Goal: Share content: Share content

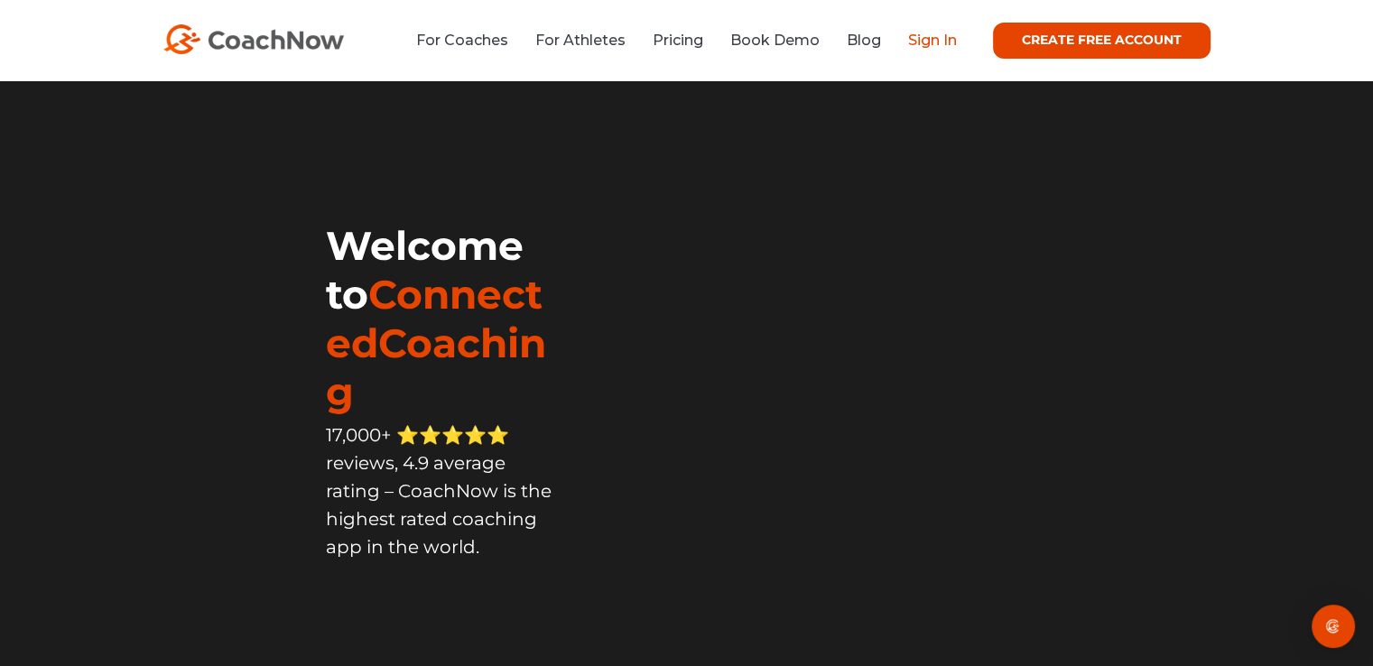
click at [930, 45] on link "Sign In" at bounding box center [932, 40] width 49 height 17
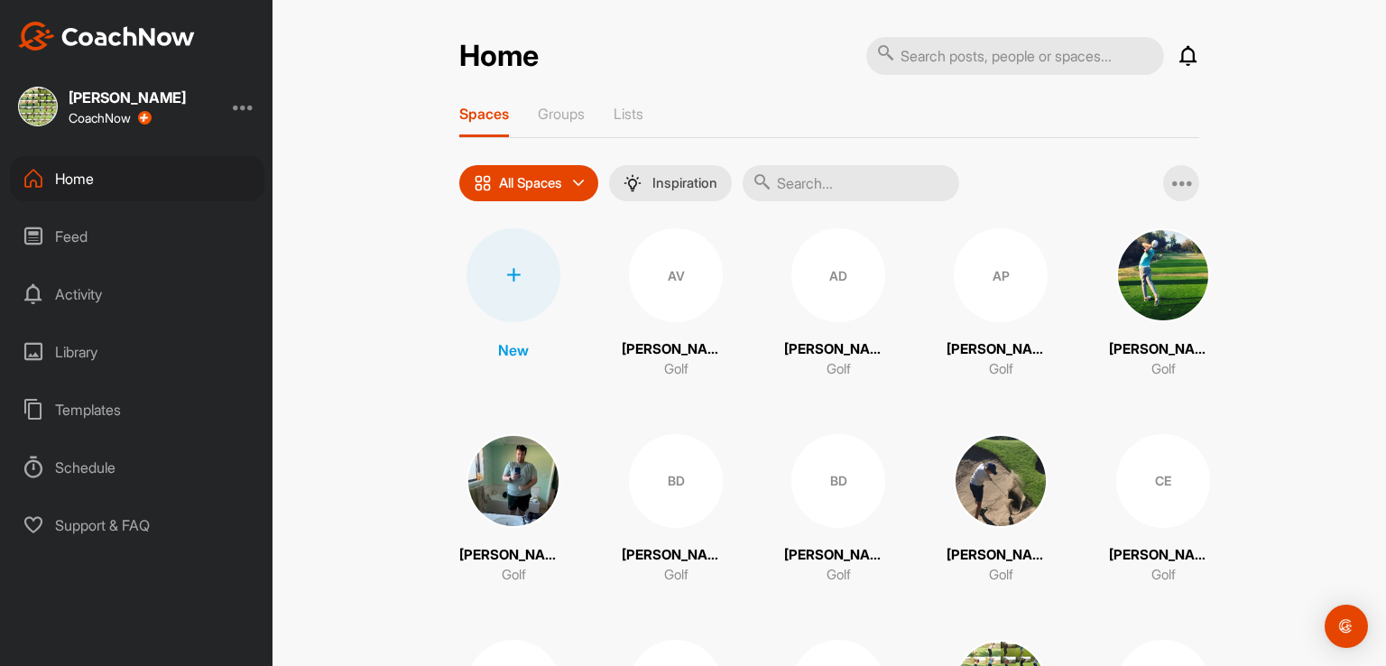
click at [831, 288] on div "AD" at bounding box center [838, 275] width 94 height 94
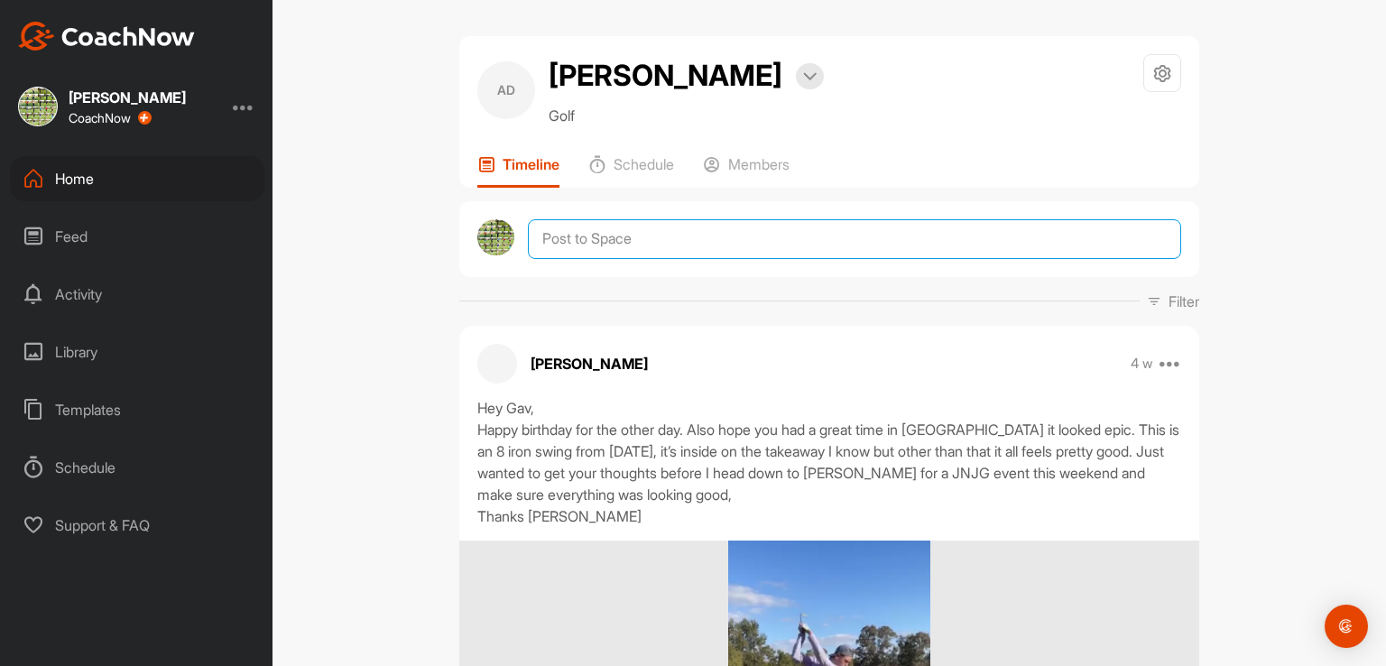
click at [688, 247] on textarea at bounding box center [854, 239] width 653 height 40
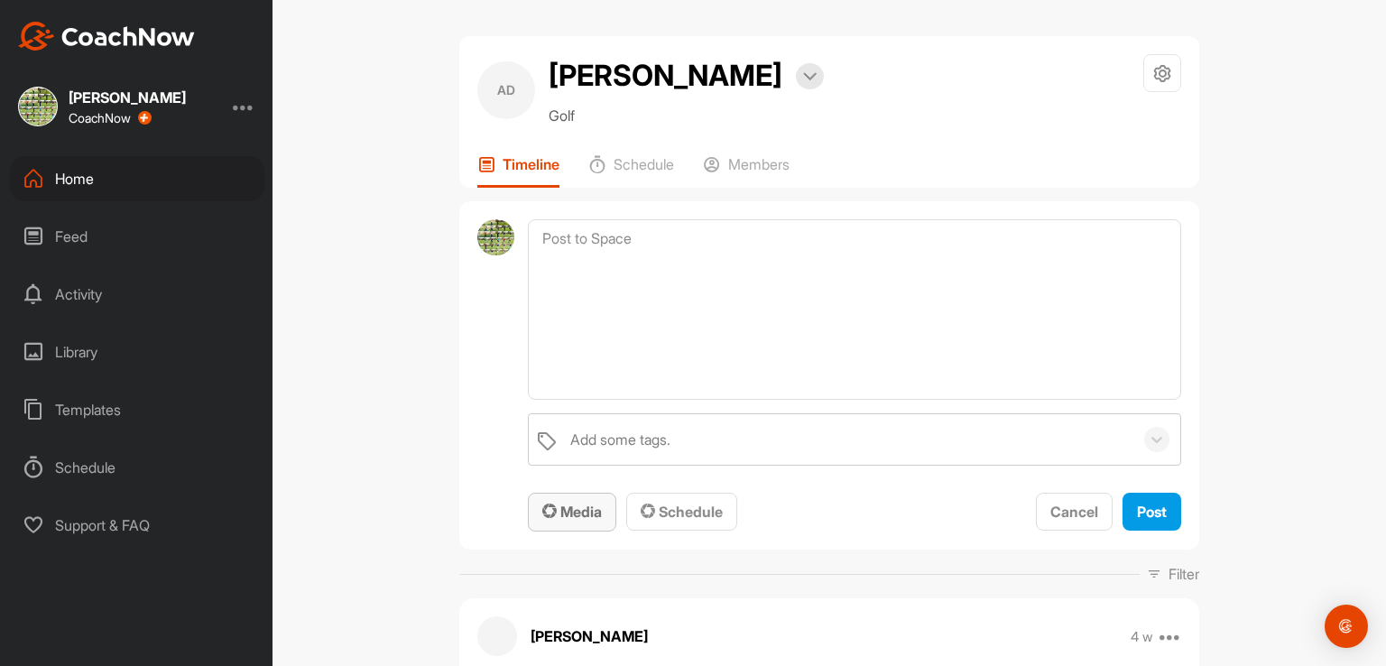
click at [560, 503] on span "Media" at bounding box center [572, 512] width 60 height 18
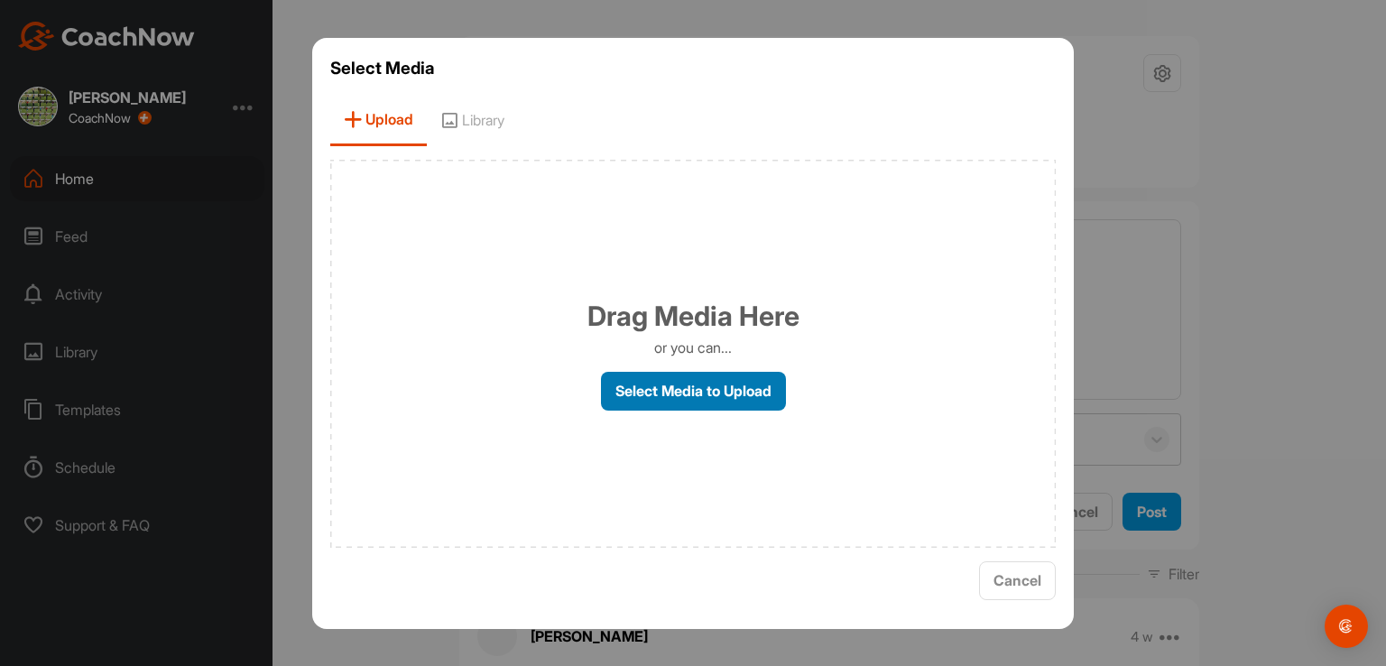
click at [652, 387] on label "Select Media to Upload" at bounding box center [693, 391] width 185 height 39
click at [0, 0] on input "Select Media to Upload" at bounding box center [0, 0] width 0 height 0
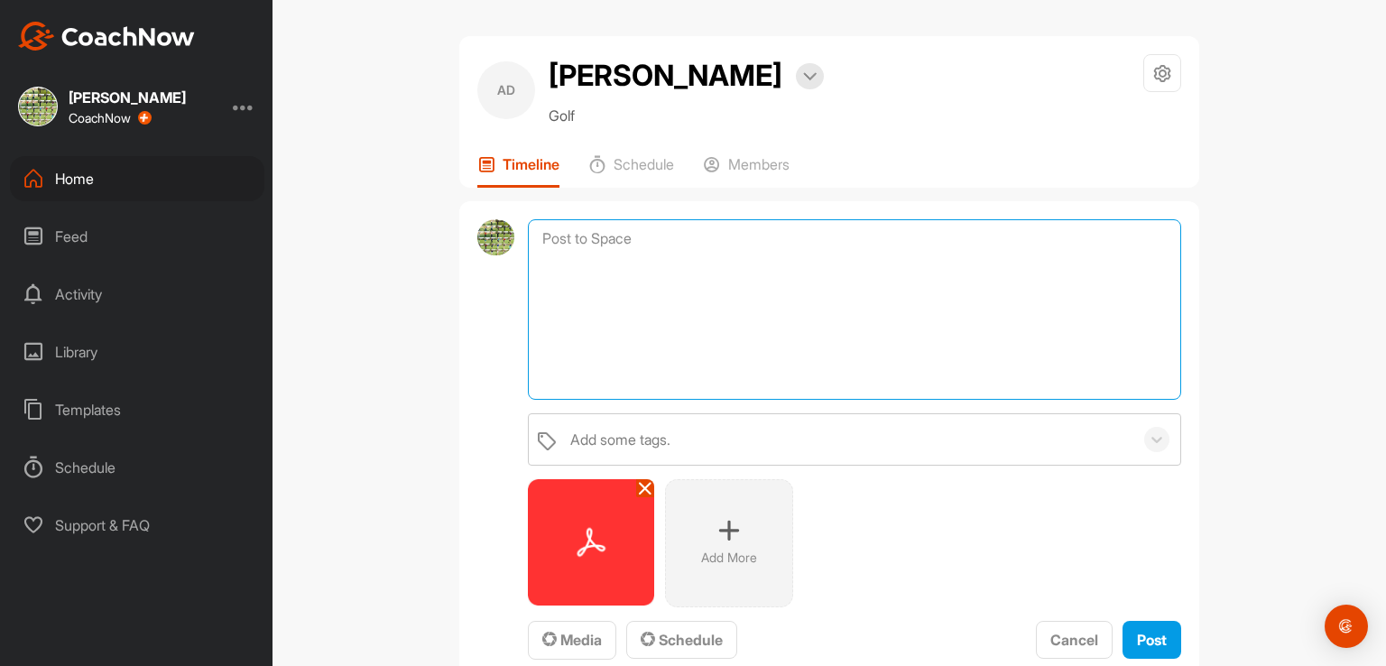
click at [560, 239] on textarea at bounding box center [854, 309] width 653 height 180
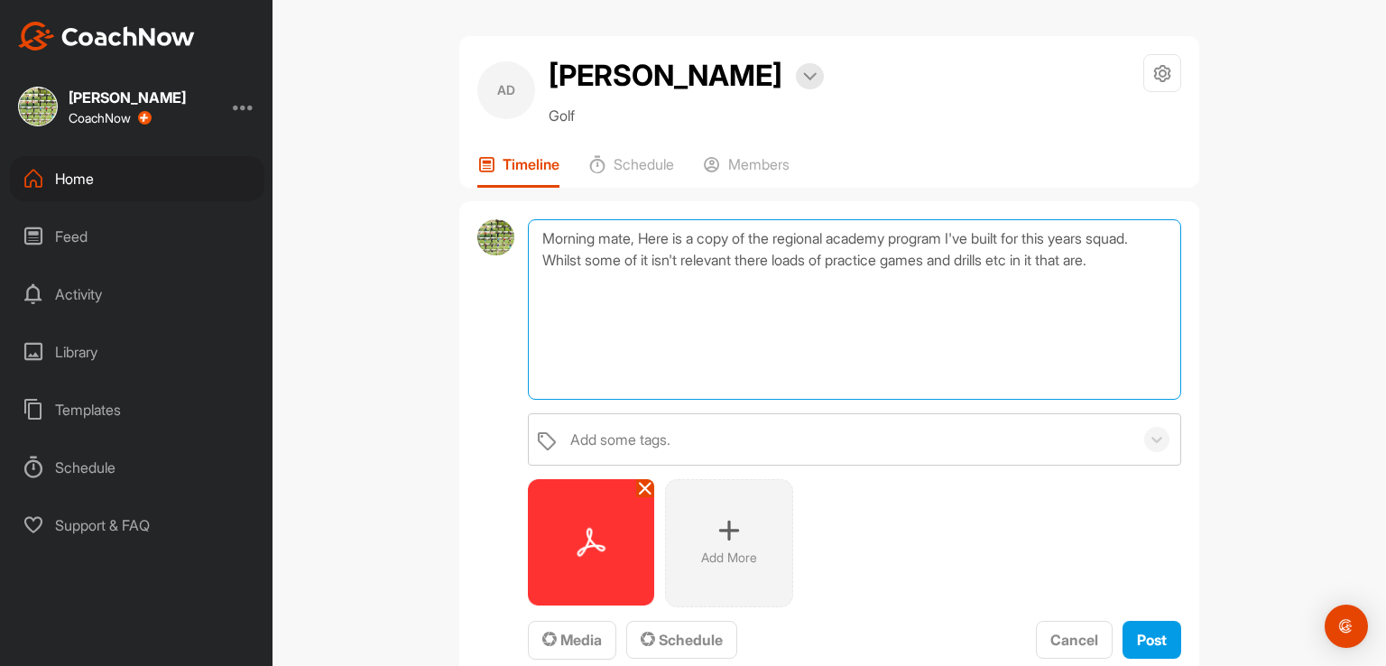
click at [790, 264] on textarea "Morning mate, Here is a copy of the regional academy program I've built for thi…" at bounding box center [854, 309] width 653 height 180
click at [560, 276] on textarea "Morning mate, Here is a copy of the regional academy program I've built for thi…" at bounding box center [854, 309] width 653 height 180
drag, startPoint x: 653, startPoint y: 362, endPoint x: 540, endPoint y: 239, distance: 167.3
click at [540, 239] on textarea "Morning mate, Here is a copy of the regional academy program I've built for thi…" at bounding box center [854, 309] width 653 height 180
click at [723, 389] on textarea "Morning mate, Here is a copy of the regional academy program I've built for thi…" at bounding box center [854, 309] width 653 height 180
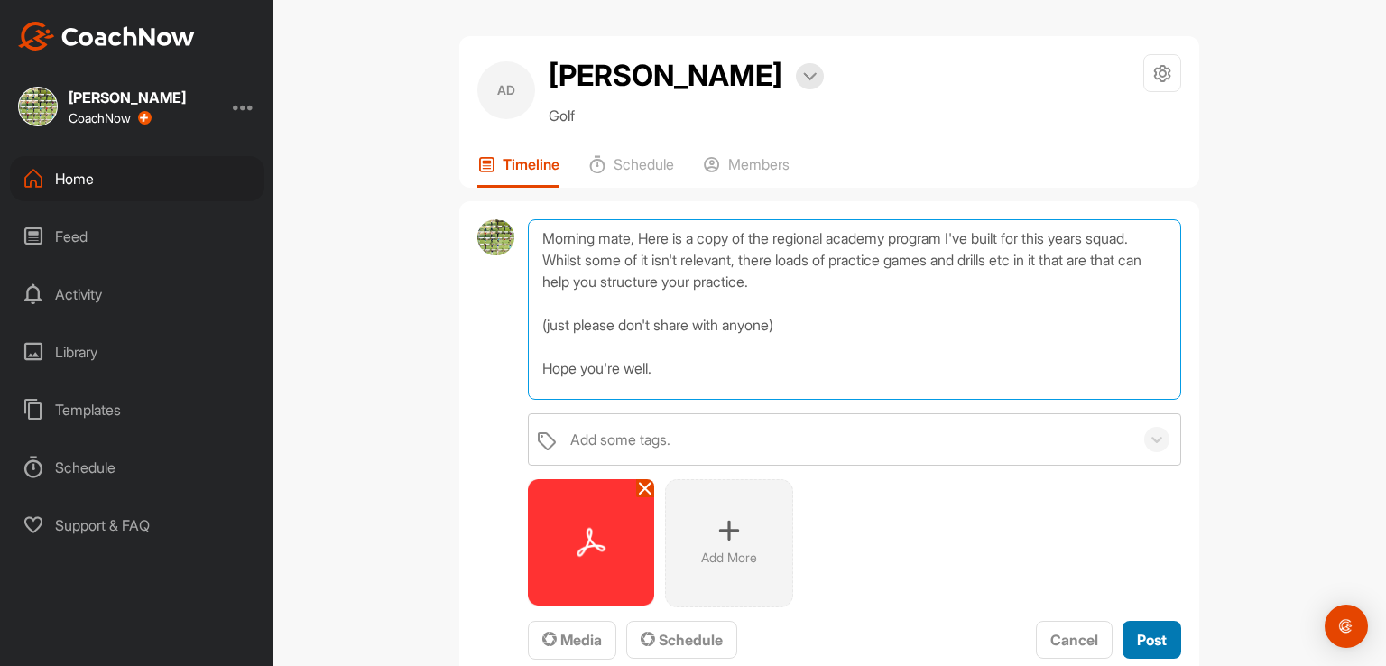
type textarea "Morning mate, Here is a copy of the regional academy program I've built for thi…"
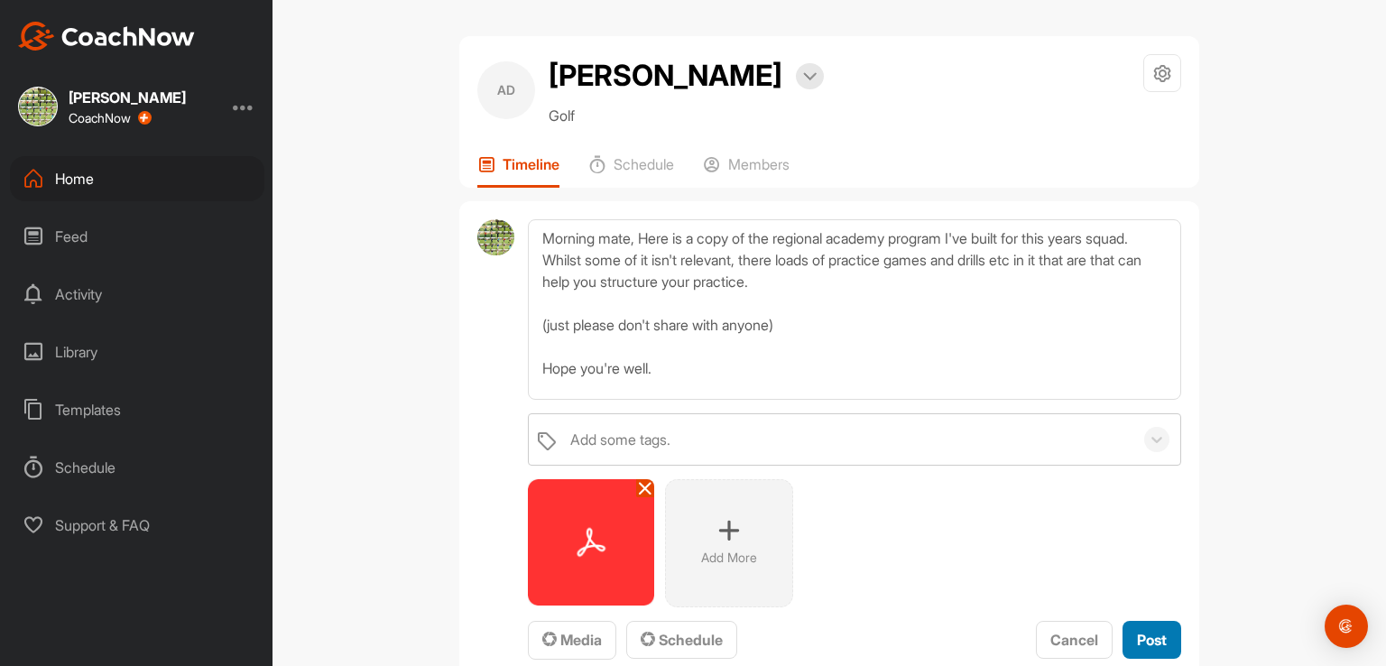
click at [1137, 640] on span "Post" at bounding box center [1152, 640] width 30 height 18
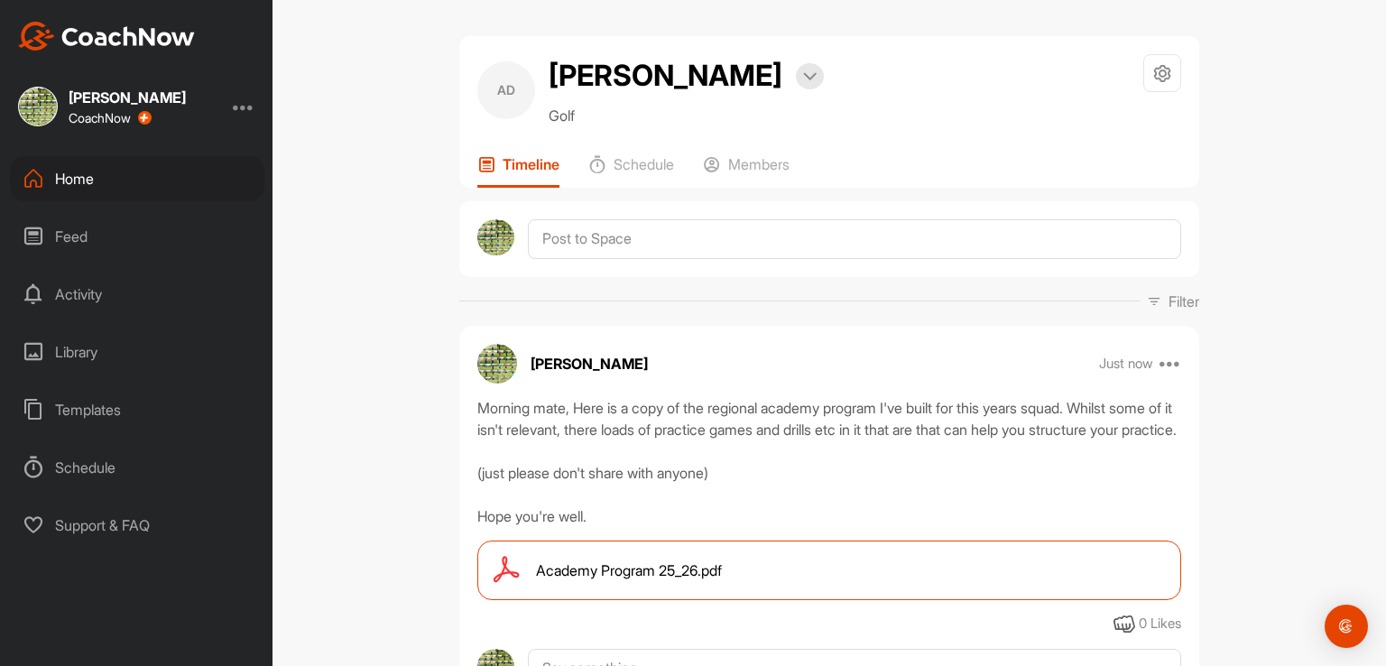
click at [90, 182] on div "Home" at bounding box center [137, 178] width 254 height 45
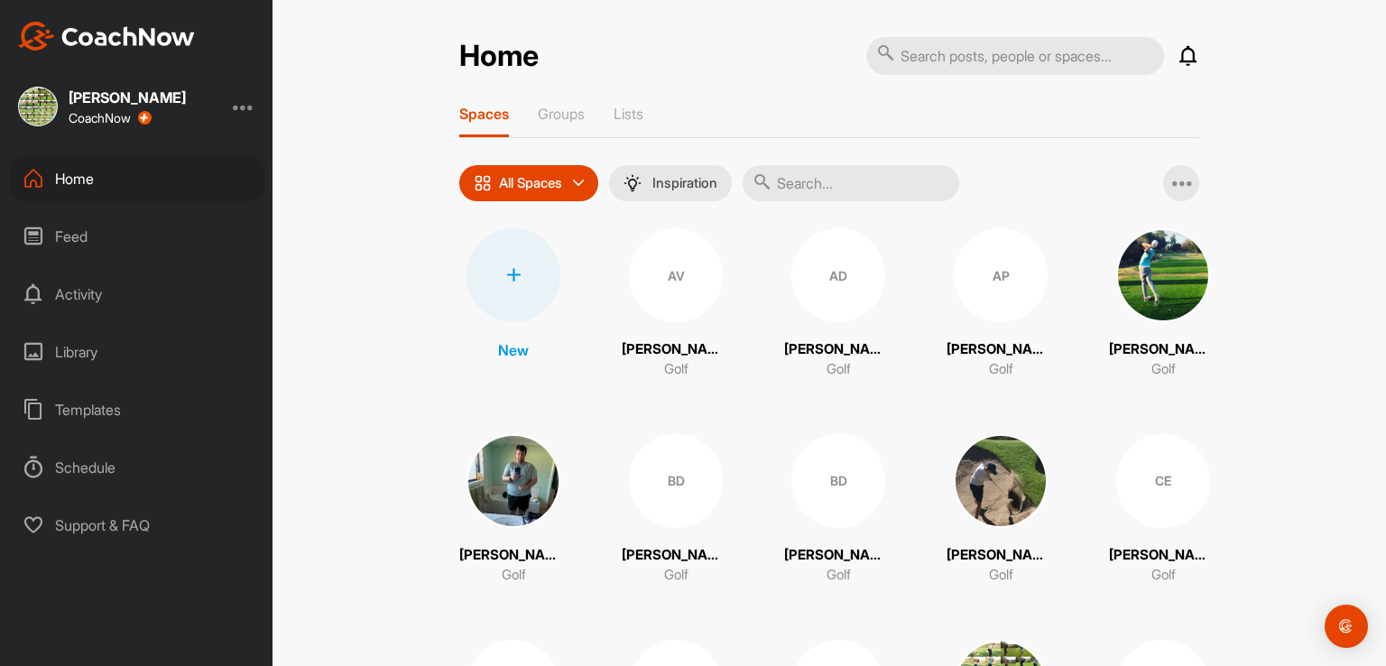
click at [977, 275] on div "AP" at bounding box center [1001, 275] width 94 height 94
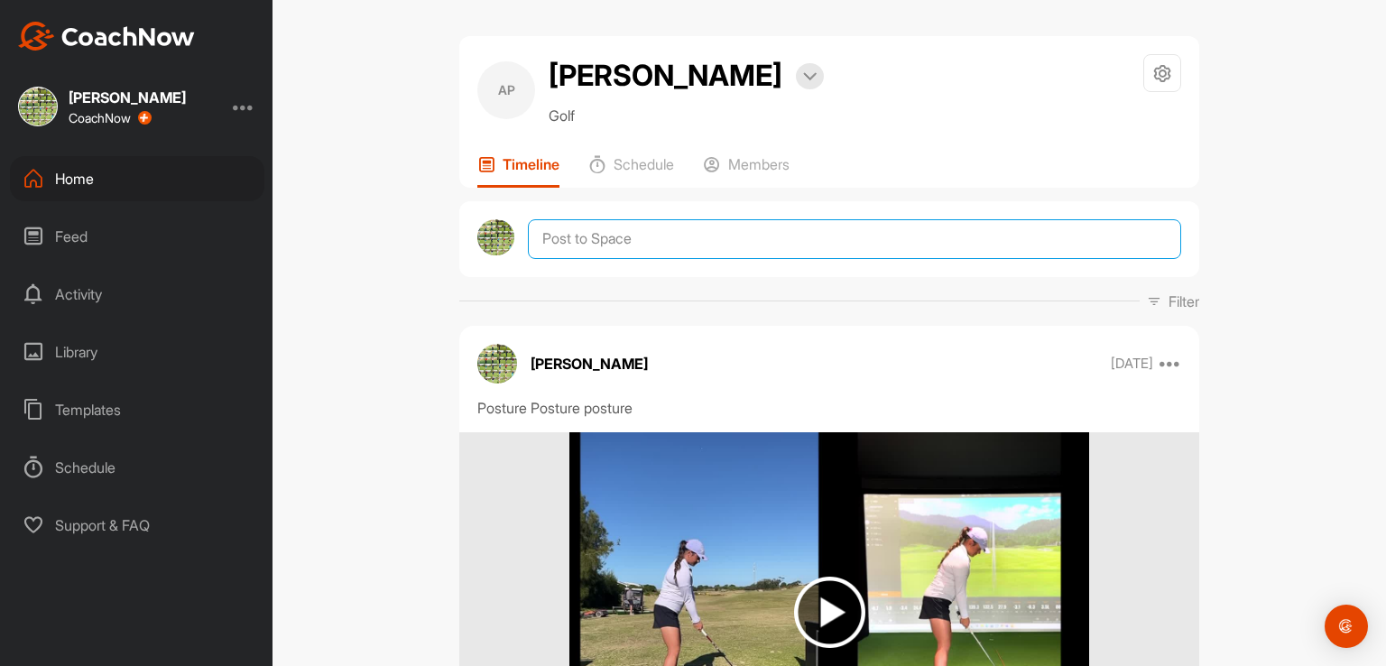
click at [556, 239] on textarea at bounding box center [854, 239] width 653 height 40
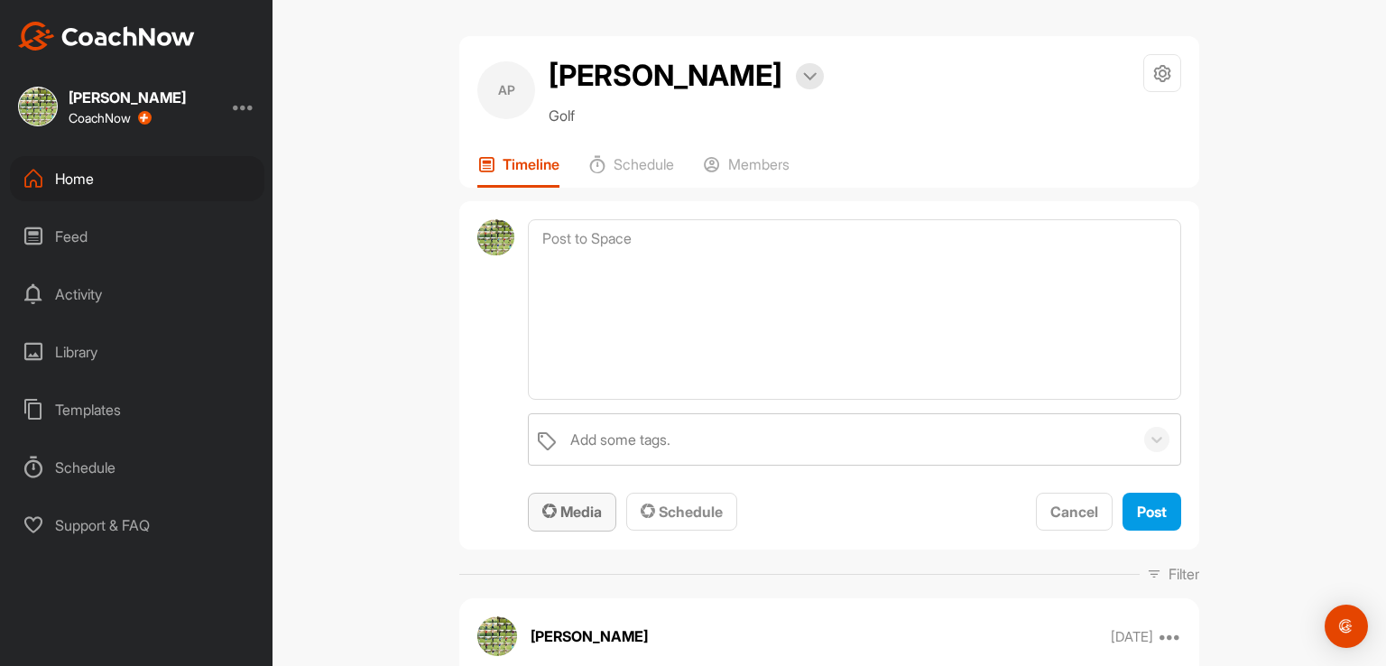
click at [568, 501] on div "Media" at bounding box center [572, 512] width 60 height 22
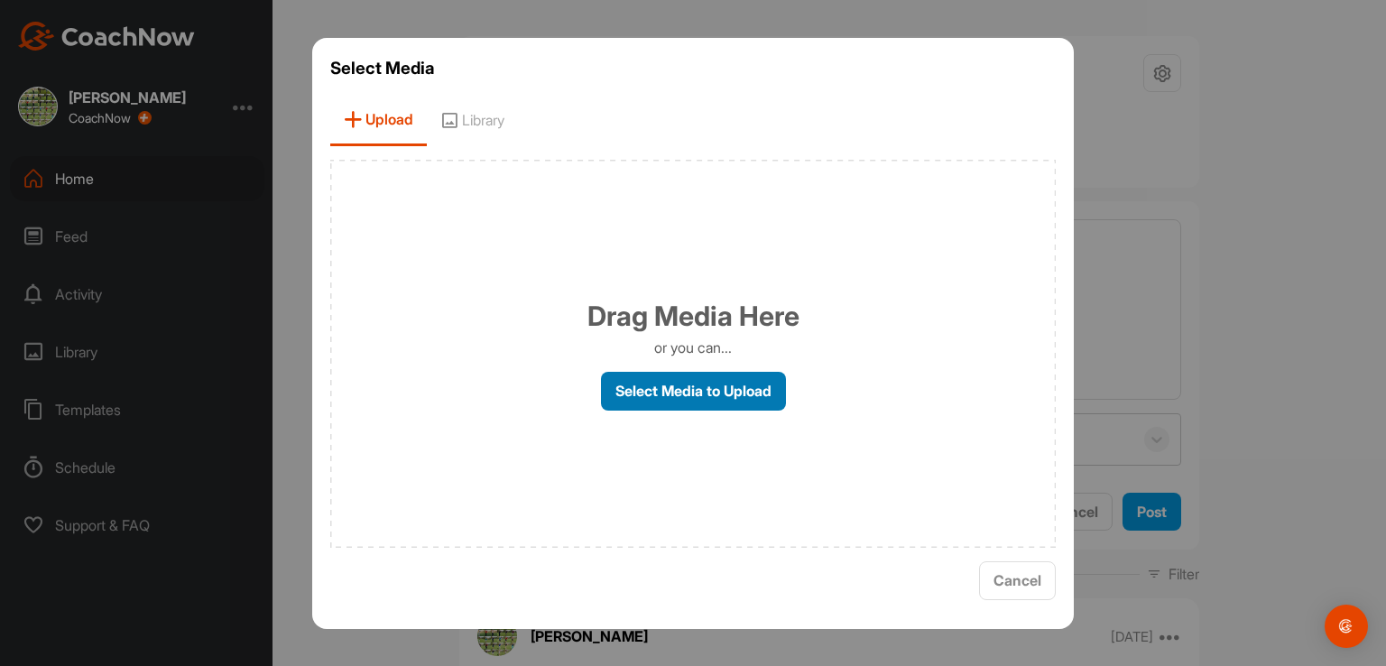
click at [652, 380] on label "Select Media to Upload" at bounding box center [693, 391] width 185 height 39
click at [0, 0] on input "Select Media to Upload" at bounding box center [0, 0] width 0 height 0
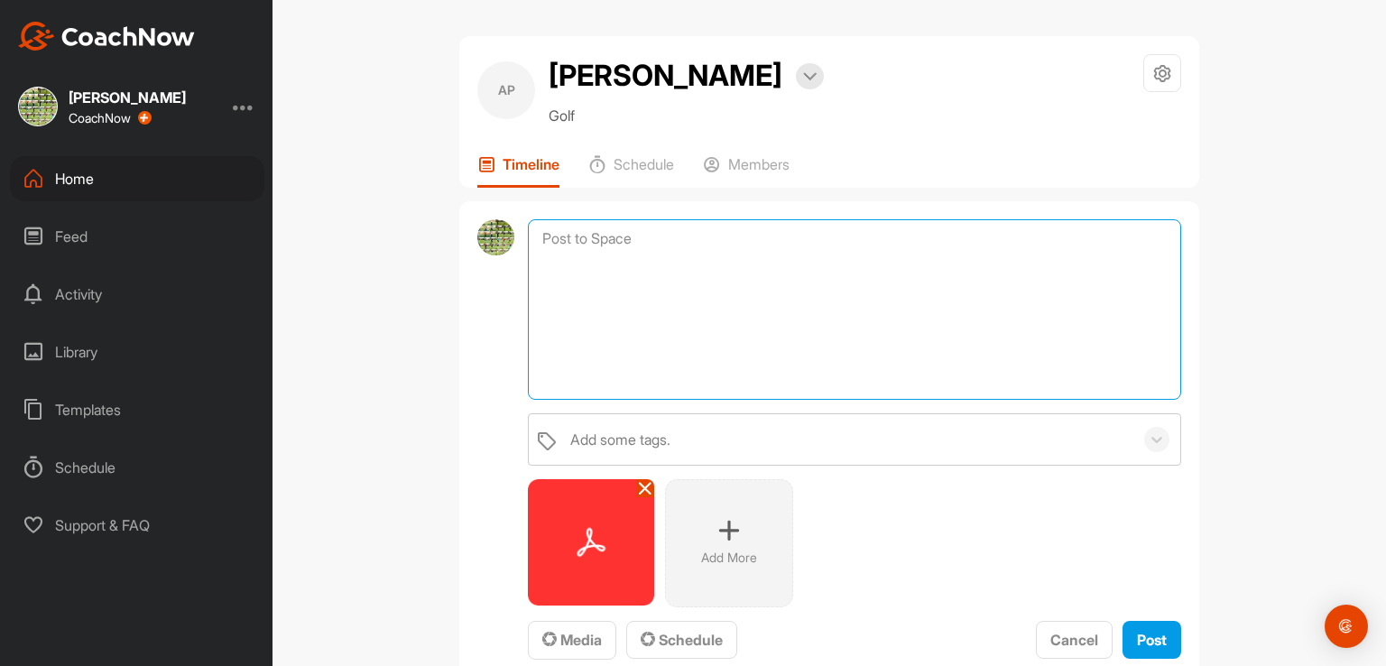
click at [567, 253] on textarea at bounding box center [854, 309] width 653 height 180
type textarea "Just a head start for this years academy program"
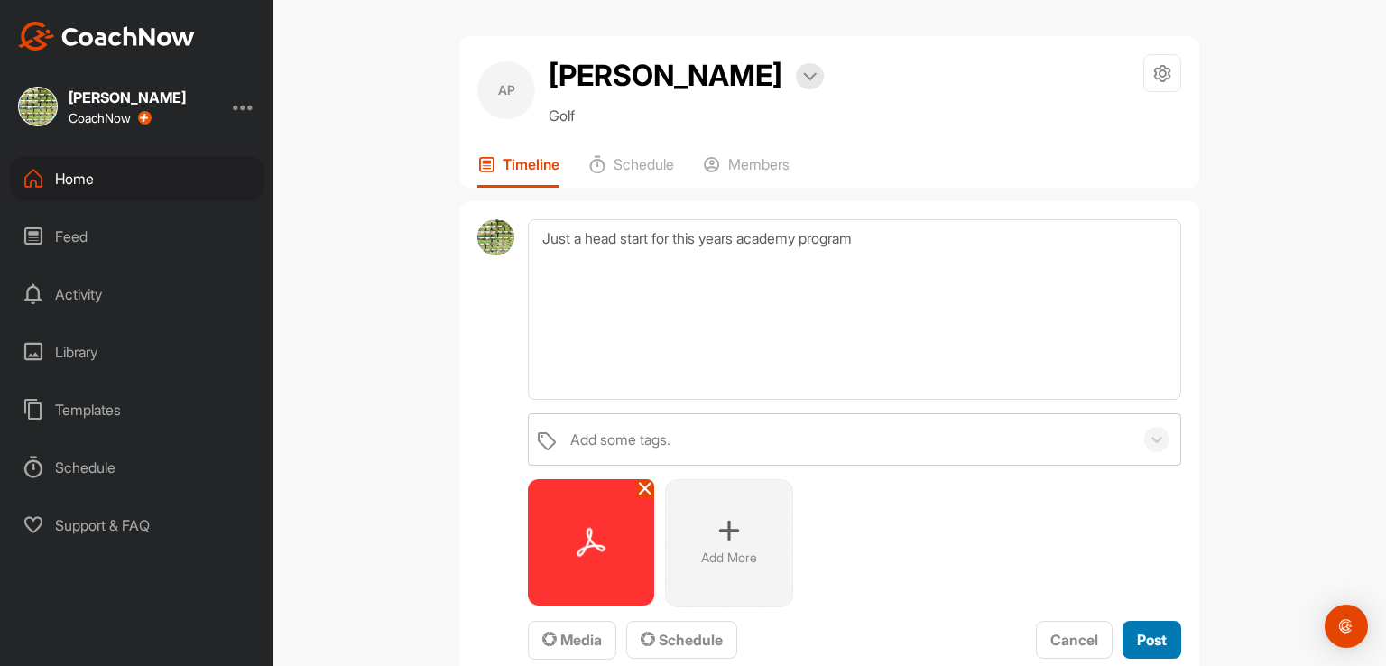
click at [1123, 629] on button "Post" at bounding box center [1152, 640] width 59 height 39
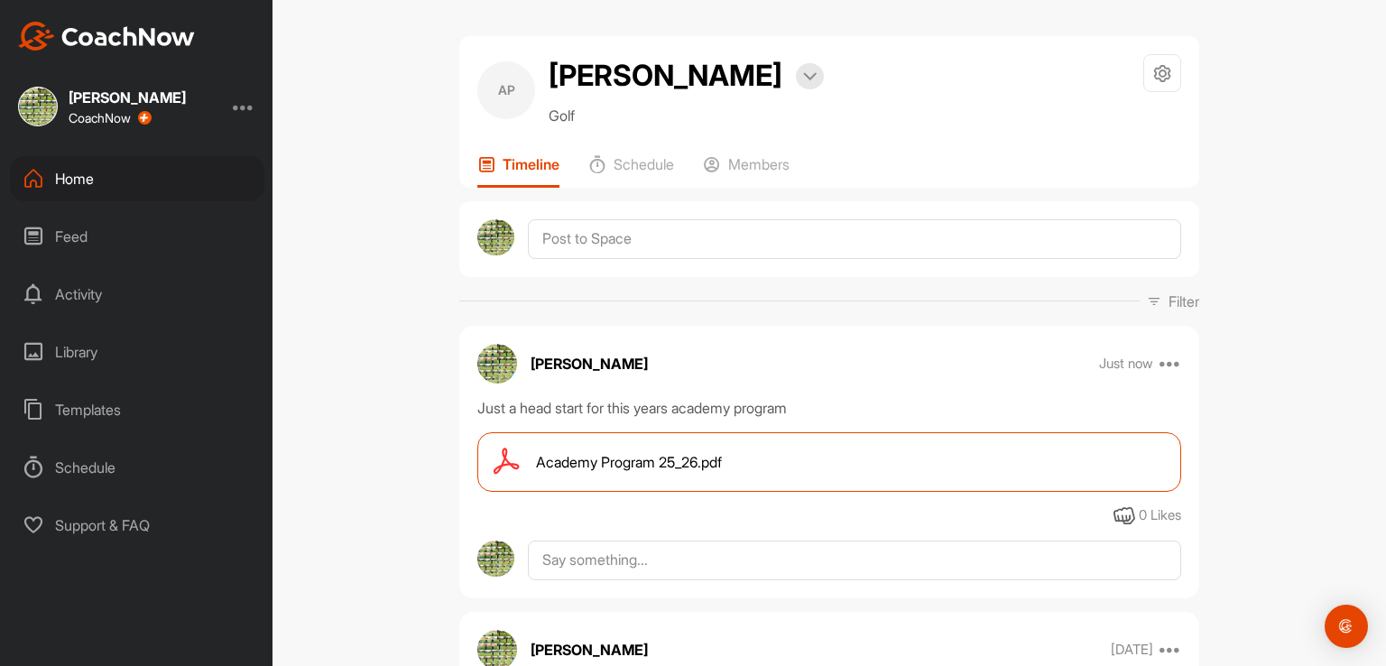
click at [97, 165] on div "Home" at bounding box center [137, 178] width 254 height 45
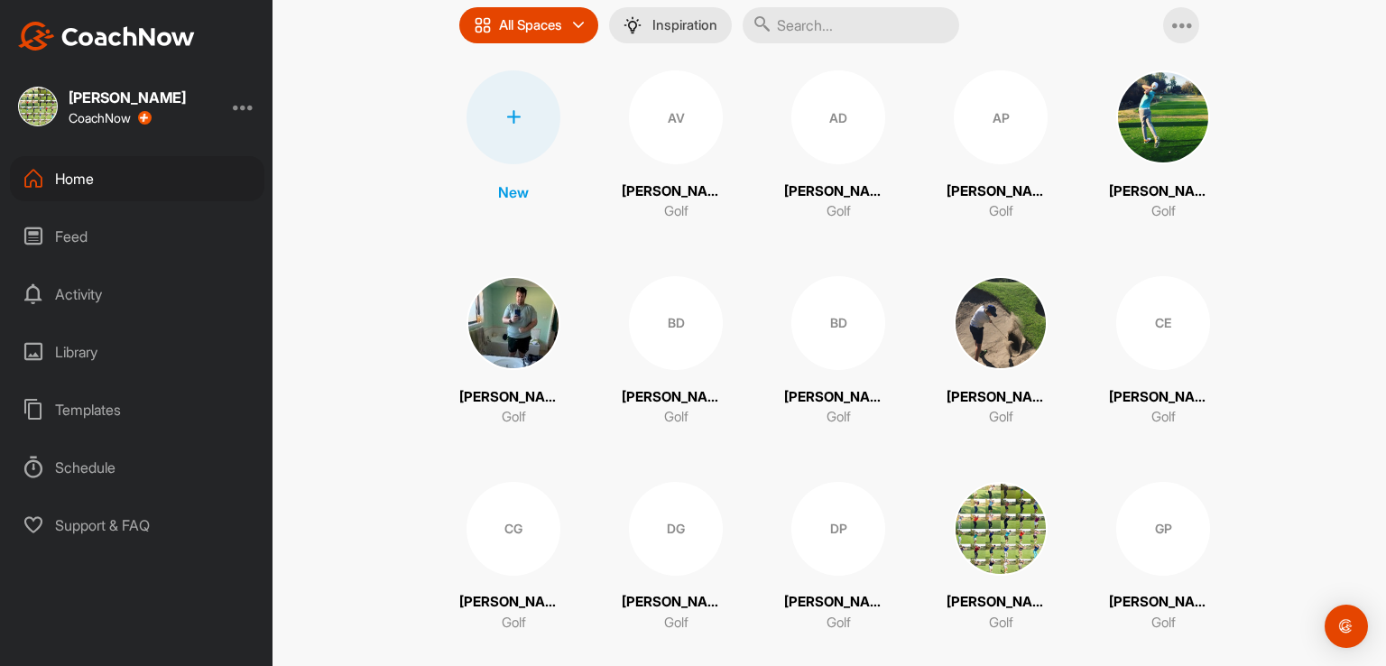
scroll to position [159, 0]
click at [988, 334] on img at bounding box center [1001, 322] width 94 height 94
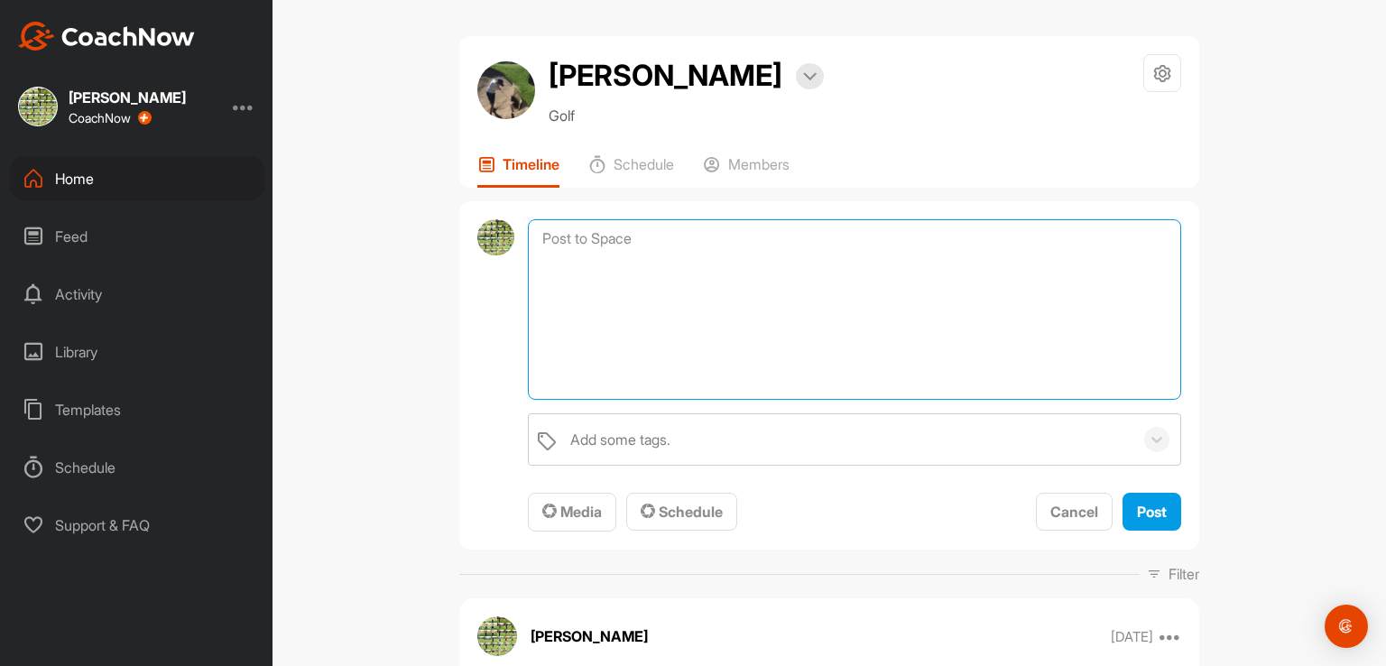
click at [606, 233] on textarea at bounding box center [854, 309] width 653 height 180
paste textarea "Morning mate, Here is a copy of the regional academy program I've built for thi…"
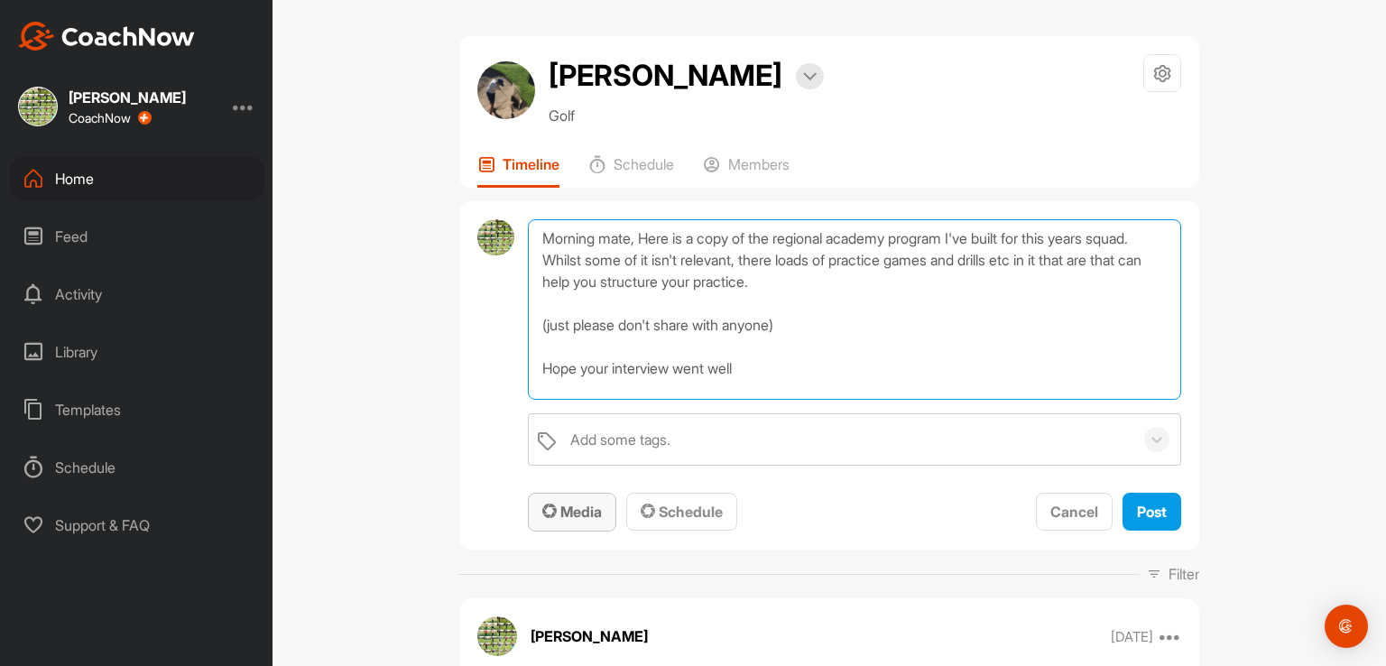
type textarea "Morning mate, Here is a copy of the regional academy program I've built for thi…"
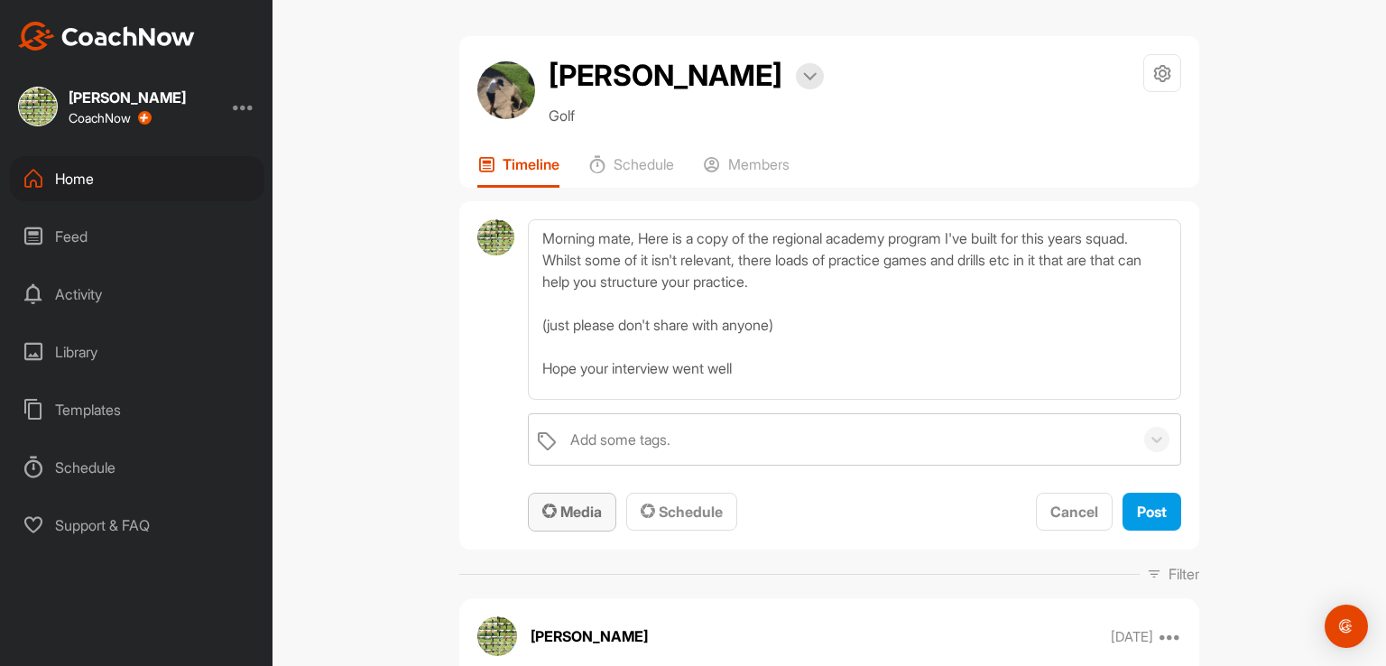
click at [577, 508] on span "Media" at bounding box center [572, 512] width 60 height 18
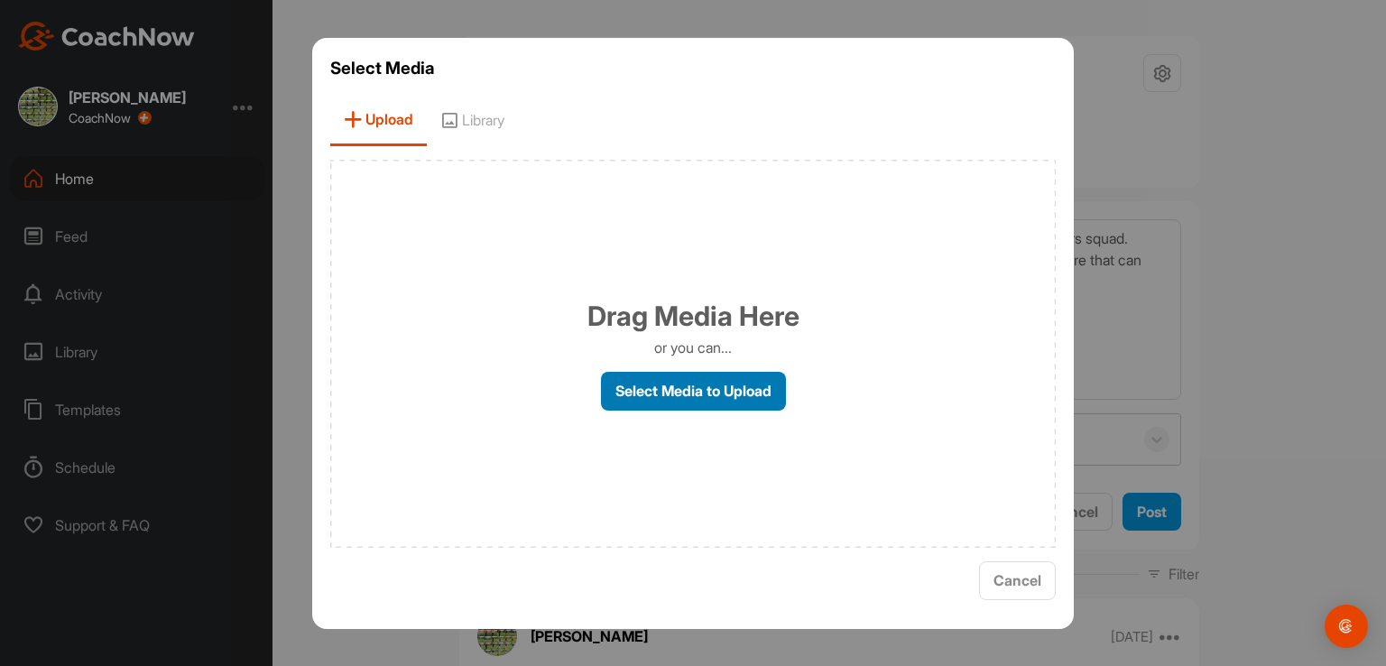
click at [683, 376] on label "Select Media to Upload" at bounding box center [693, 391] width 185 height 39
click at [0, 0] on input "Select Media to Upload" at bounding box center [0, 0] width 0 height 0
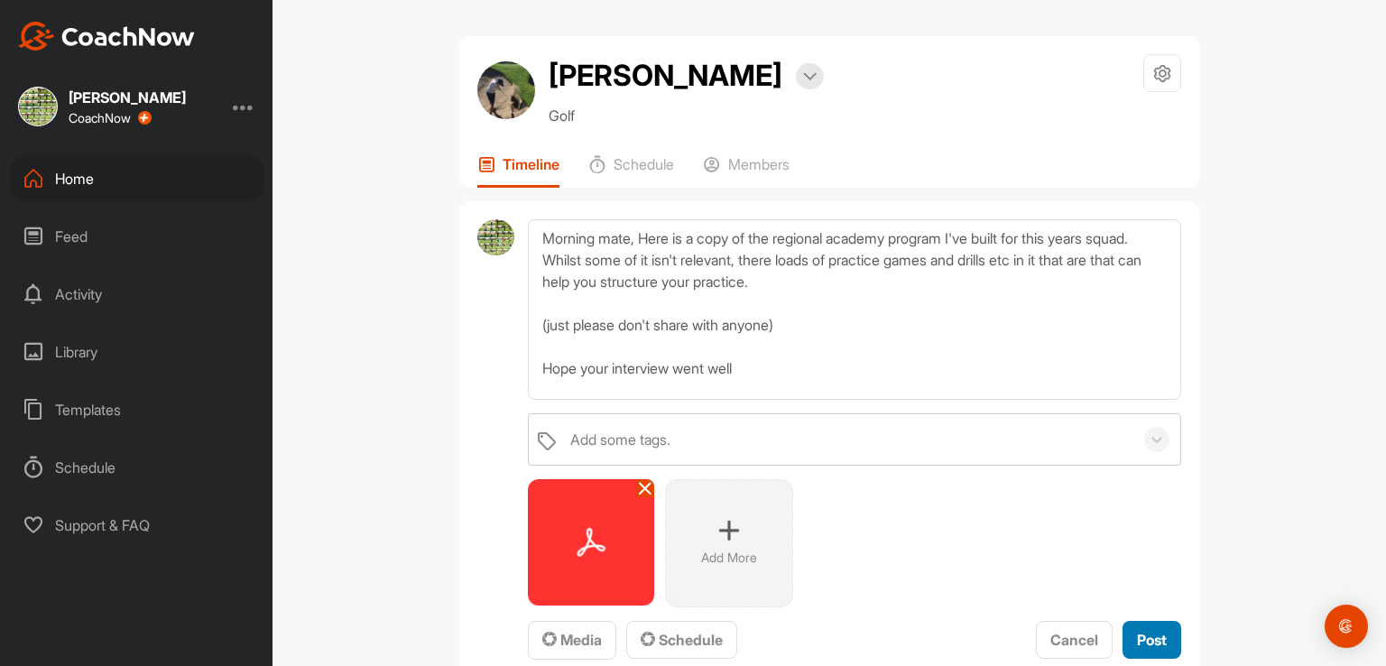
click at [1145, 633] on span "Post" at bounding box center [1152, 640] width 30 height 18
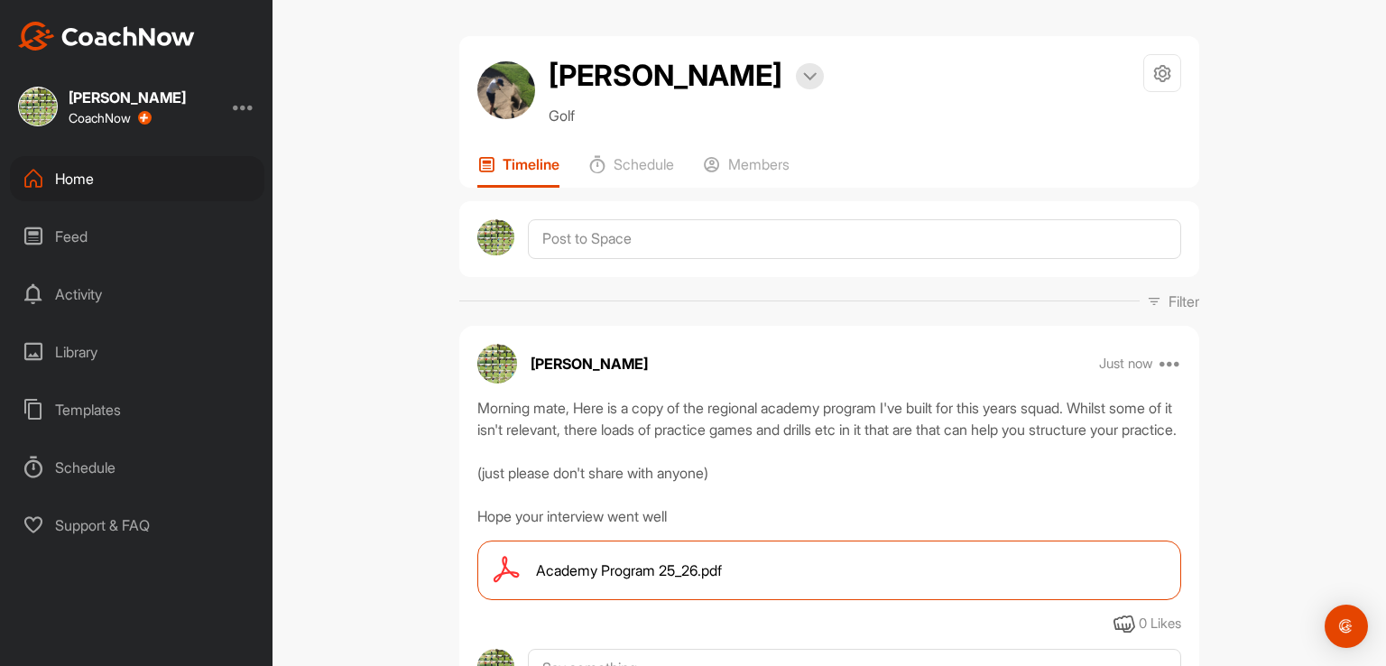
click at [79, 192] on div "Home" at bounding box center [137, 178] width 254 height 45
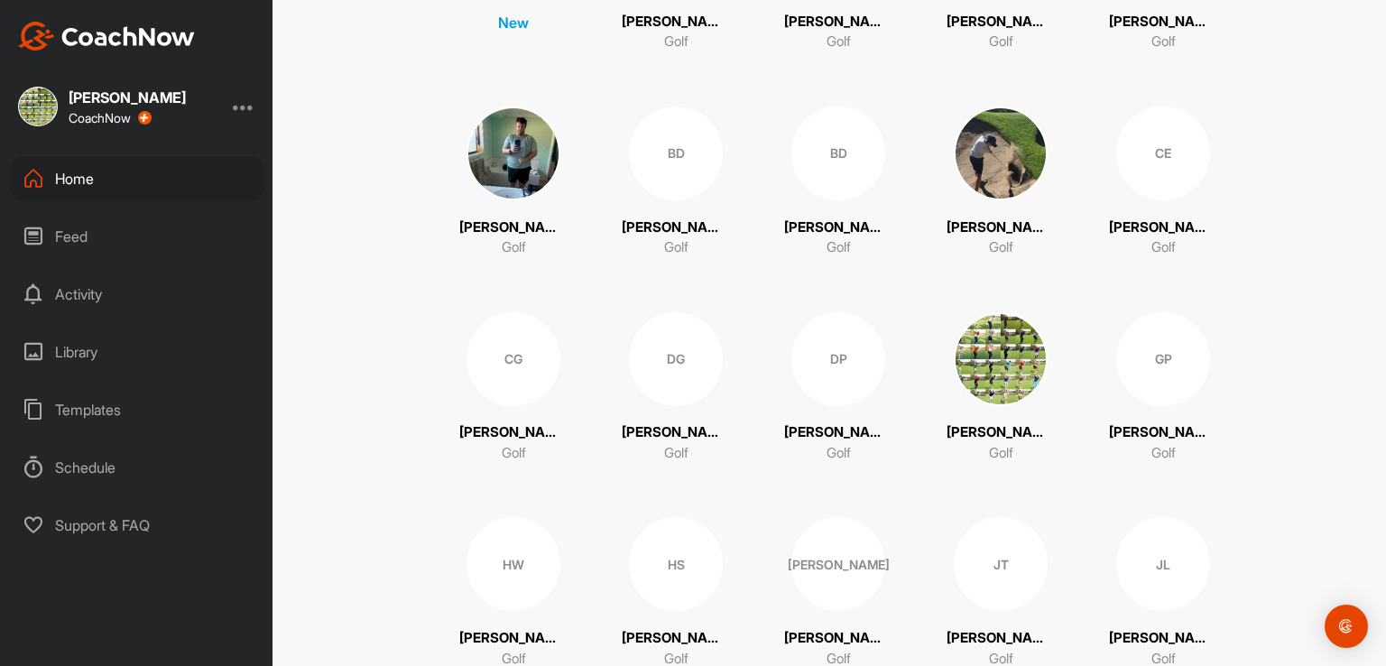
scroll to position [328, 0]
click at [487, 366] on div "CG" at bounding box center [514, 358] width 94 height 94
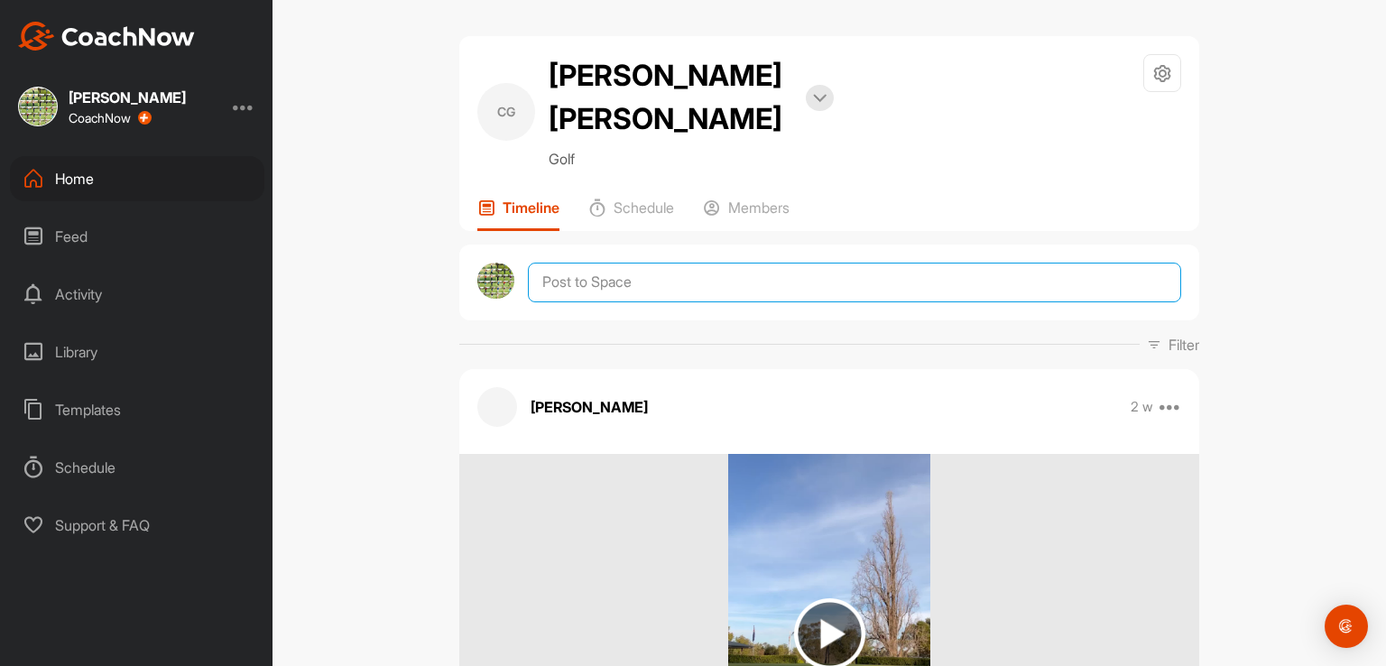
click at [581, 263] on textarea at bounding box center [854, 283] width 653 height 40
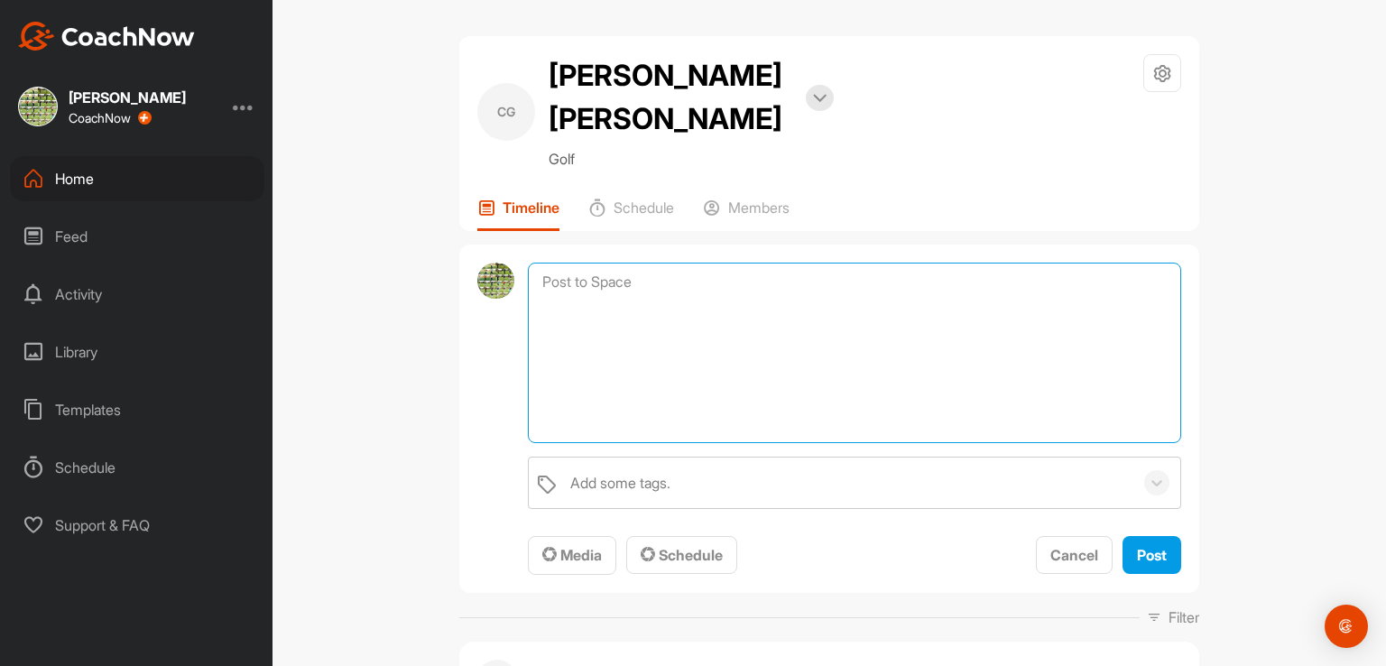
paste textarea "Morning mate, Here is a copy of the regional academy program I've built for thi…"
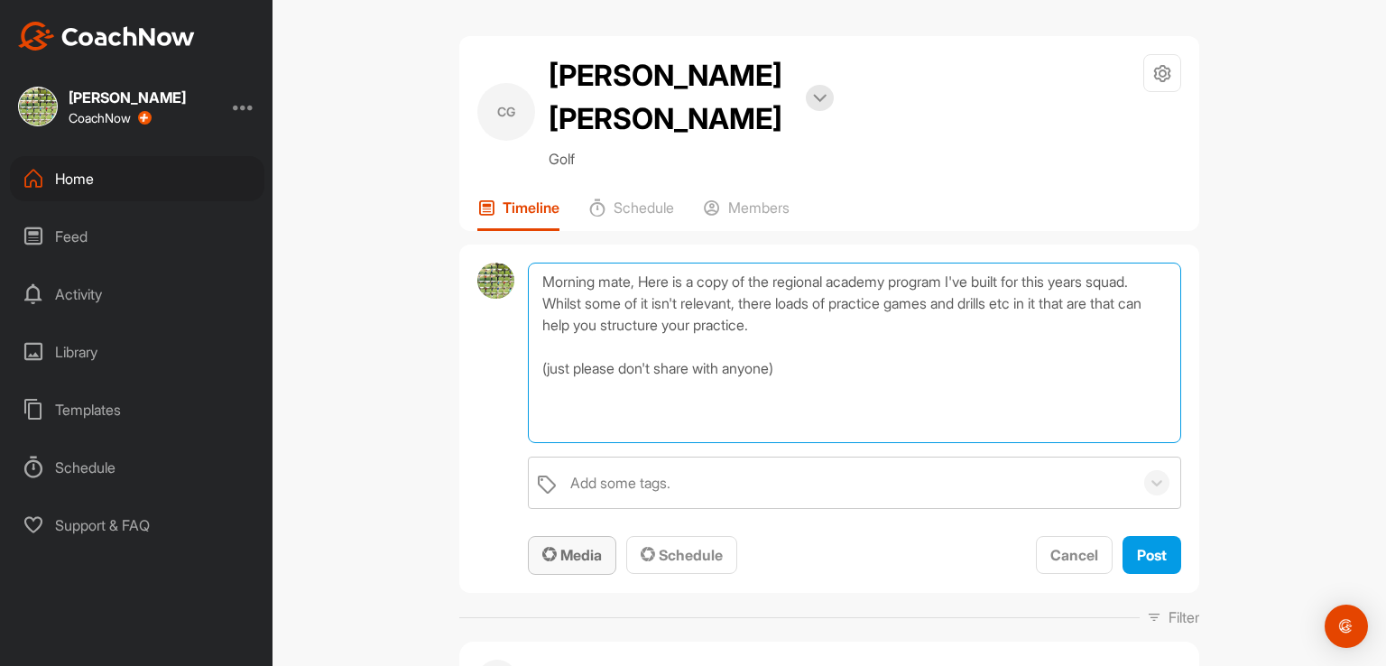
type textarea "Morning mate, Here is a copy of the regional academy program I've built for thi…"
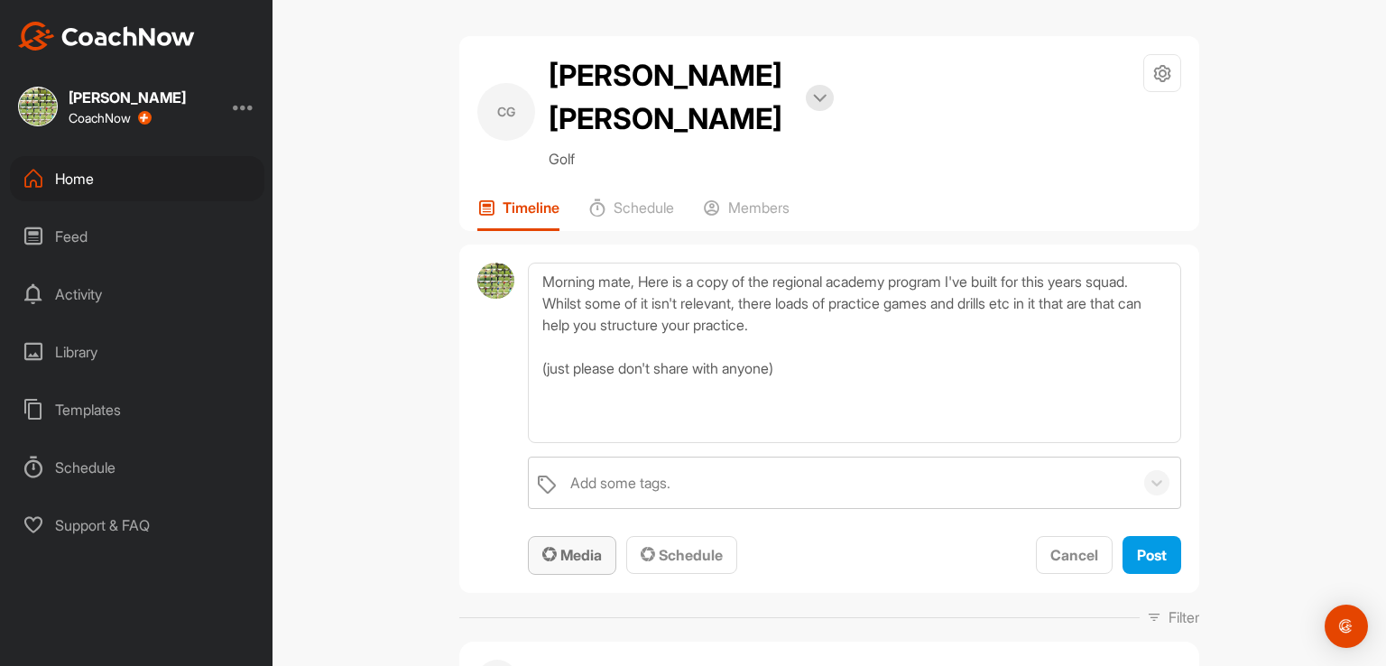
click at [560, 546] on span "Media" at bounding box center [572, 555] width 60 height 18
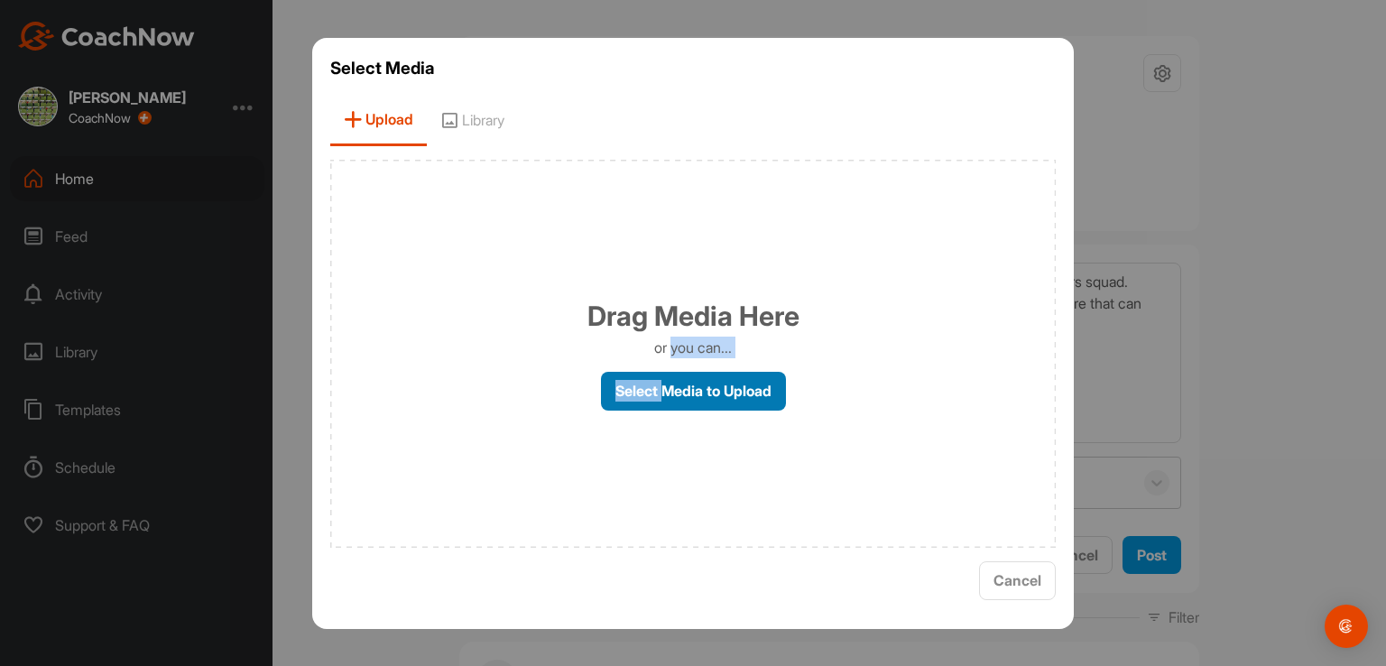
drag, startPoint x: 668, startPoint y: 354, endPoint x: 660, endPoint y: 381, distance: 28.3
click at [660, 381] on div "Drag Media Here or you can... Select Media to Upload" at bounding box center [693, 354] width 726 height 388
click at [660, 381] on label "Select Media to Upload" at bounding box center [693, 391] width 185 height 39
click at [0, 0] on input "Select Media to Upload" at bounding box center [0, 0] width 0 height 0
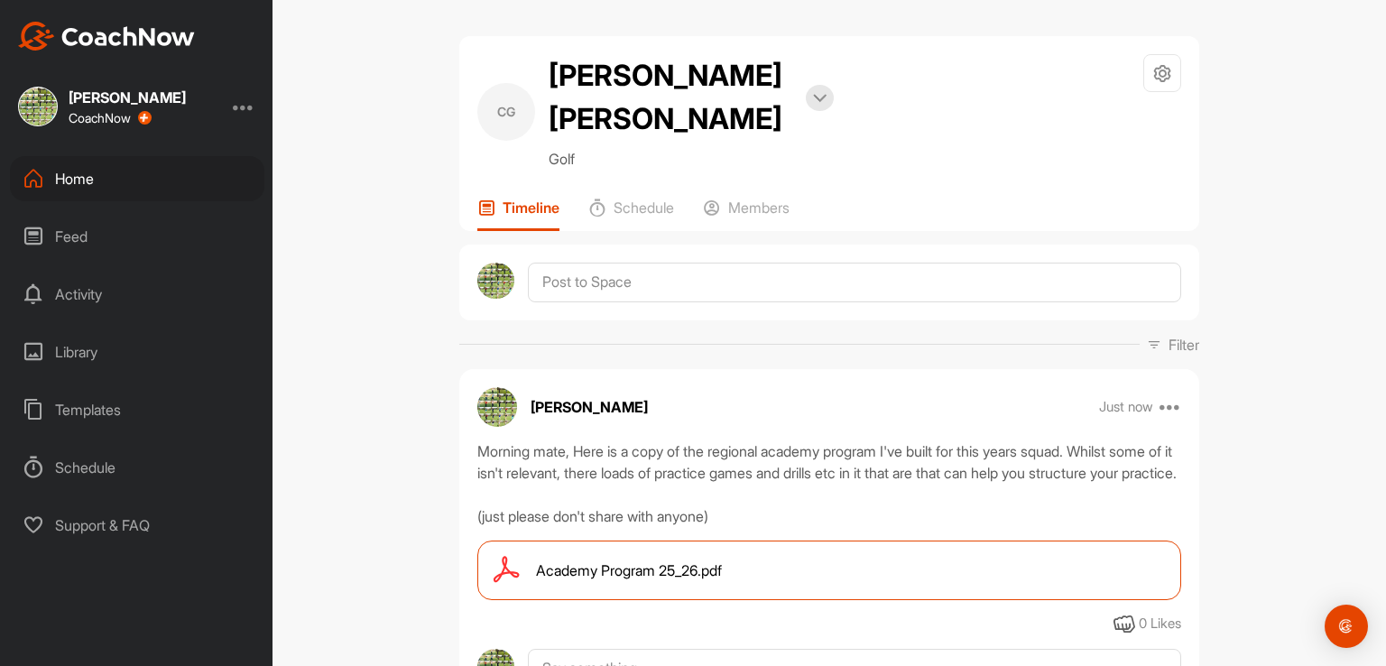
click at [83, 184] on div "Home" at bounding box center [137, 178] width 254 height 45
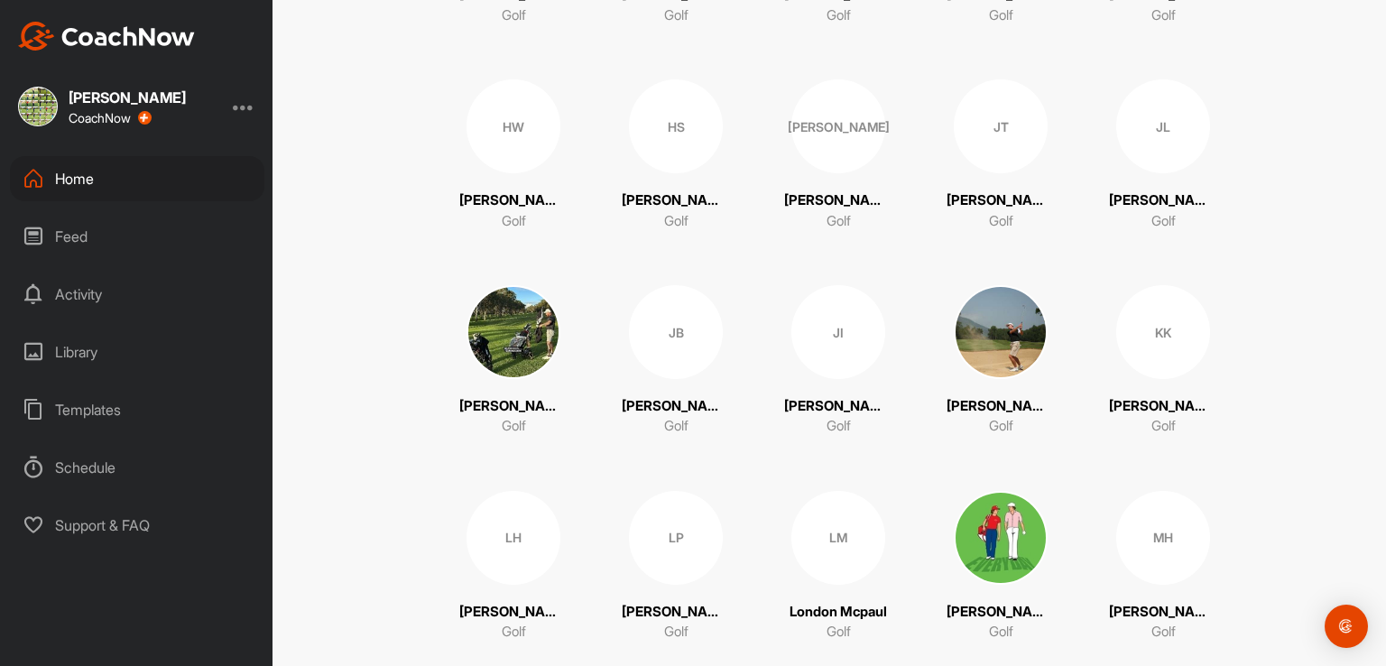
scroll to position [765, 0]
click at [506, 337] on img at bounding box center [514, 332] width 94 height 94
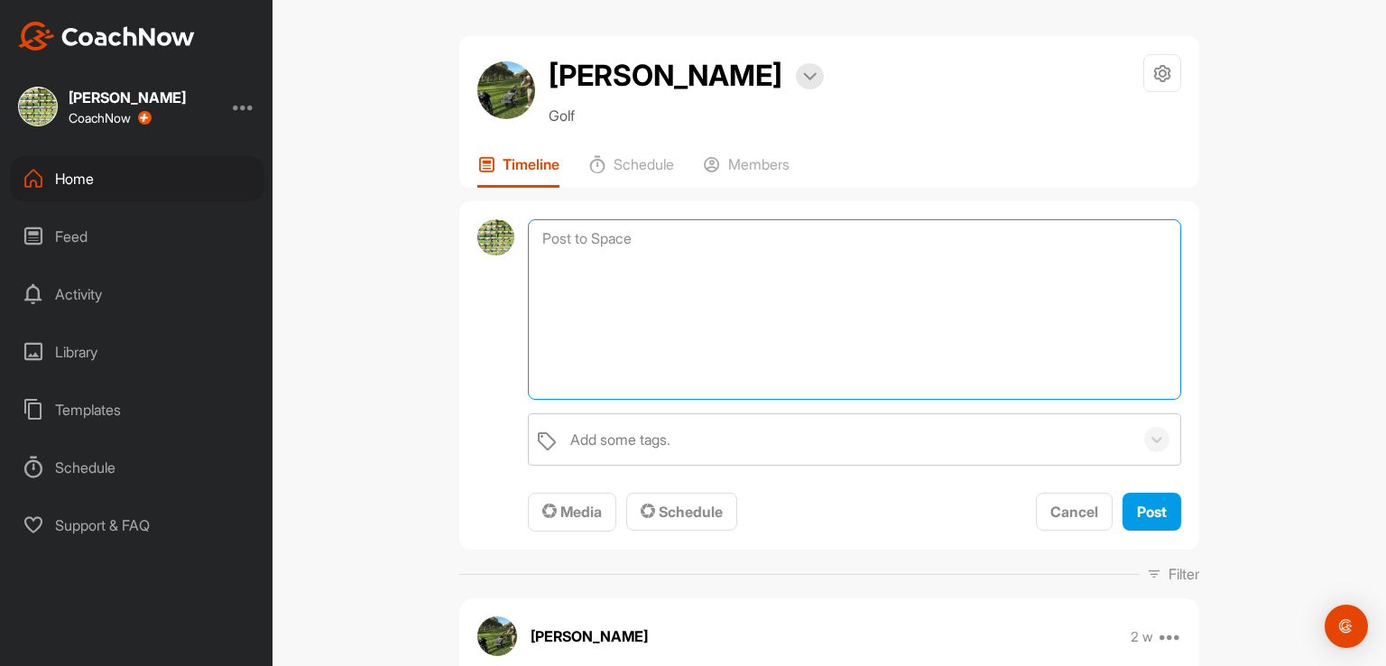
click at [559, 245] on textarea at bounding box center [854, 309] width 653 height 180
paste textarea "Morning mate, Here is a copy of the regional academy program I've built for thi…"
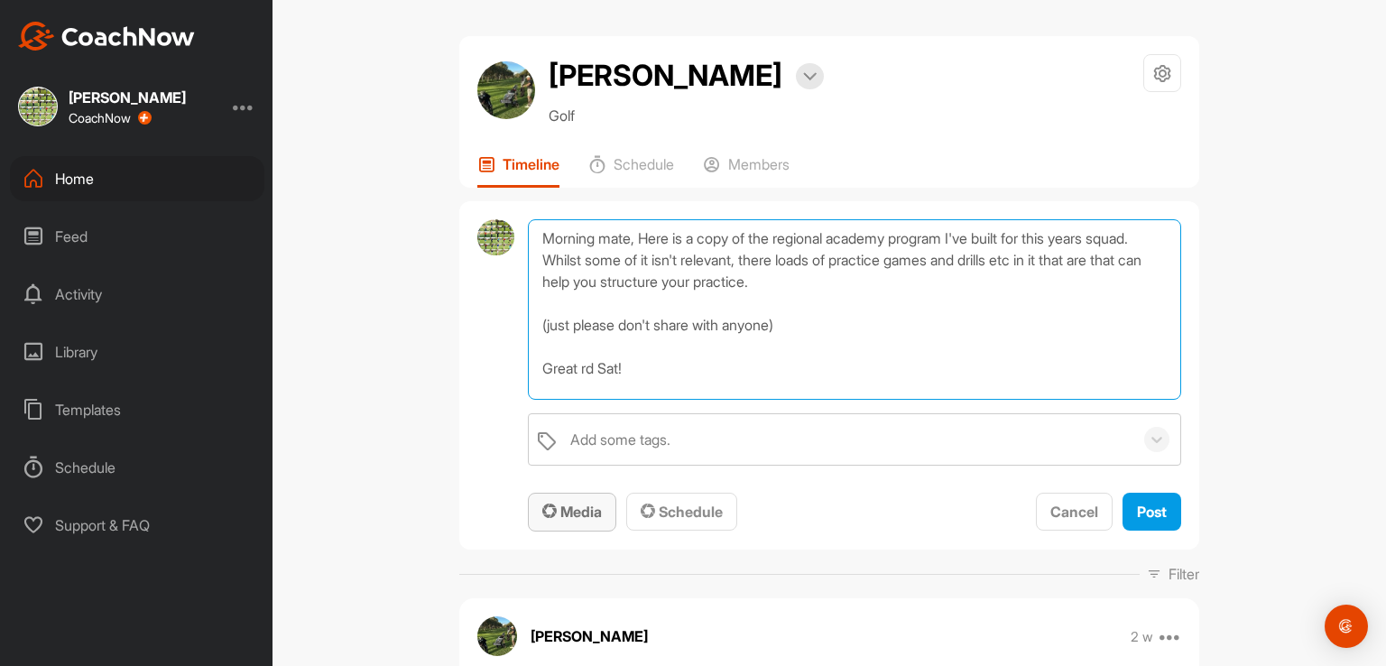
type textarea "Morning mate, Here is a copy of the regional academy program I've built for thi…"
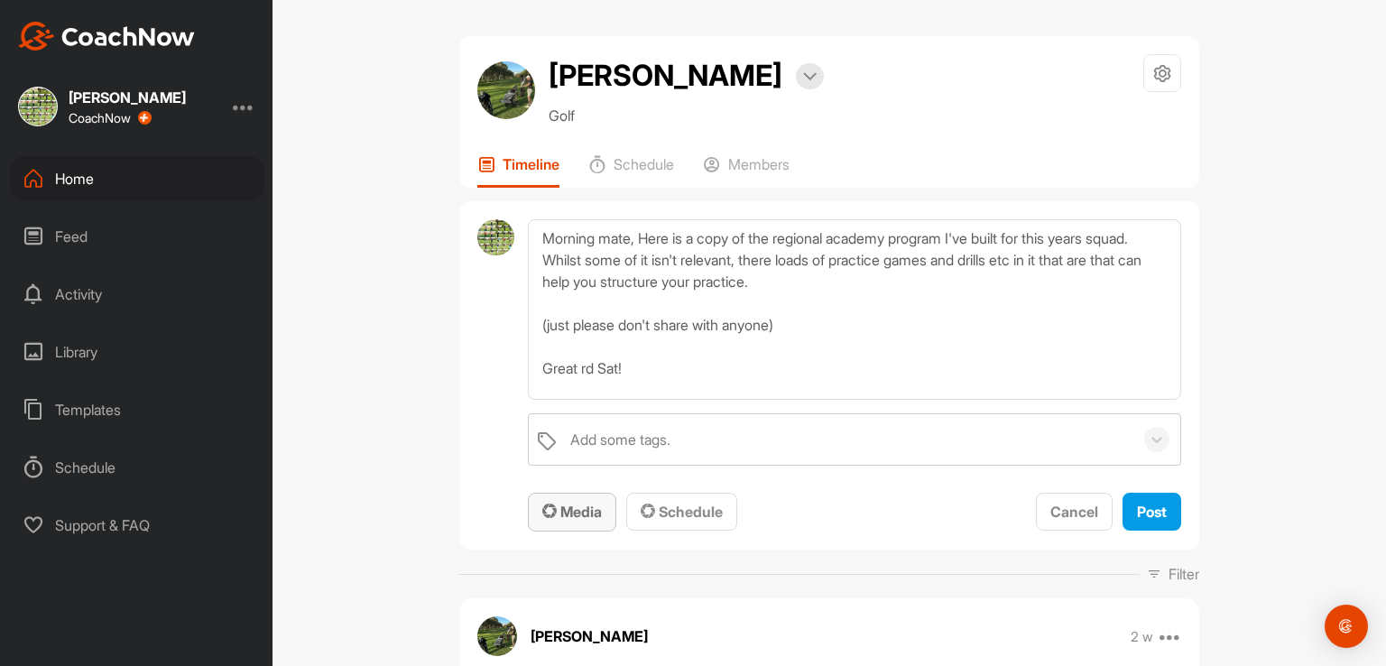
click at [563, 514] on span "Media" at bounding box center [572, 512] width 60 height 18
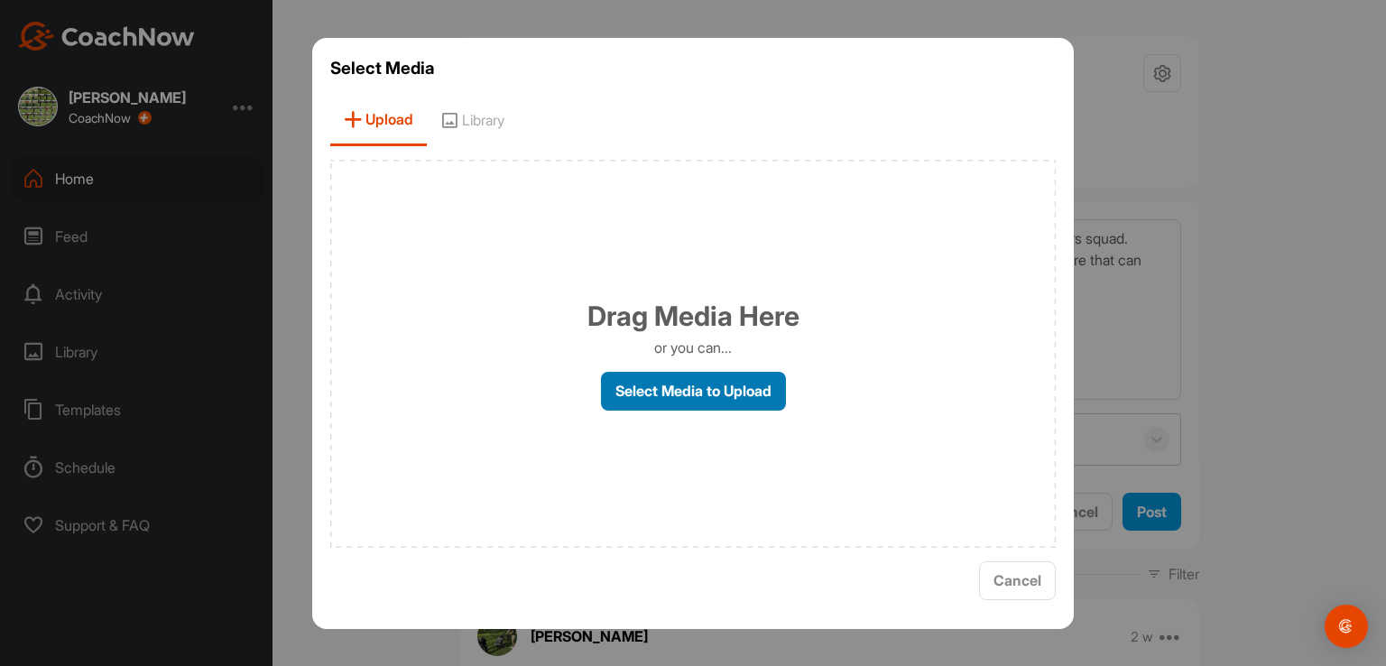
click at [661, 382] on label "Select Media to Upload" at bounding box center [693, 391] width 185 height 39
click at [0, 0] on input "Select Media to Upload" at bounding box center [0, 0] width 0 height 0
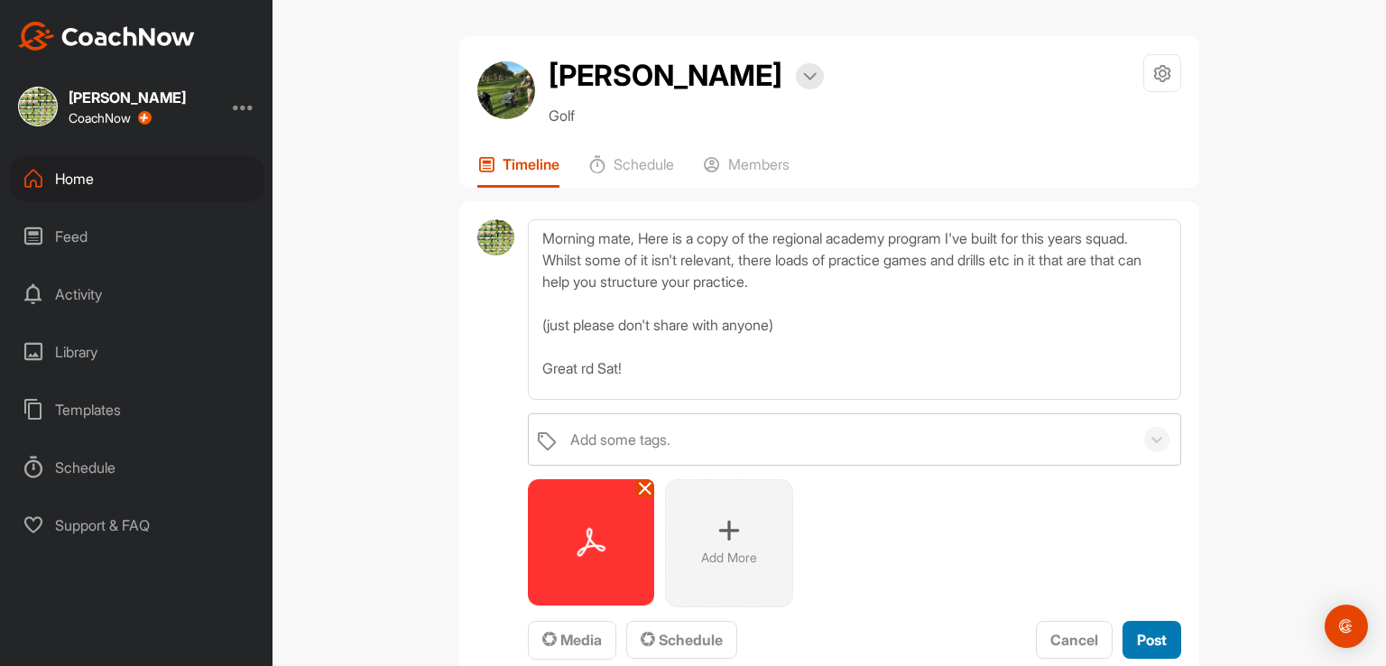
click at [1151, 631] on span "Post" at bounding box center [1152, 640] width 30 height 18
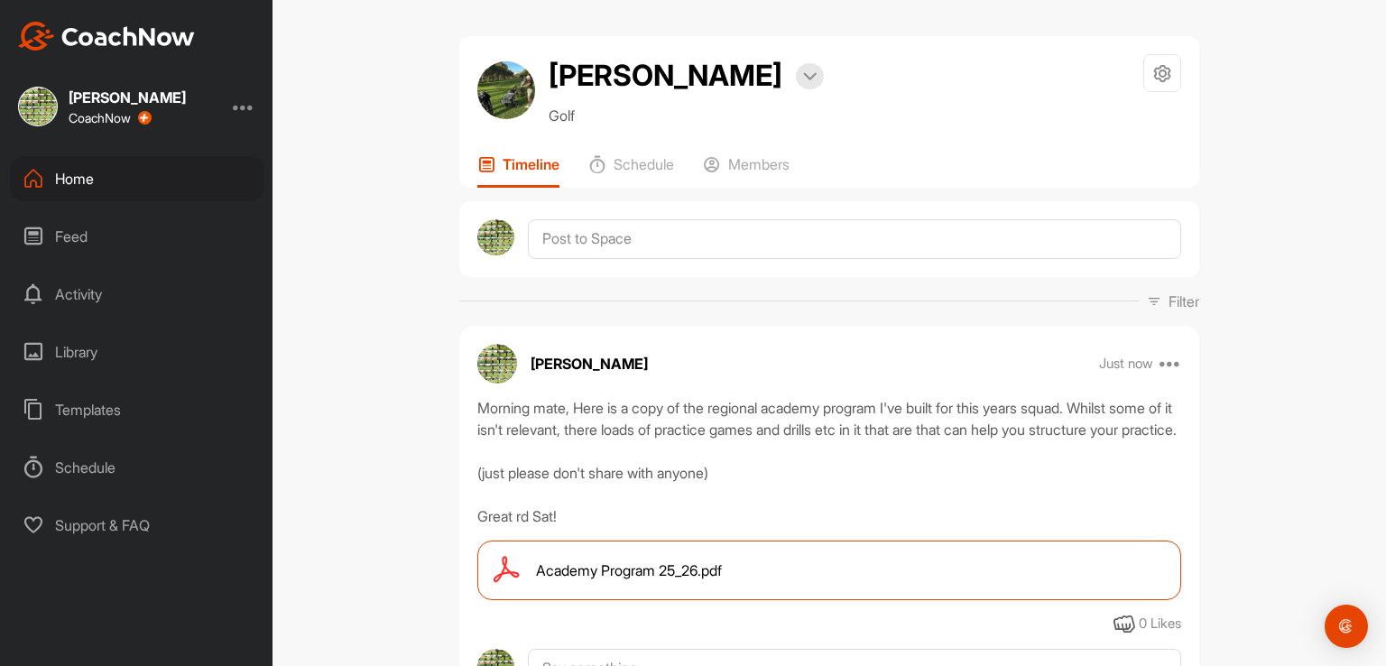
click at [76, 175] on div "Home" at bounding box center [137, 178] width 254 height 45
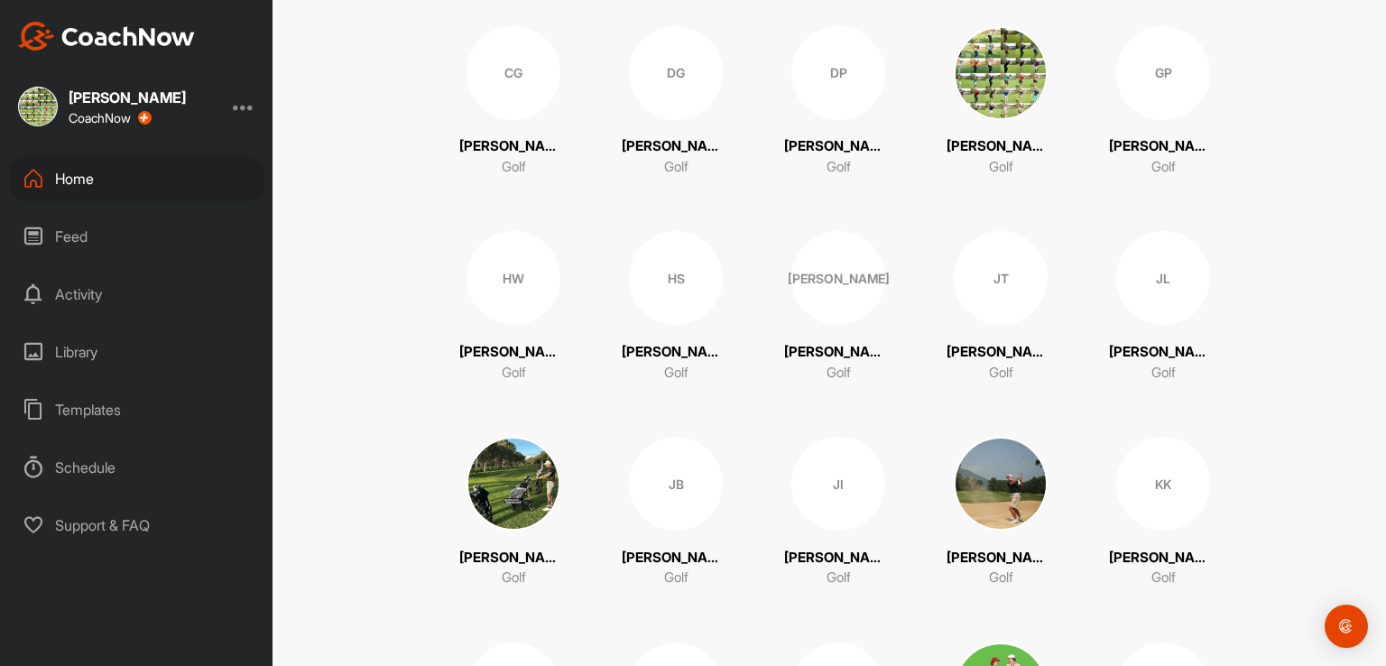
scroll to position [830, 0]
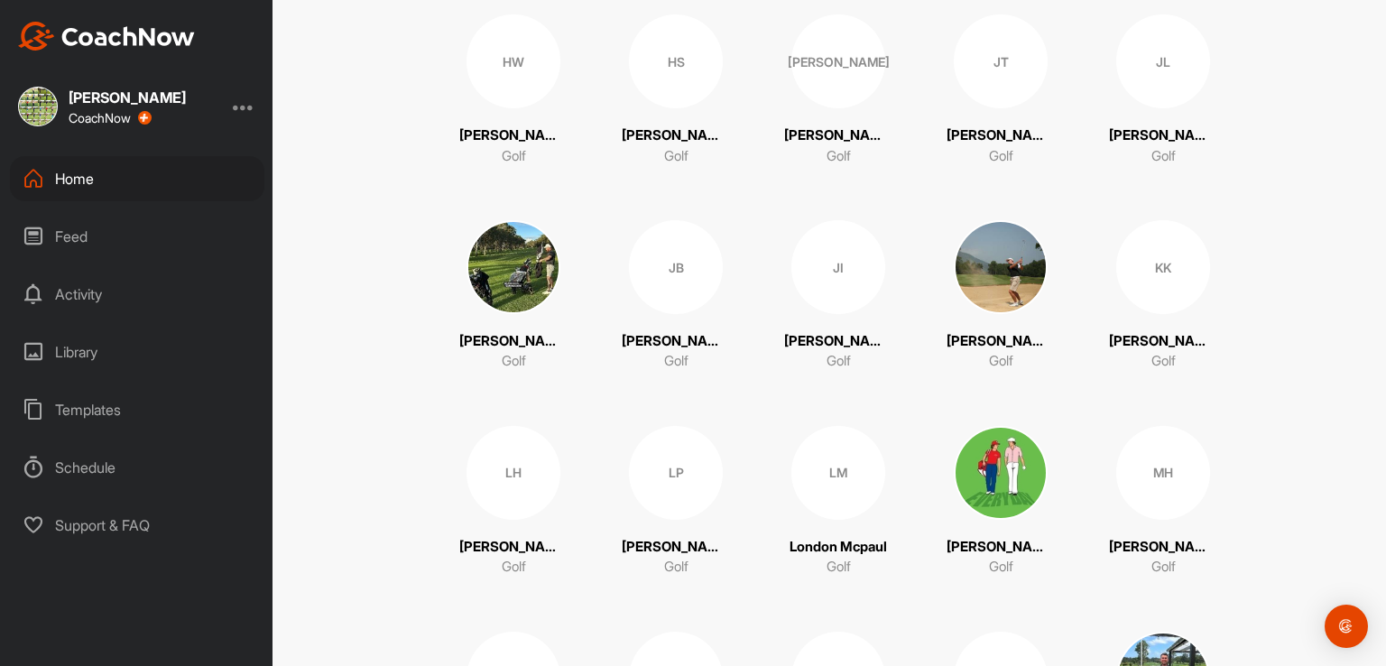
click at [983, 277] on img at bounding box center [1001, 267] width 94 height 94
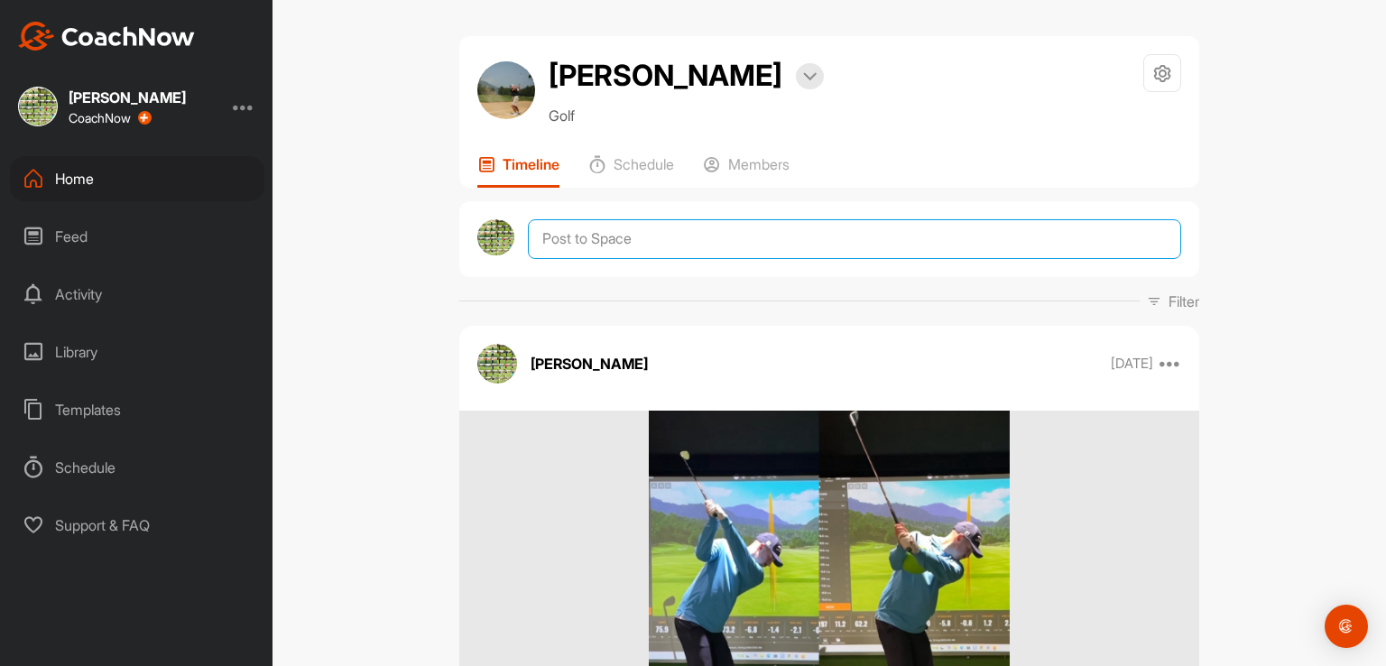
click at [606, 227] on textarea at bounding box center [854, 239] width 653 height 40
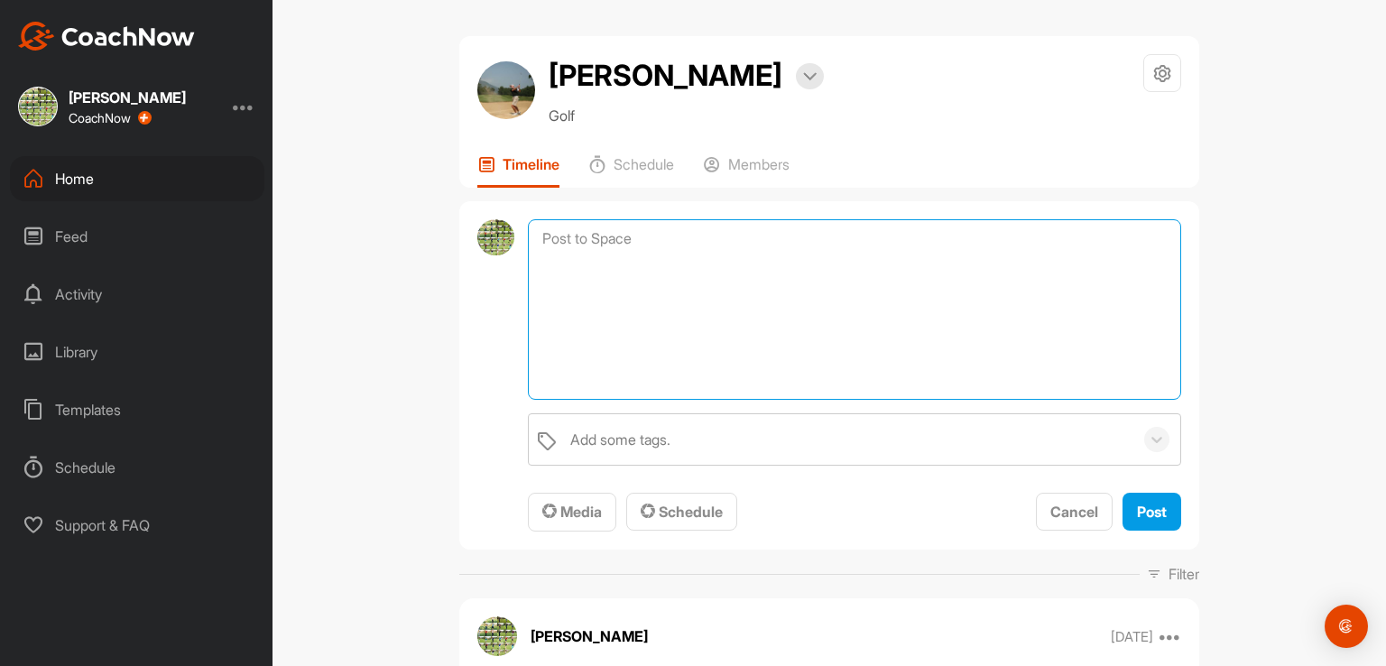
paste textarea "Morning mate, Here is a copy of the regional academy program I've built for thi…"
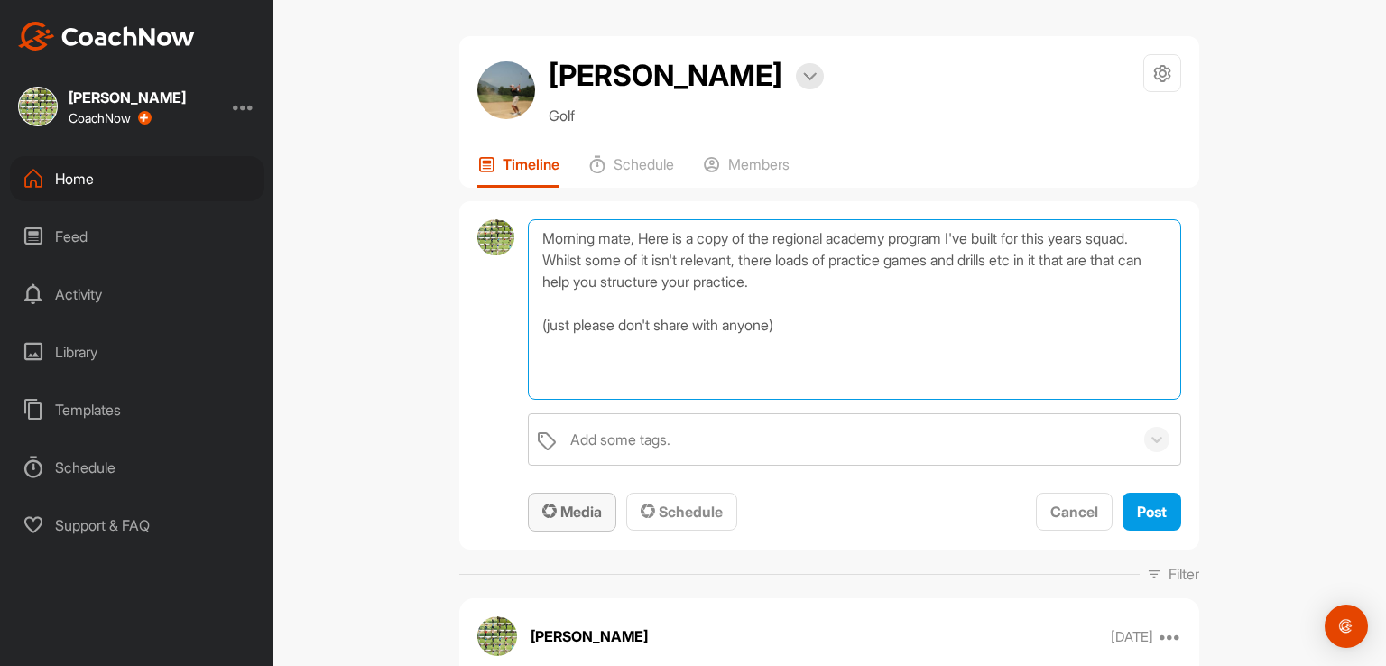
type textarea "Morning mate, Here is a copy of the regional academy program I've built for thi…"
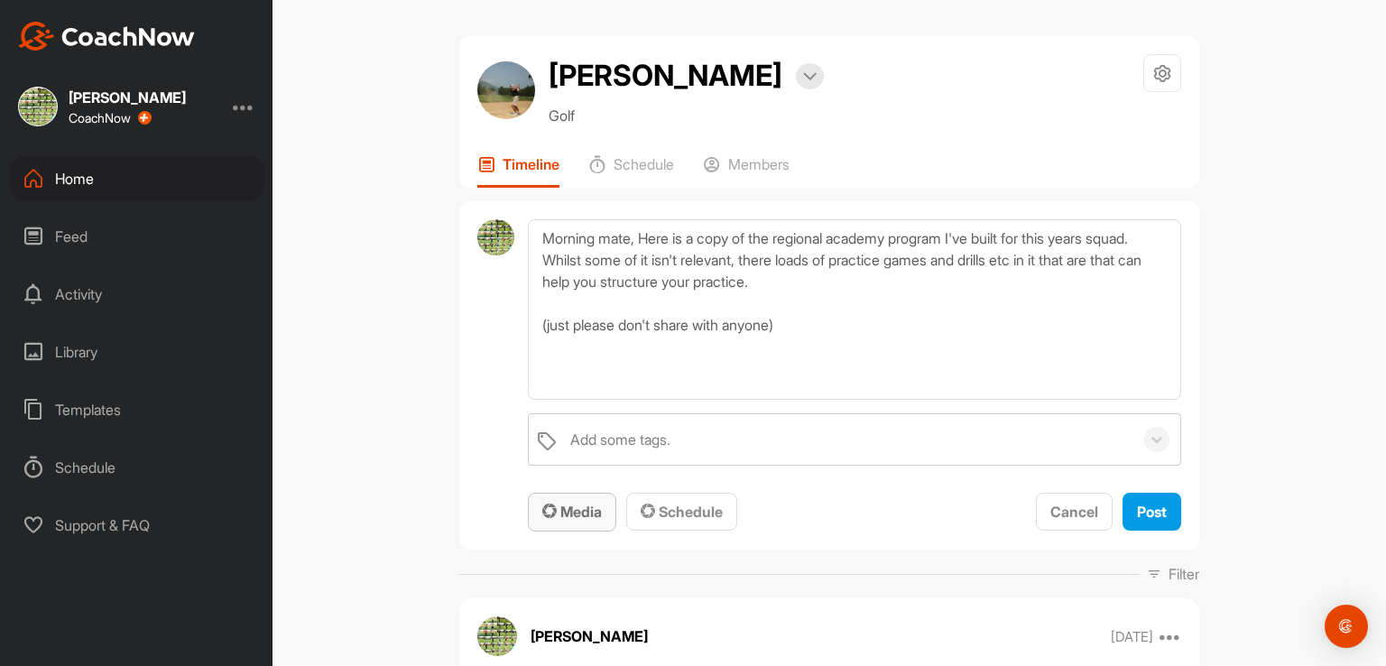
click at [574, 517] on span "Media" at bounding box center [572, 512] width 60 height 18
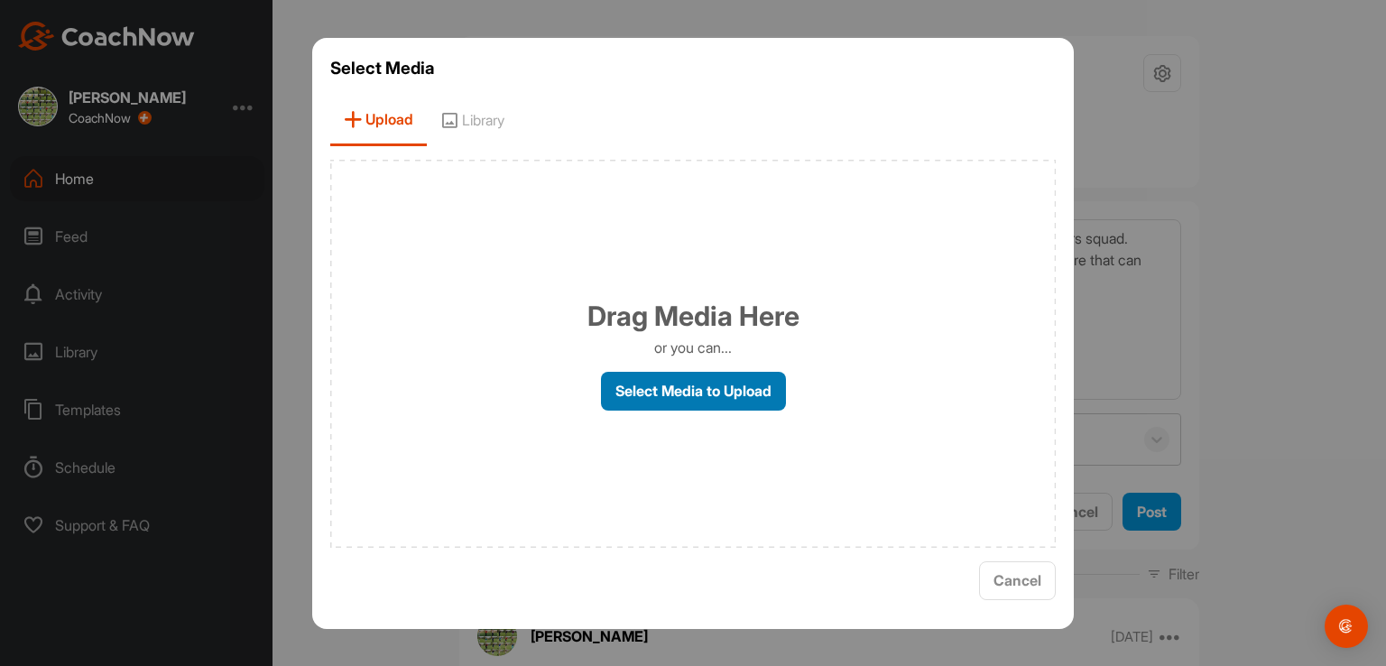
click at [643, 384] on label "Select Media to Upload" at bounding box center [693, 391] width 185 height 39
click at [0, 0] on input "Select Media to Upload" at bounding box center [0, 0] width 0 height 0
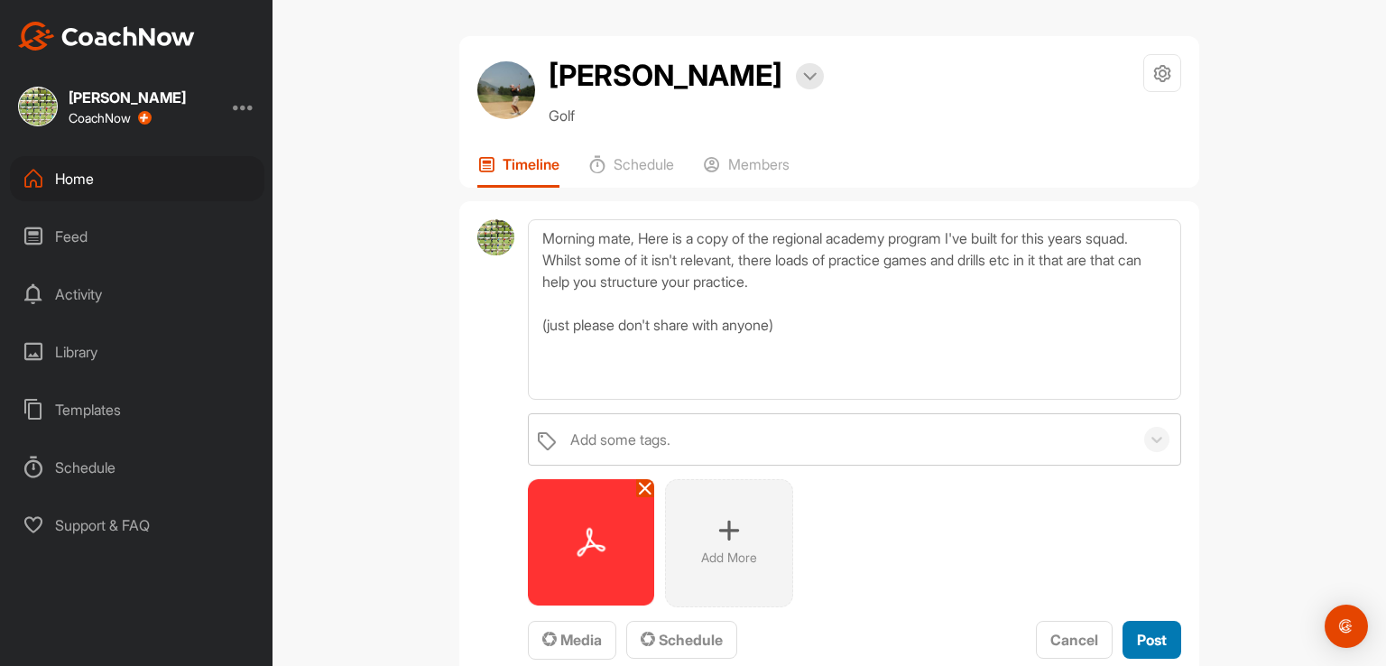
click at [1143, 638] on span "Post" at bounding box center [1152, 640] width 30 height 18
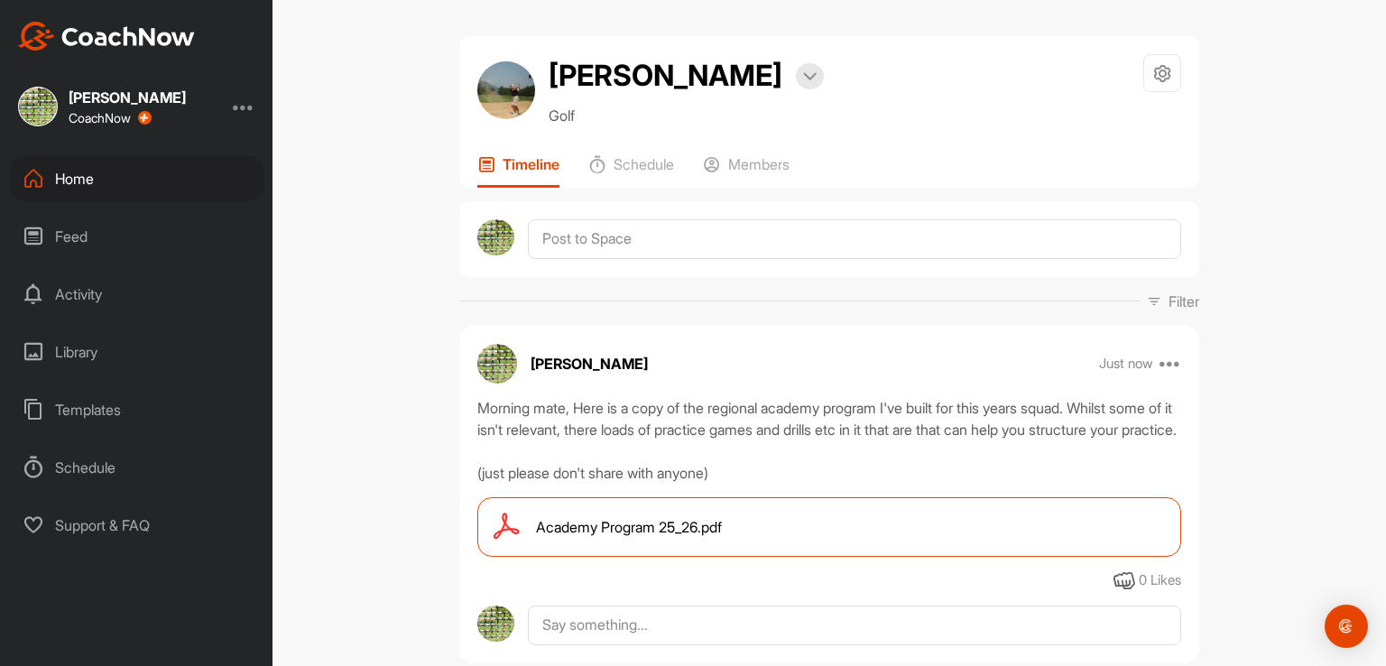
click at [76, 180] on div "Home" at bounding box center [137, 178] width 254 height 45
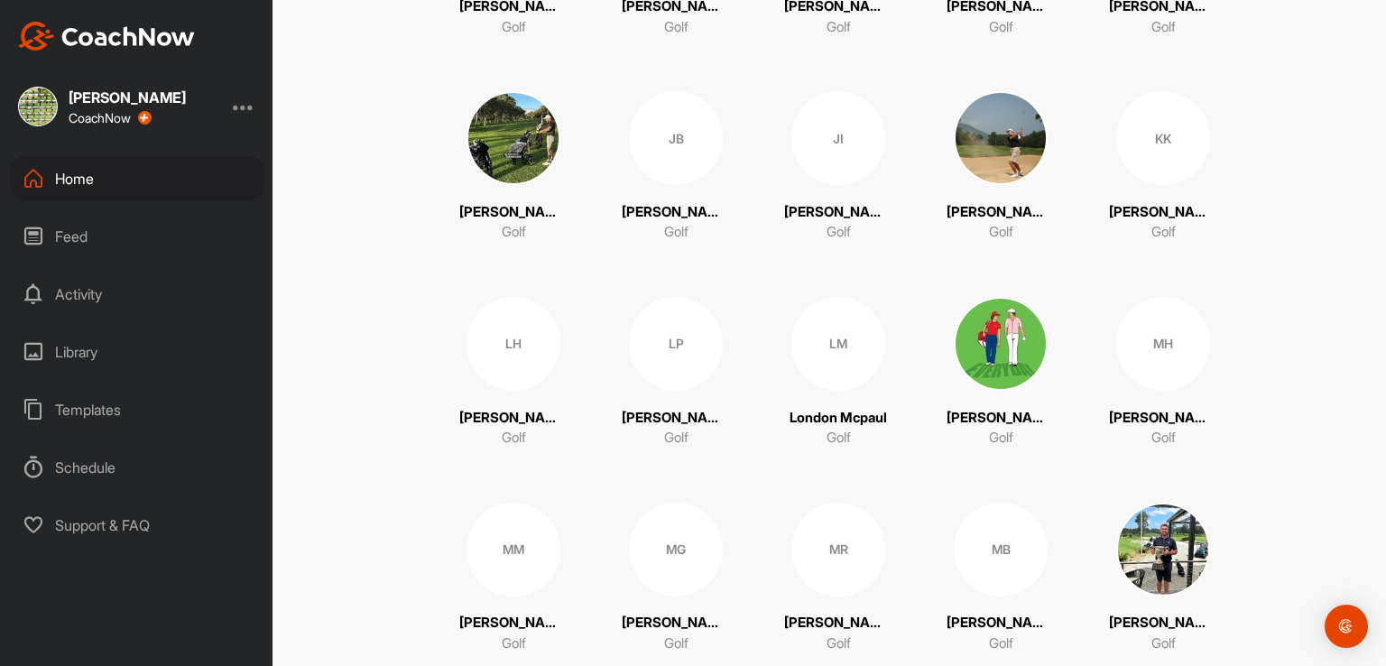
scroll to position [958, 0]
click at [1131, 138] on div "KK" at bounding box center [1163, 139] width 94 height 94
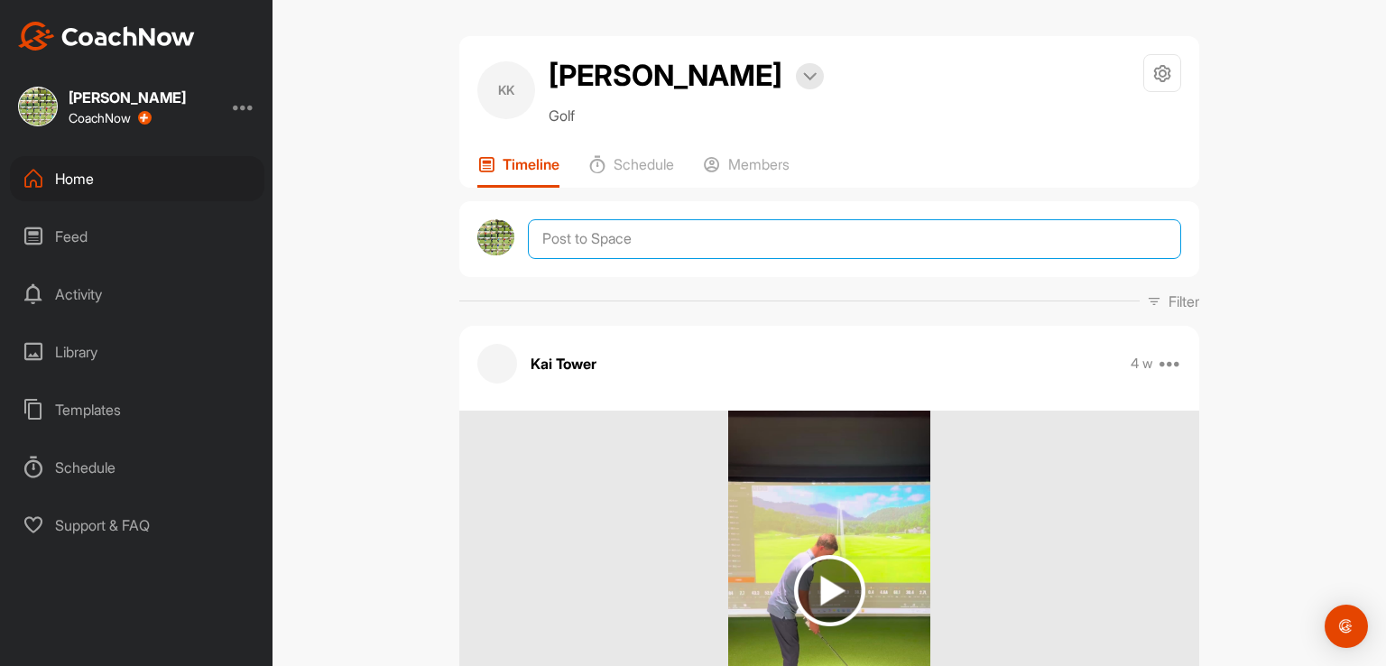
click at [572, 251] on textarea at bounding box center [854, 239] width 653 height 40
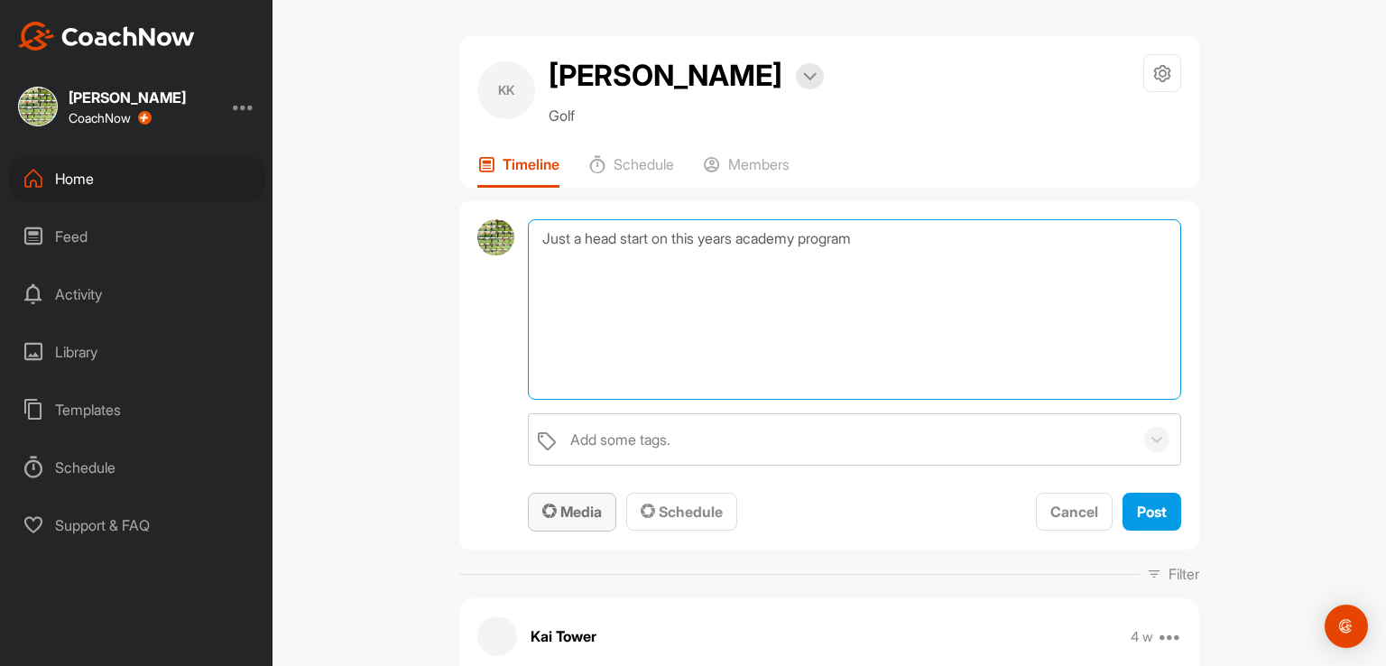
type textarea "Just a head start on this years academy program"
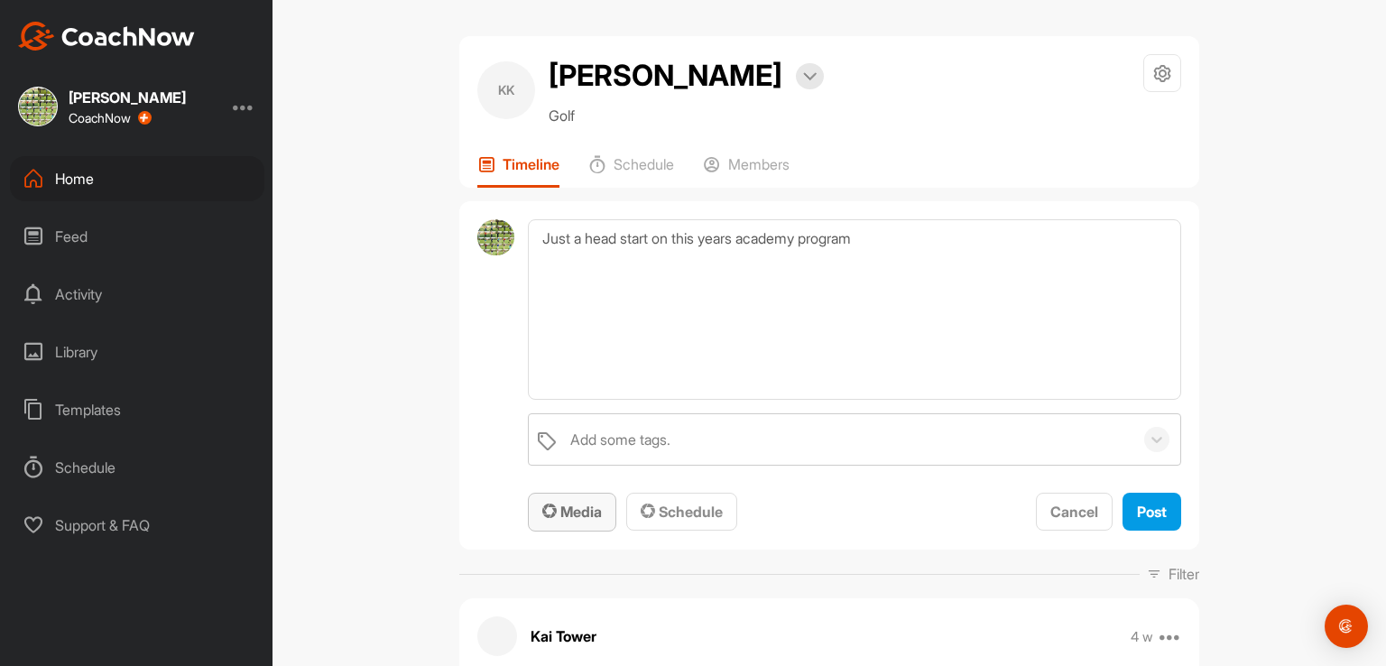
click at [567, 512] on span "Media" at bounding box center [572, 512] width 60 height 18
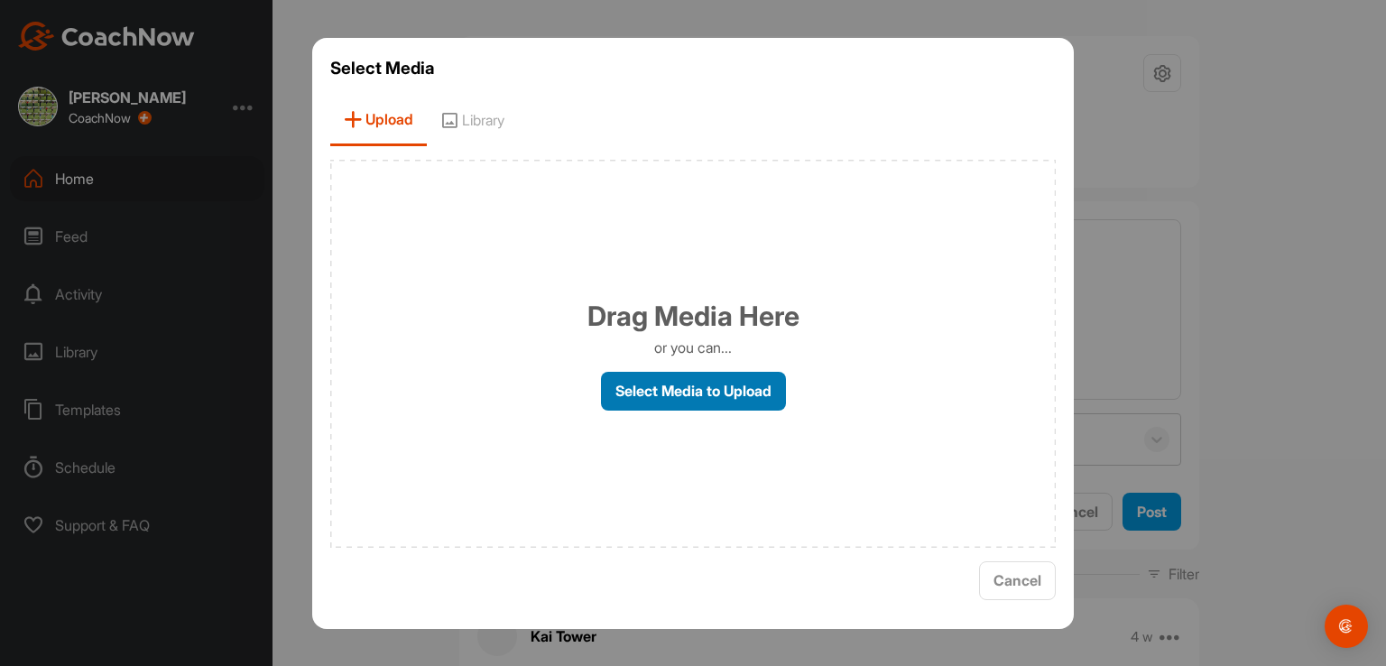
click at [660, 395] on label "Select Media to Upload" at bounding box center [693, 391] width 185 height 39
click at [0, 0] on input "Select Media to Upload" at bounding box center [0, 0] width 0 height 0
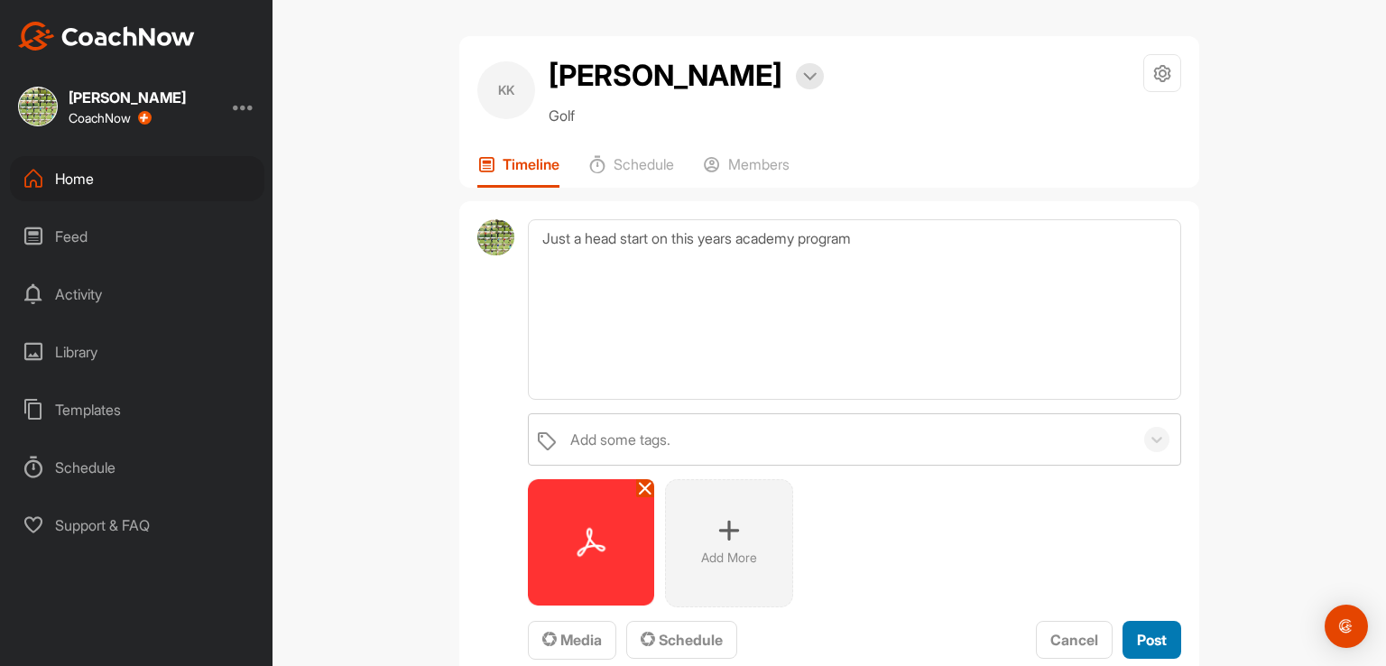
click at [1138, 632] on span "Post" at bounding box center [1152, 640] width 30 height 18
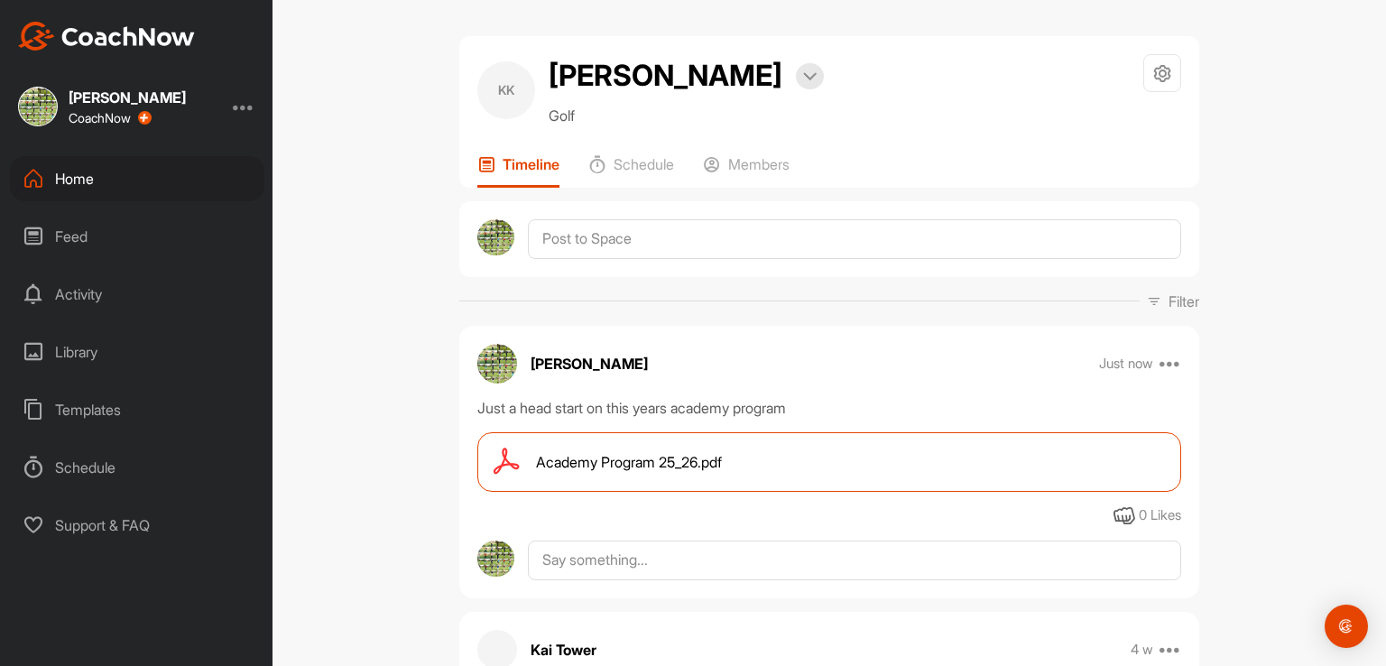
click at [98, 180] on div "Home" at bounding box center [137, 178] width 254 height 45
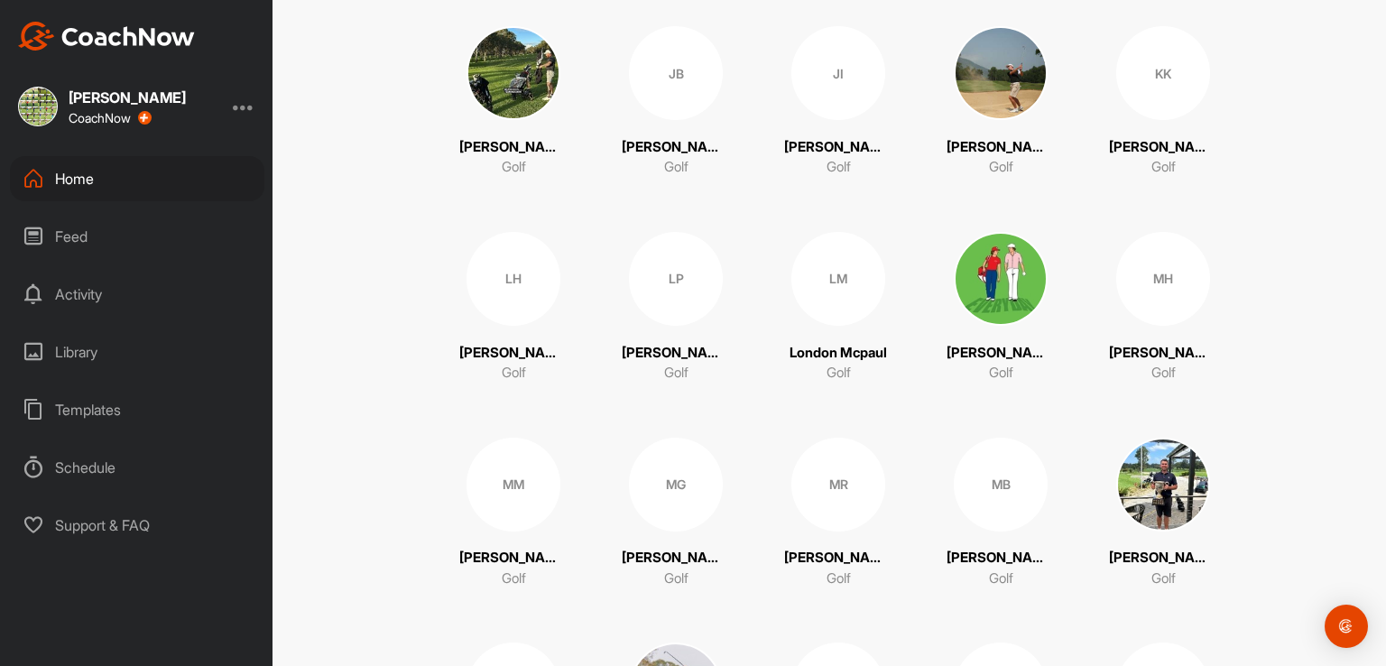
scroll to position [1128, 0]
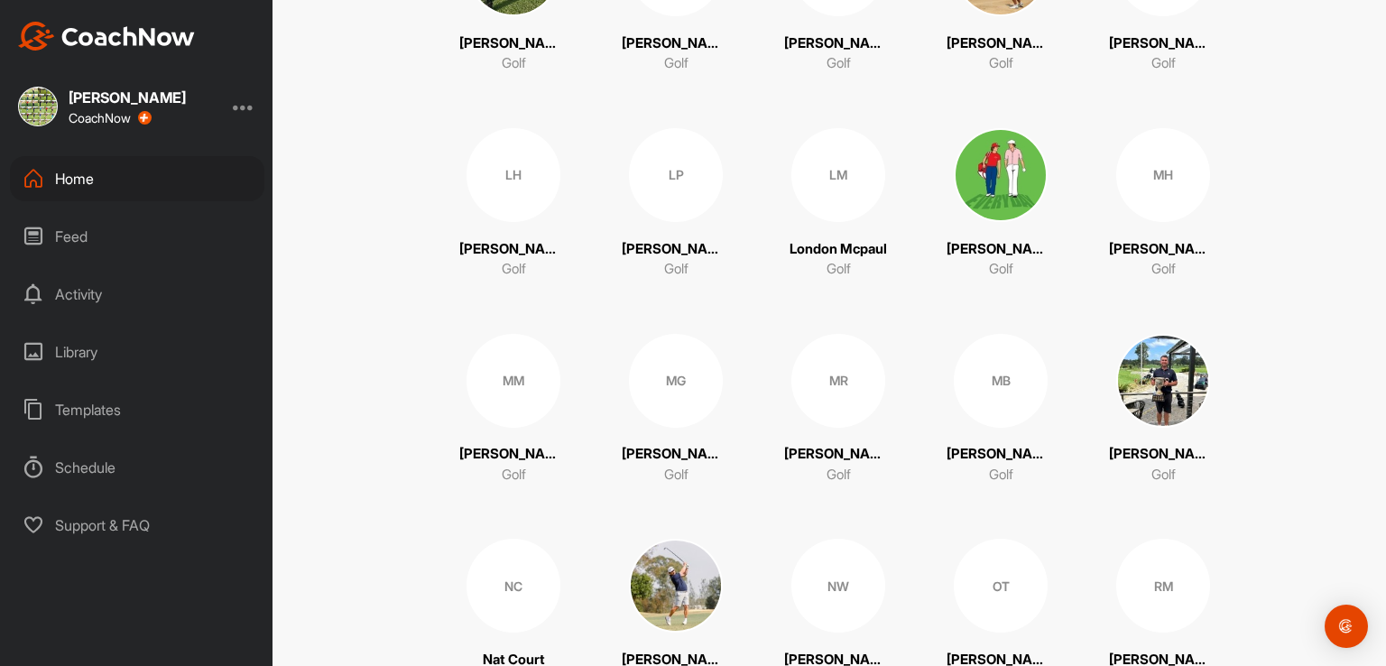
click at [476, 193] on div "LH" at bounding box center [514, 175] width 94 height 94
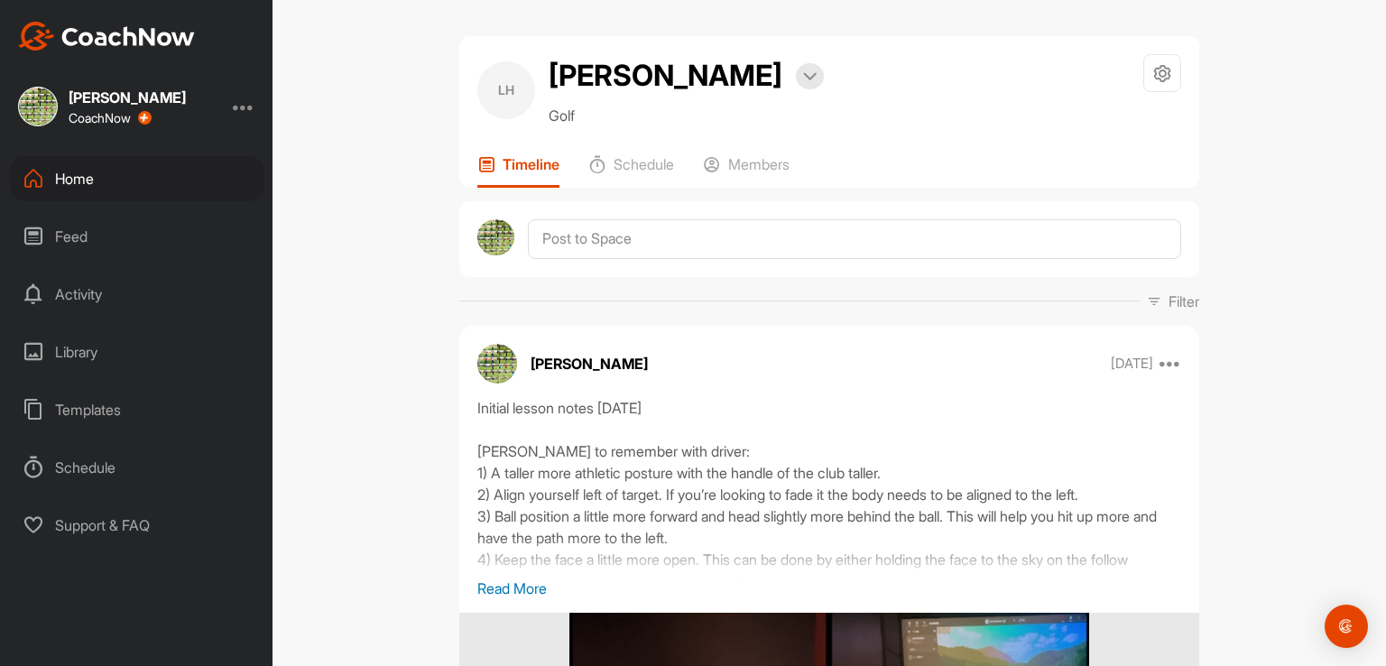
click at [91, 174] on div "Home" at bounding box center [137, 178] width 254 height 45
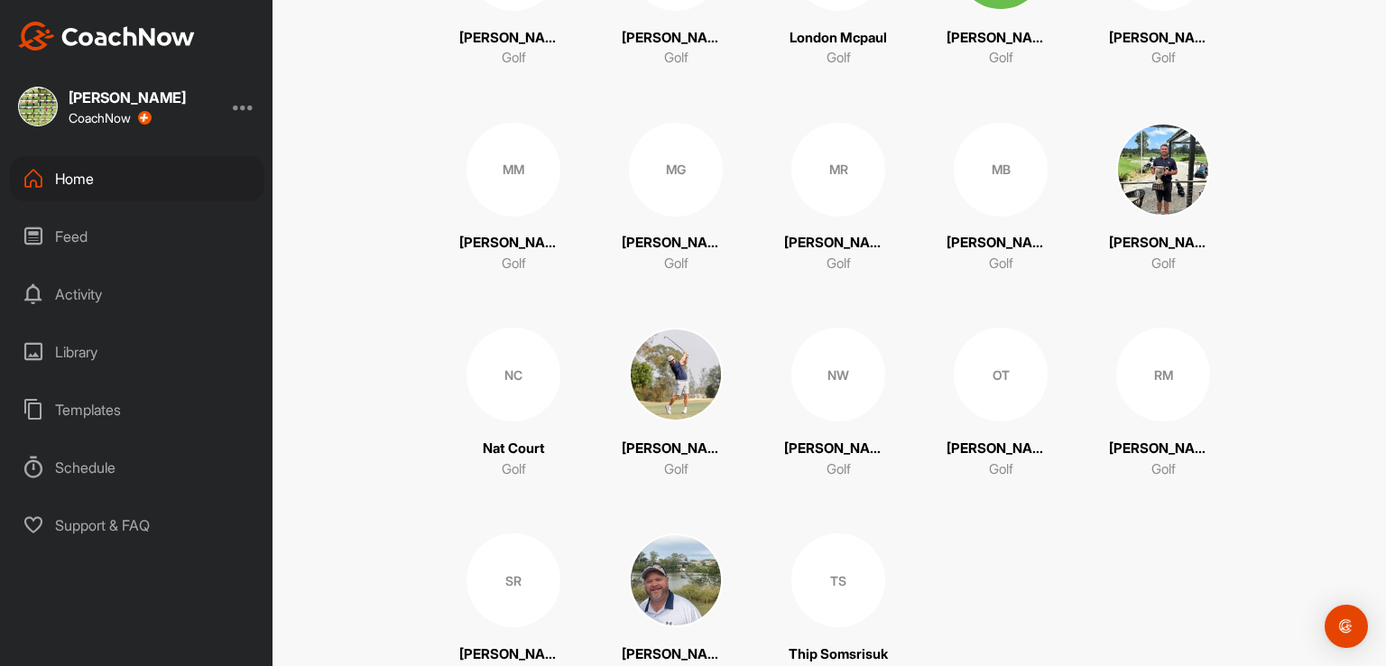
scroll to position [1341, 0]
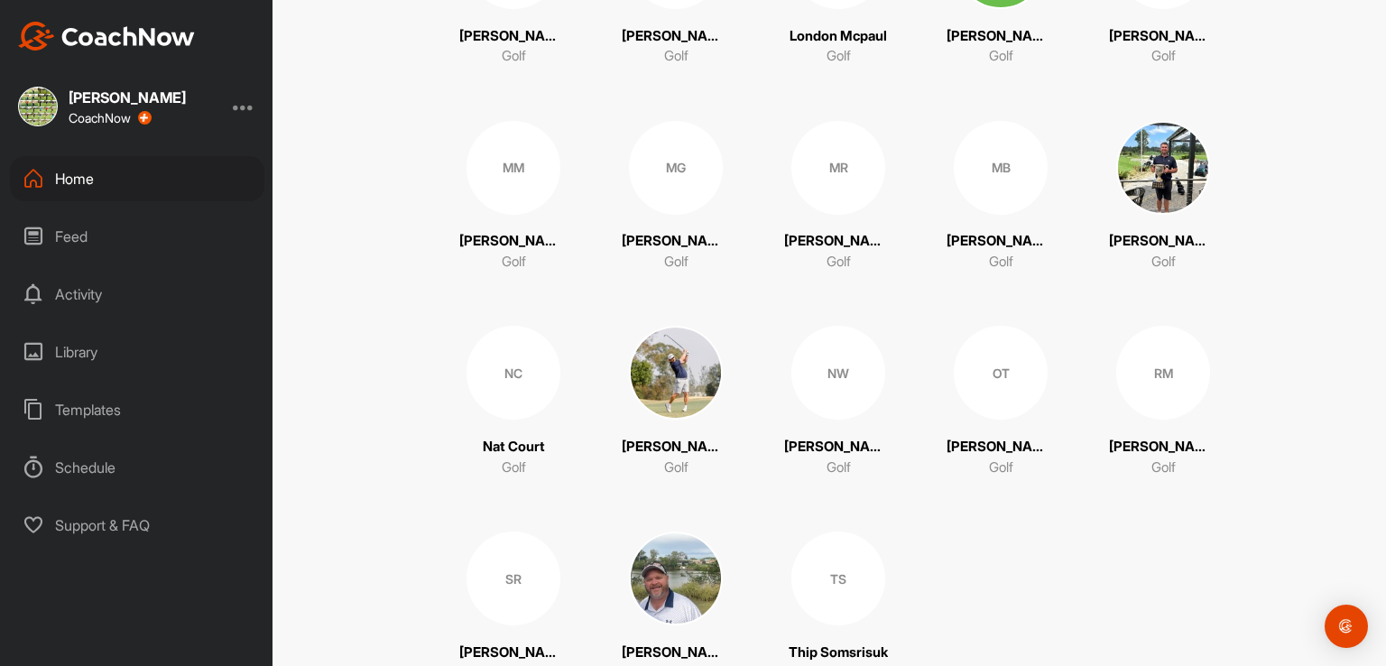
click at [486, 373] on div "NC" at bounding box center [514, 373] width 94 height 94
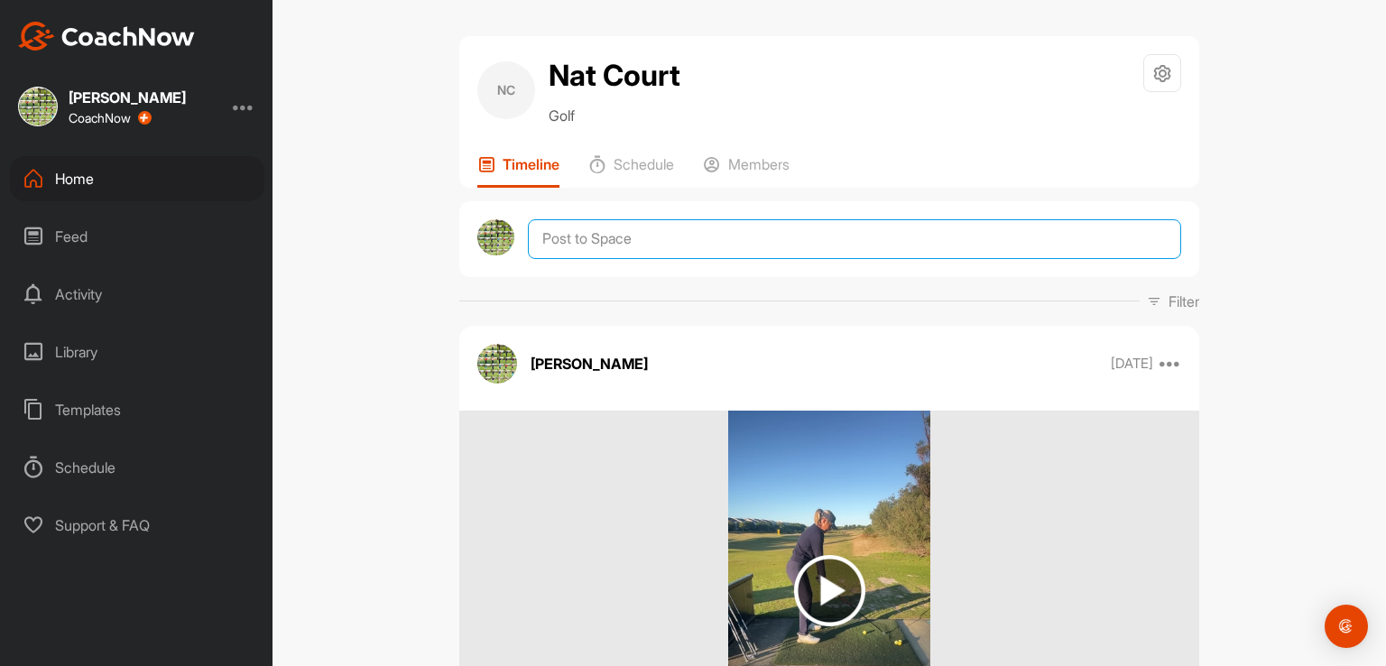
click at [576, 236] on textarea at bounding box center [854, 239] width 653 height 40
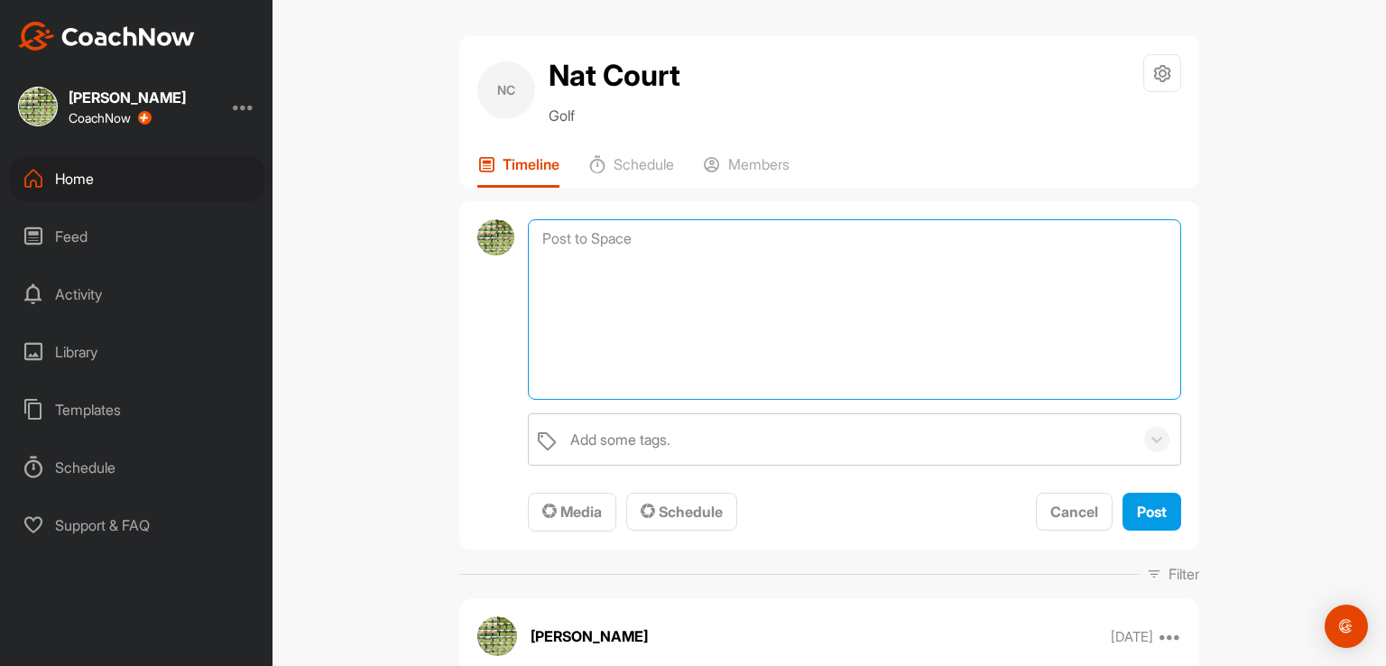
paste textarea "Morning mate, Here is a copy of the regional academy program I've built for thi…"
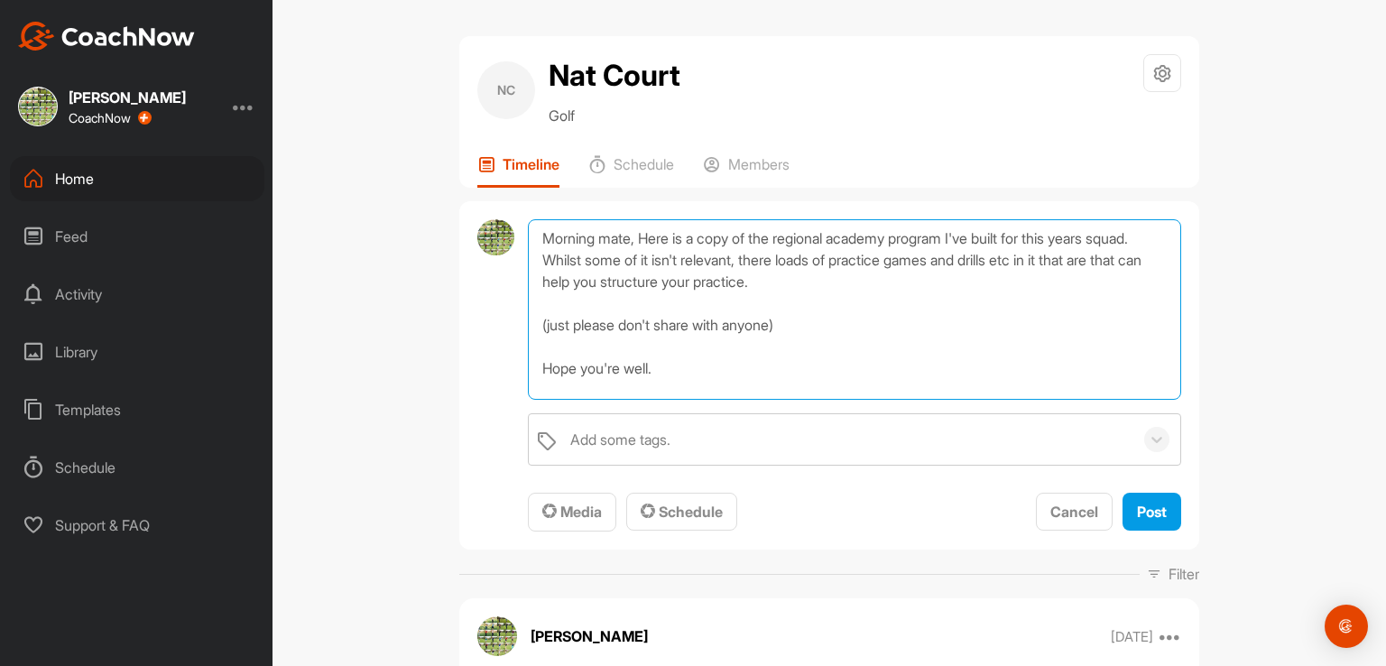
click at [626, 235] on textarea "Morning mate, Here is a copy of the regional academy program I've built for thi…" at bounding box center [854, 309] width 653 height 180
click at [626, 235] on textarea "Morning, Here is a copy of the regional academy program I've built for this yea…" at bounding box center [854, 309] width 653 height 180
click at [651, 365] on textarea "Morning, Here is a copy of the regional academy program I've built for this yea…" at bounding box center [854, 309] width 653 height 180
type textarea "Morning, Here is a copy of the regional academy program I've built for this yea…"
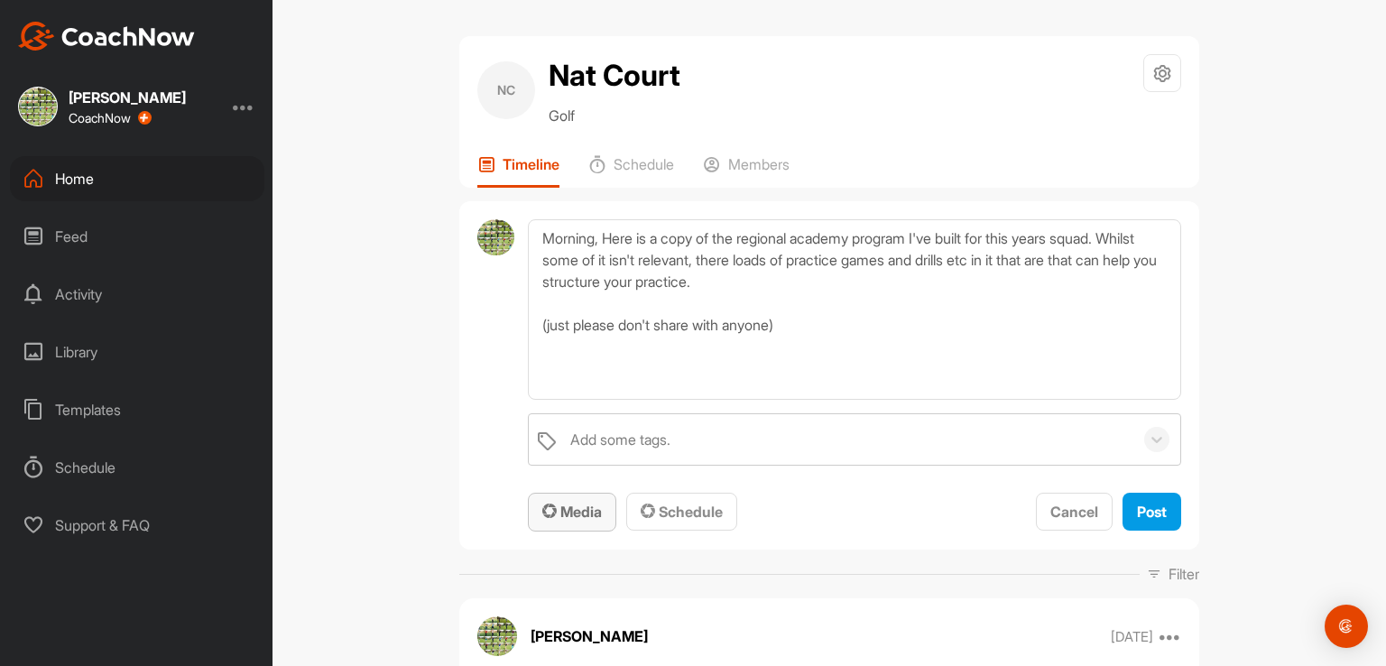
click at [570, 517] on span "Media" at bounding box center [572, 512] width 60 height 18
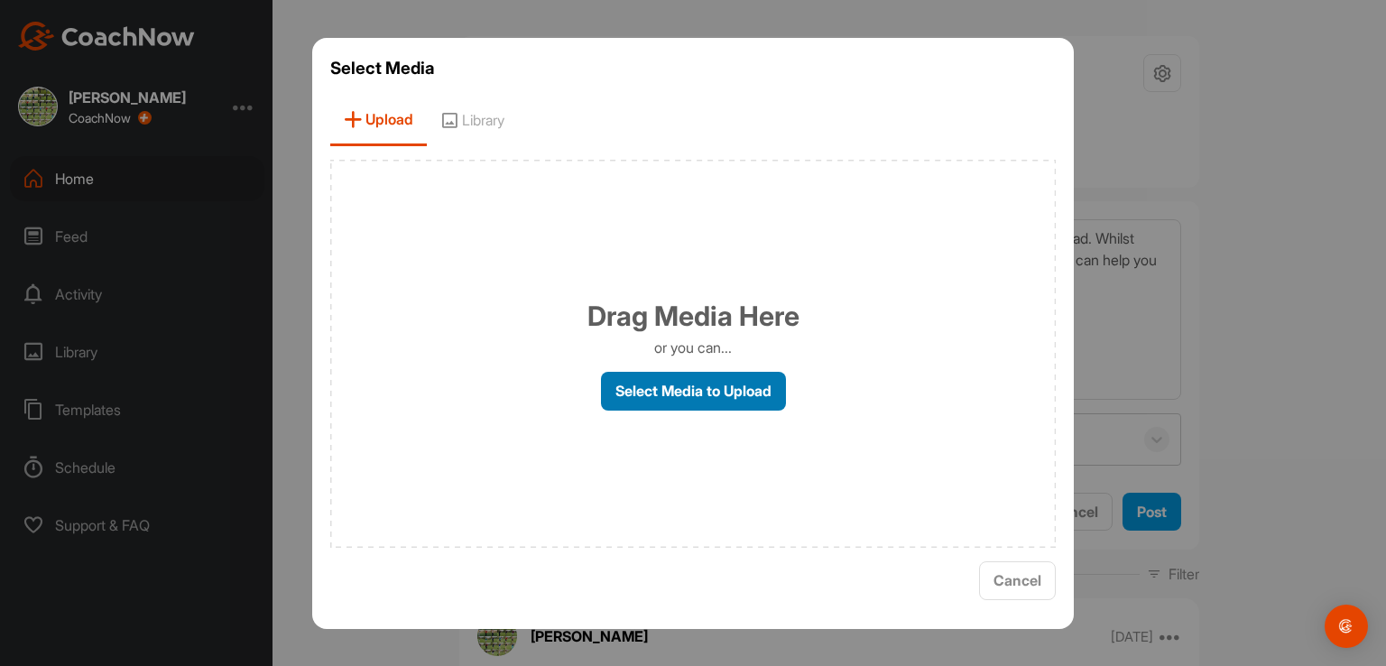
click at [675, 384] on label "Select Media to Upload" at bounding box center [693, 391] width 185 height 39
click at [0, 0] on input "Select Media to Upload" at bounding box center [0, 0] width 0 height 0
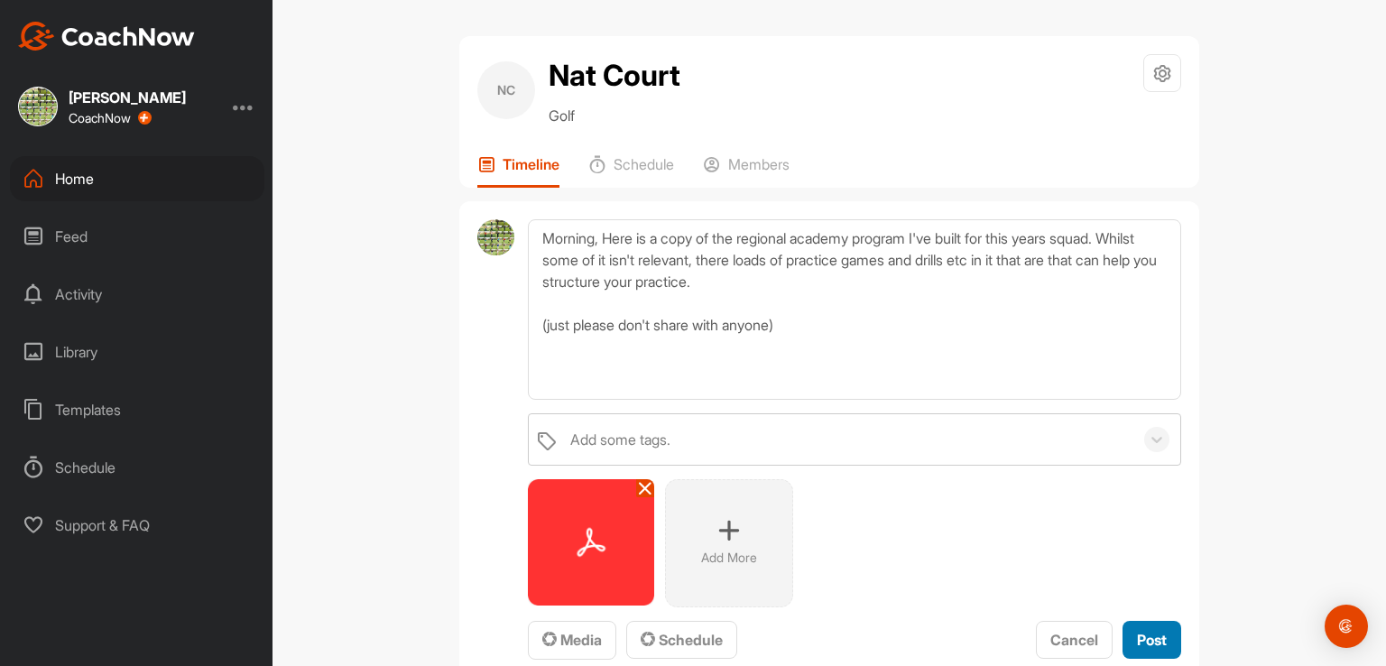
click at [1133, 625] on button "Post" at bounding box center [1152, 640] width 59 height 39
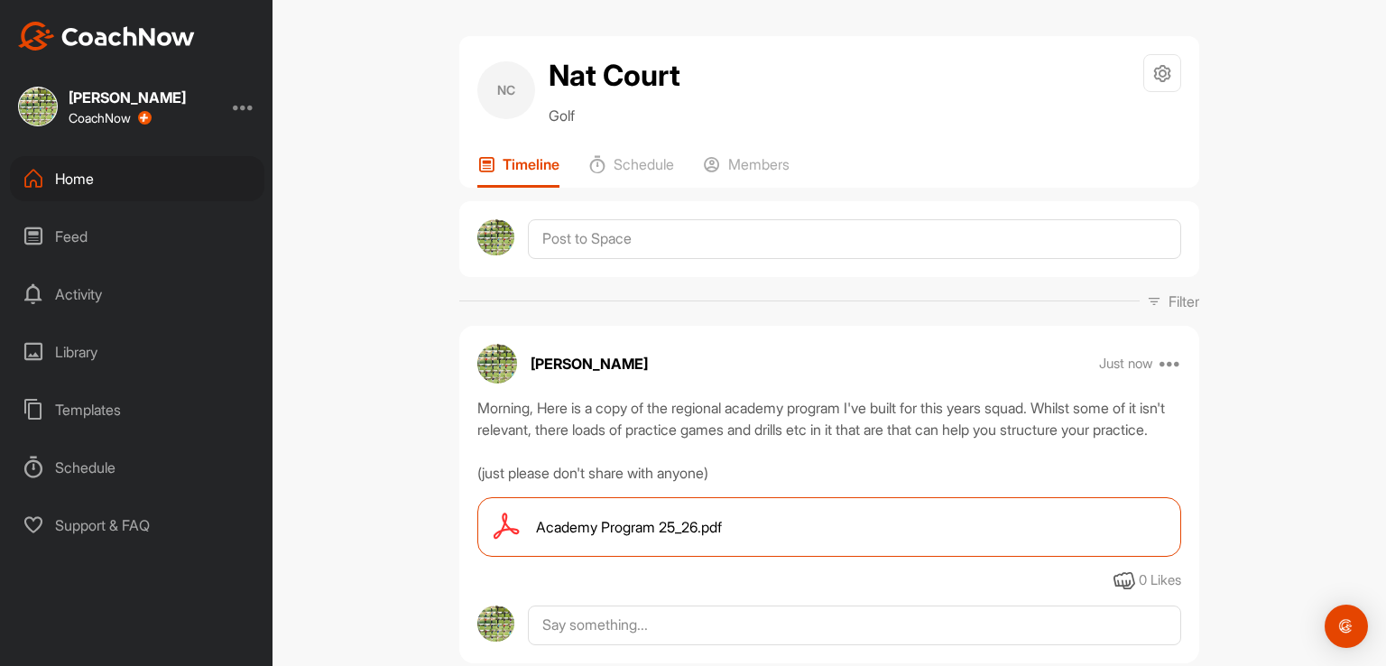
click at [87, 172] on div "Home" at bounding box center [137, 178] width 254 height 45
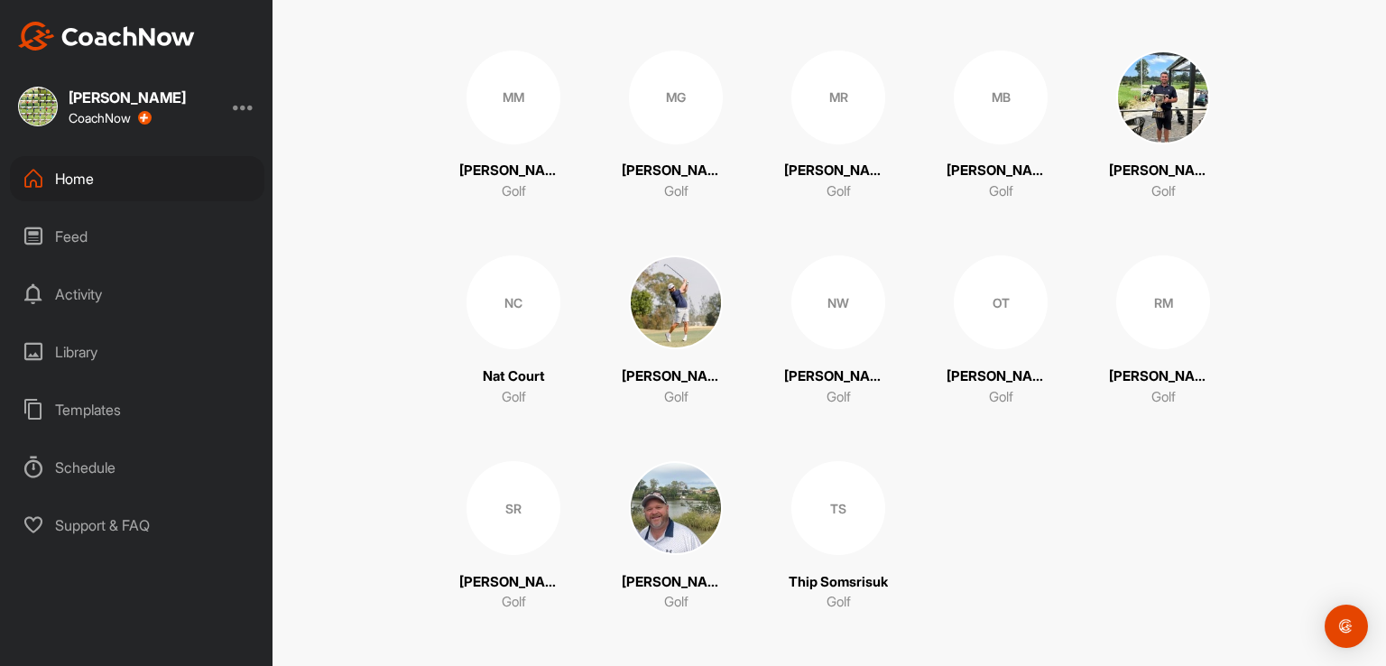
scroll to position [1411, 0]
click at [664, 298] on img at bounding box center [676, 302] width 94 height 94
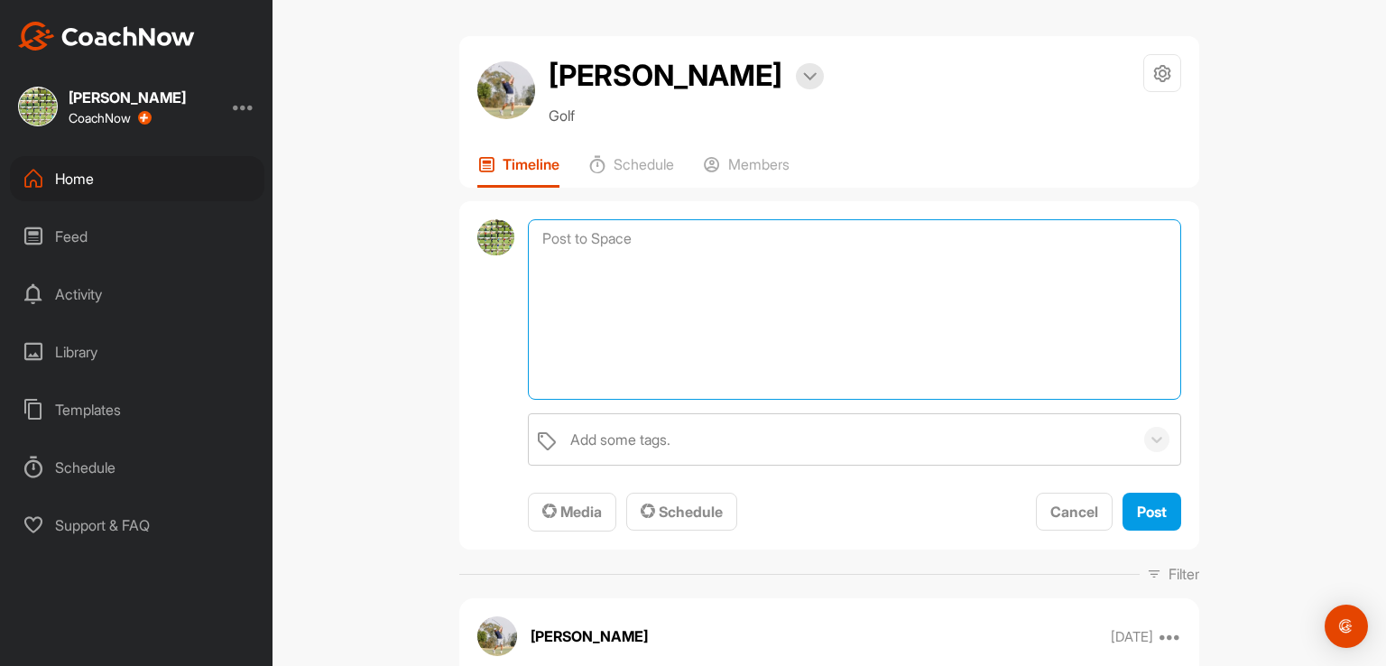
click at [588, 238] on textarea at bounding box center [854, 309] width 653 height 180
paste textarea "Morning mate, Here is a copy of the regional academy program I've built for thi…"
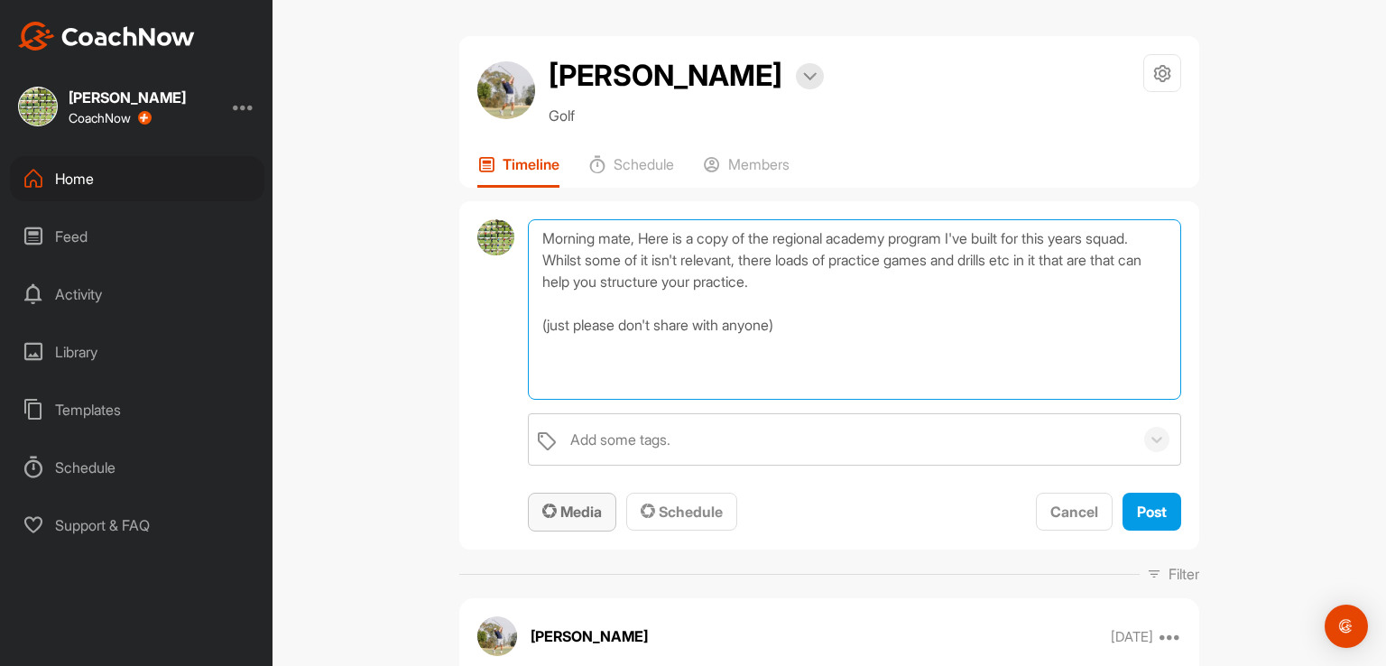
type textarea "Morning mate, Here is a copy of the regional academy program I've built for thi…"
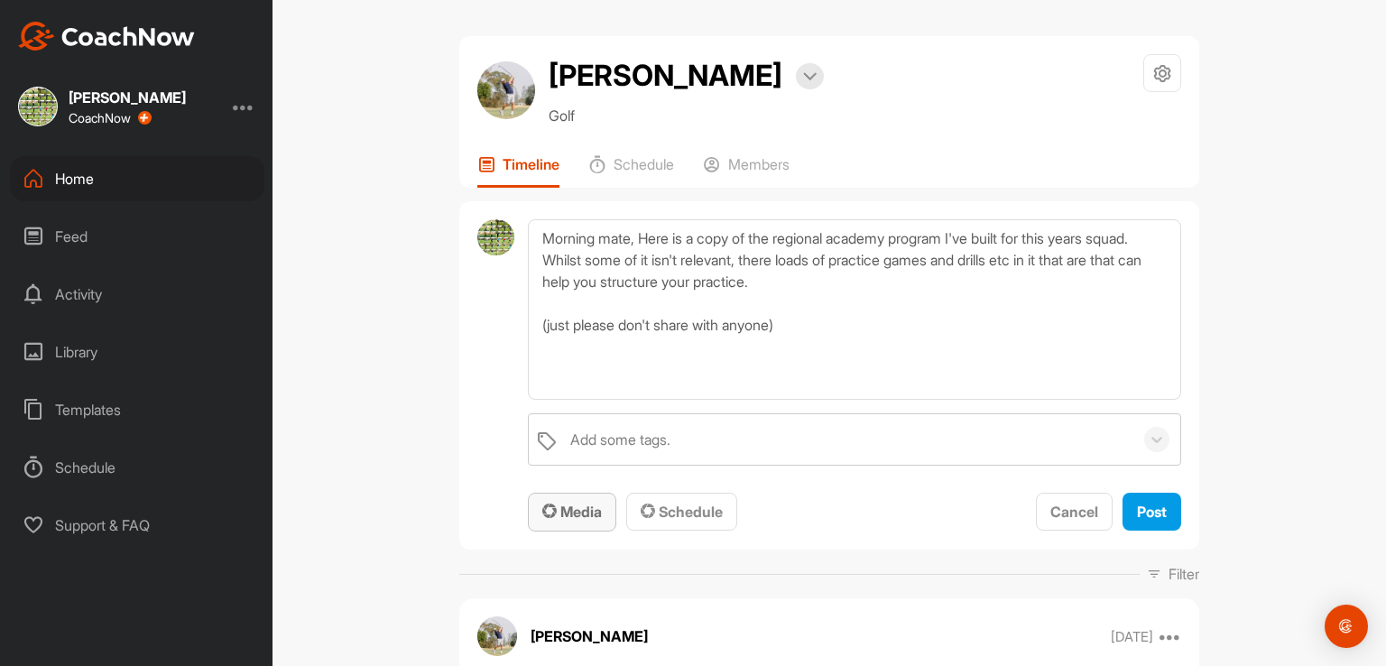
click at [552, 512] on span "Media" at bounding box center [572, 512] width 60 height 18
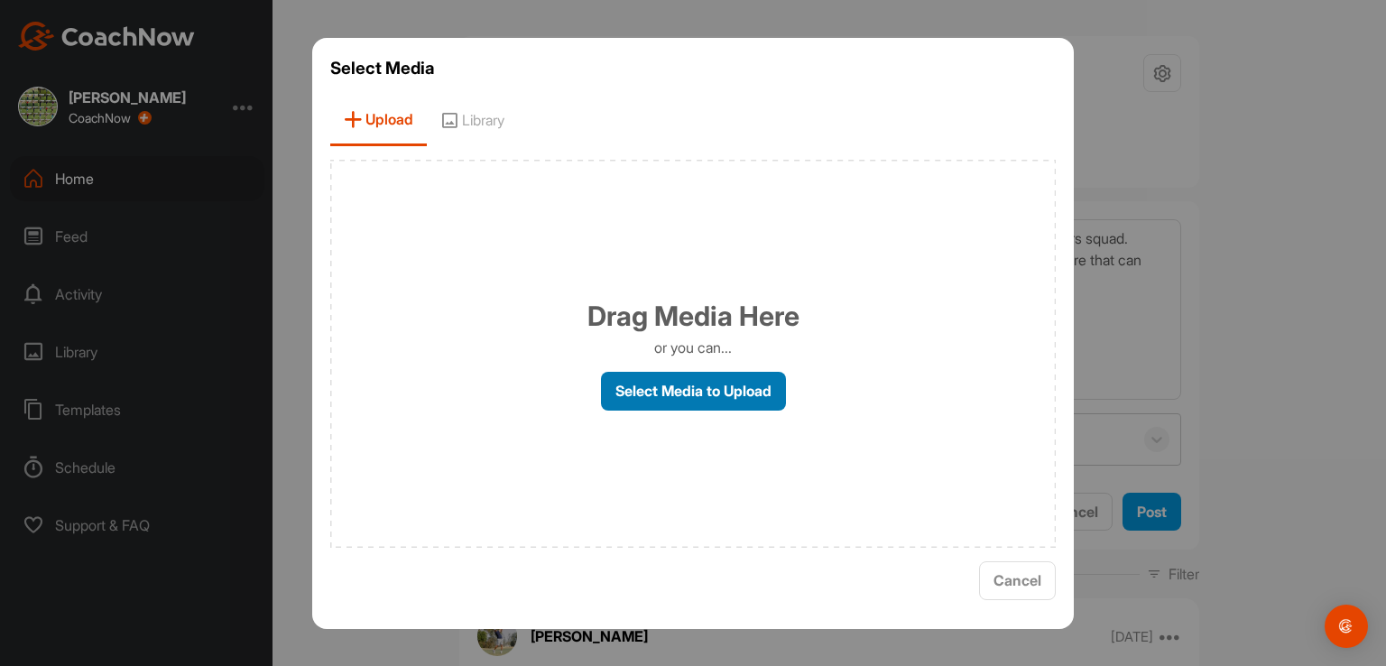
click at [660, 394] on label "Select Media to Upload" at bounding box center [693, 391] width 185 height 39
click at [0, 0] on input "Select Media to Upload" at bounding box center [0, 0] width 0 height 0
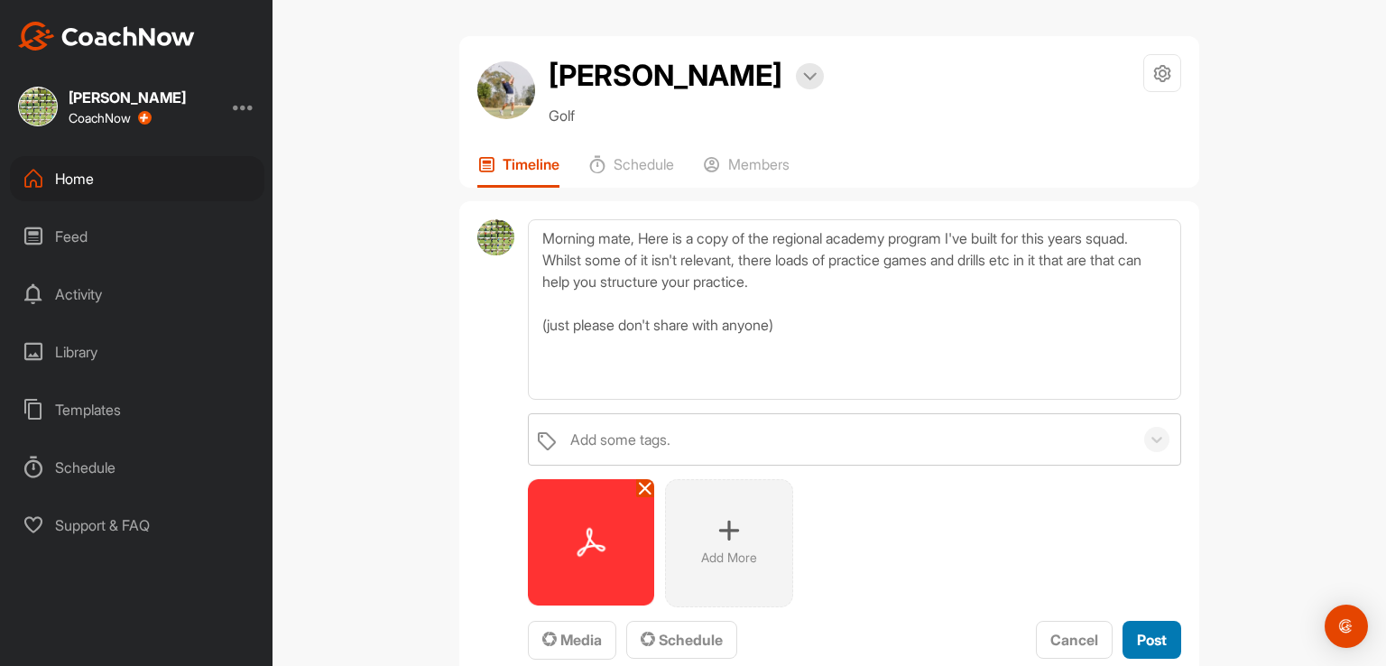
click at [1144, 641] on span "Post" at bounding box center [1152, 640] width 30 height 18
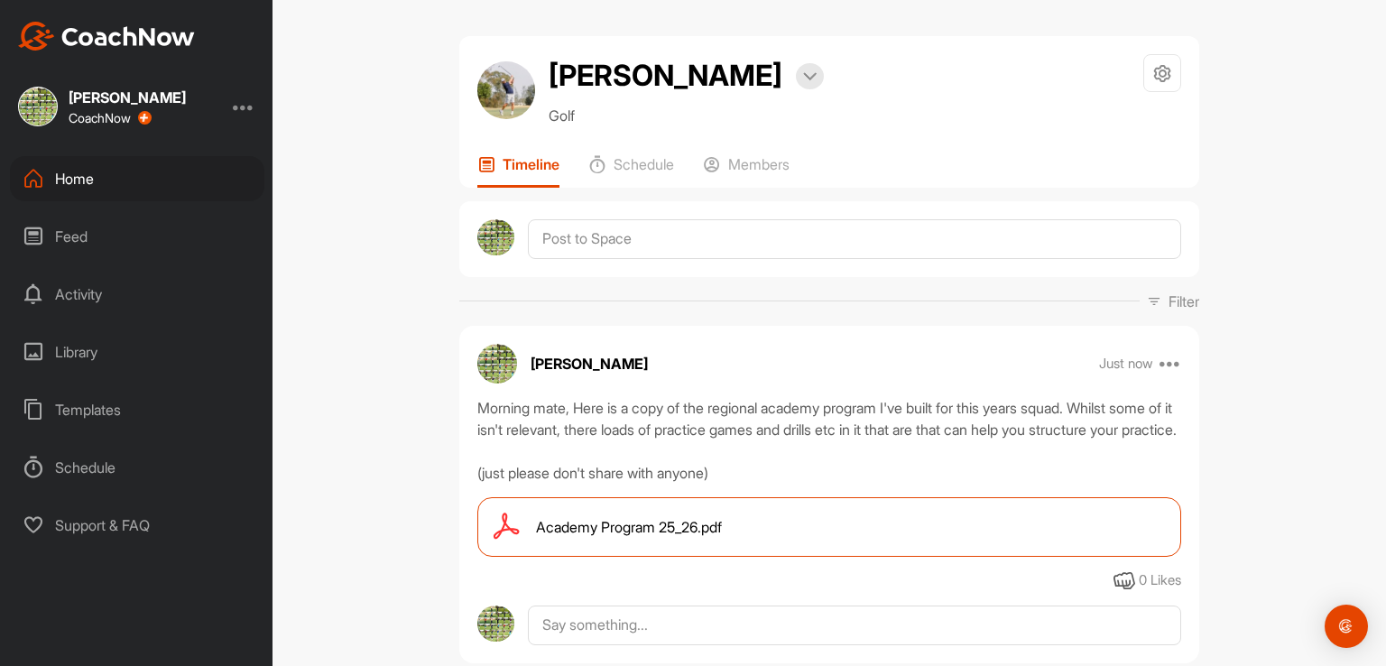
click at [72, 181] on div "Home" at bounding box center [137, 178] width 254 height 45
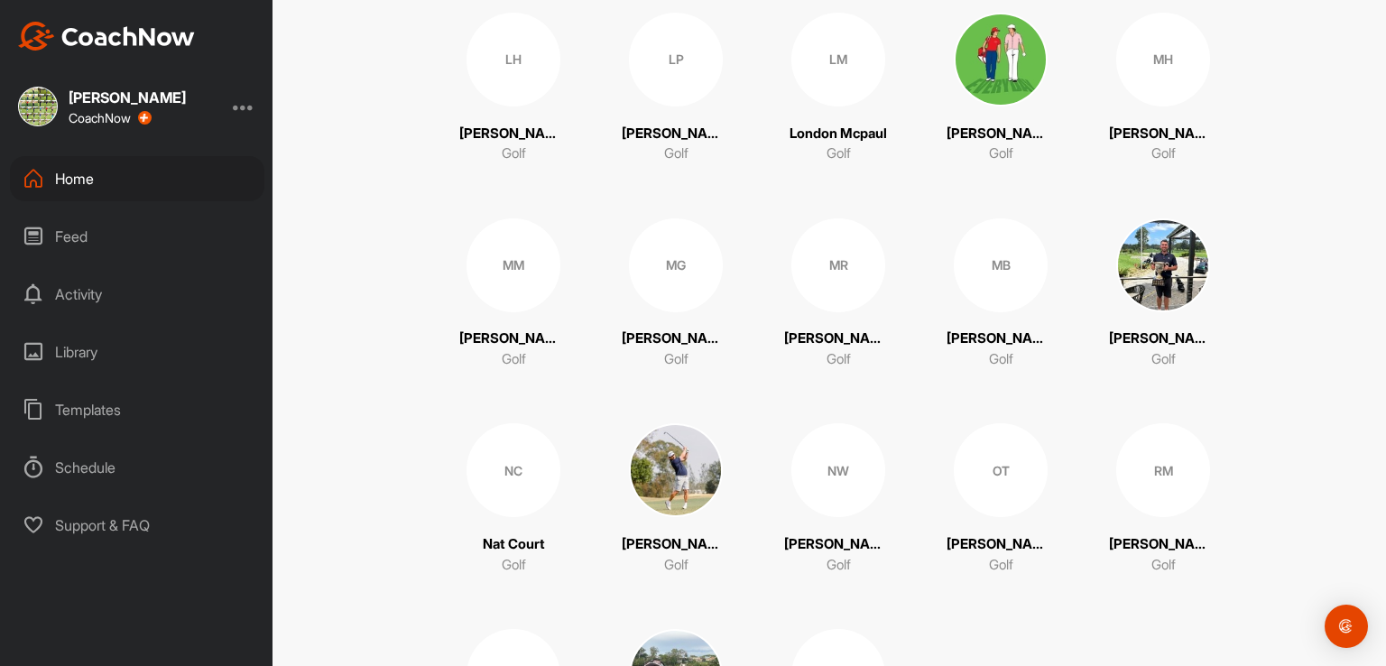
scroll to position [1416, 0]
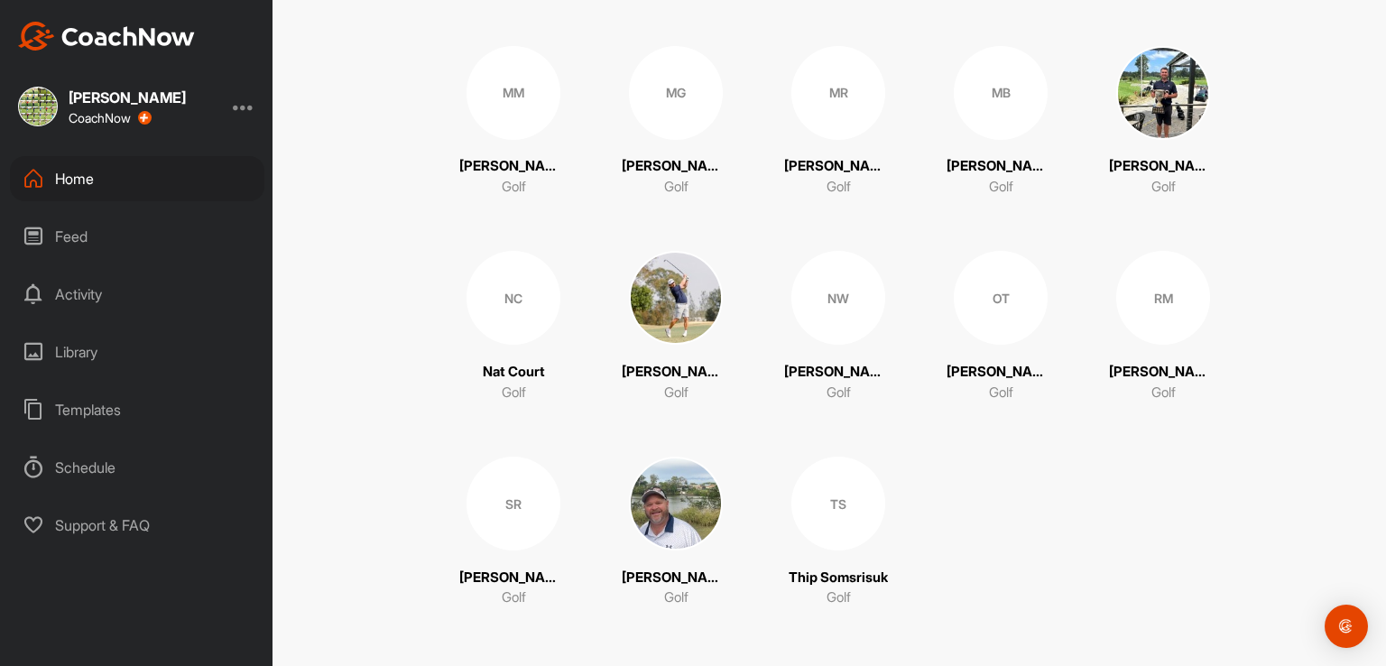
click at [984, 326] on div "OT" at bounding box center [1001, 298] width 94 height 94
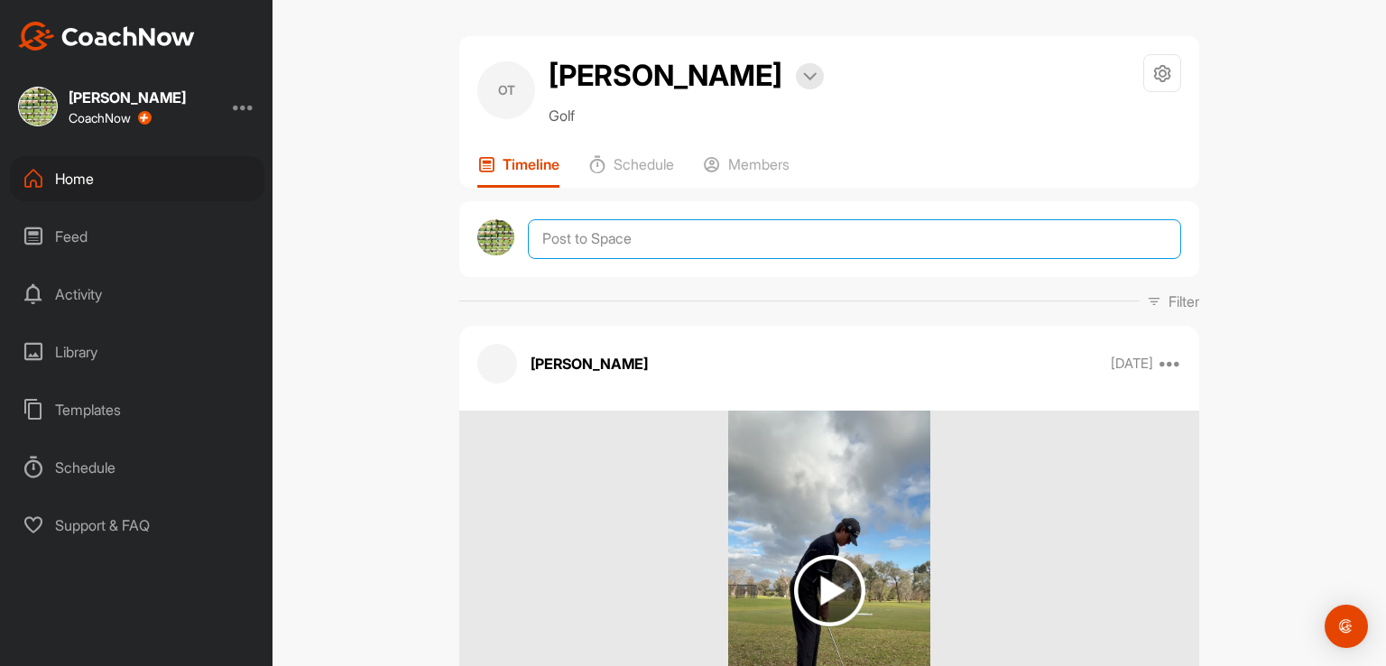
click at [578, 240] on textarea at bounding box center [854, 239] width 653 height 40
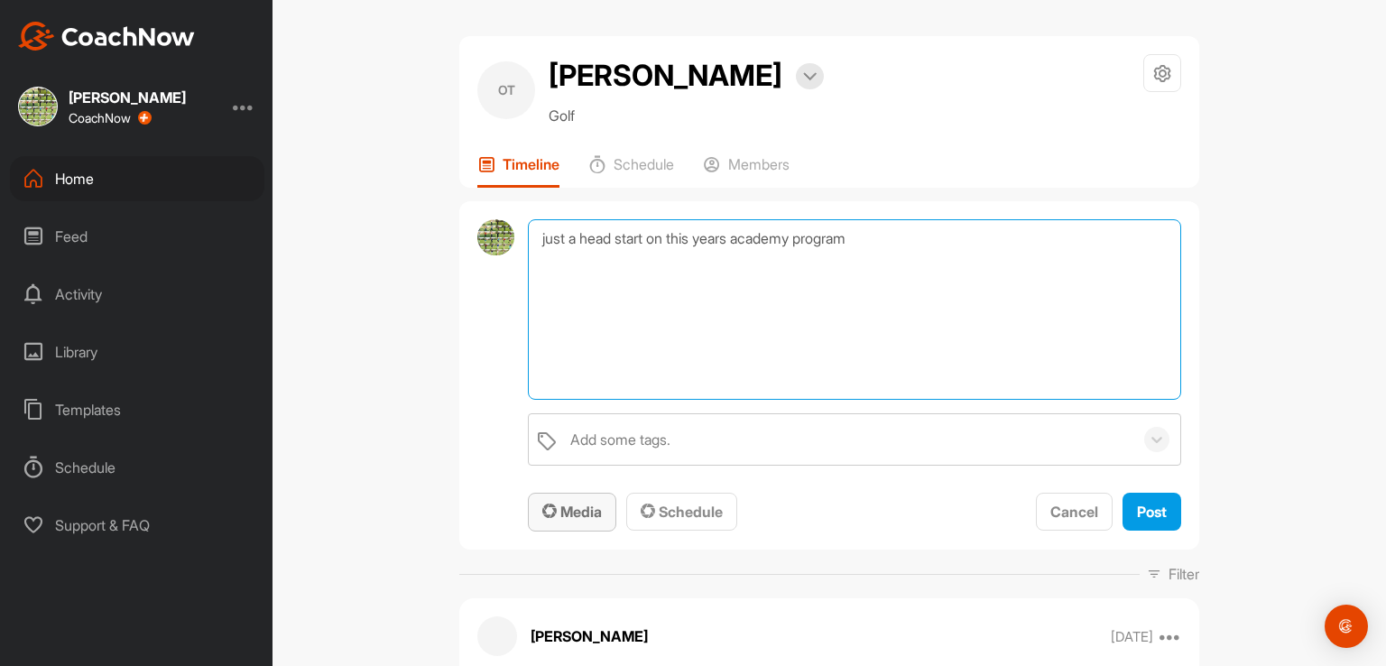
type textarea "just a head start on this years academy program"
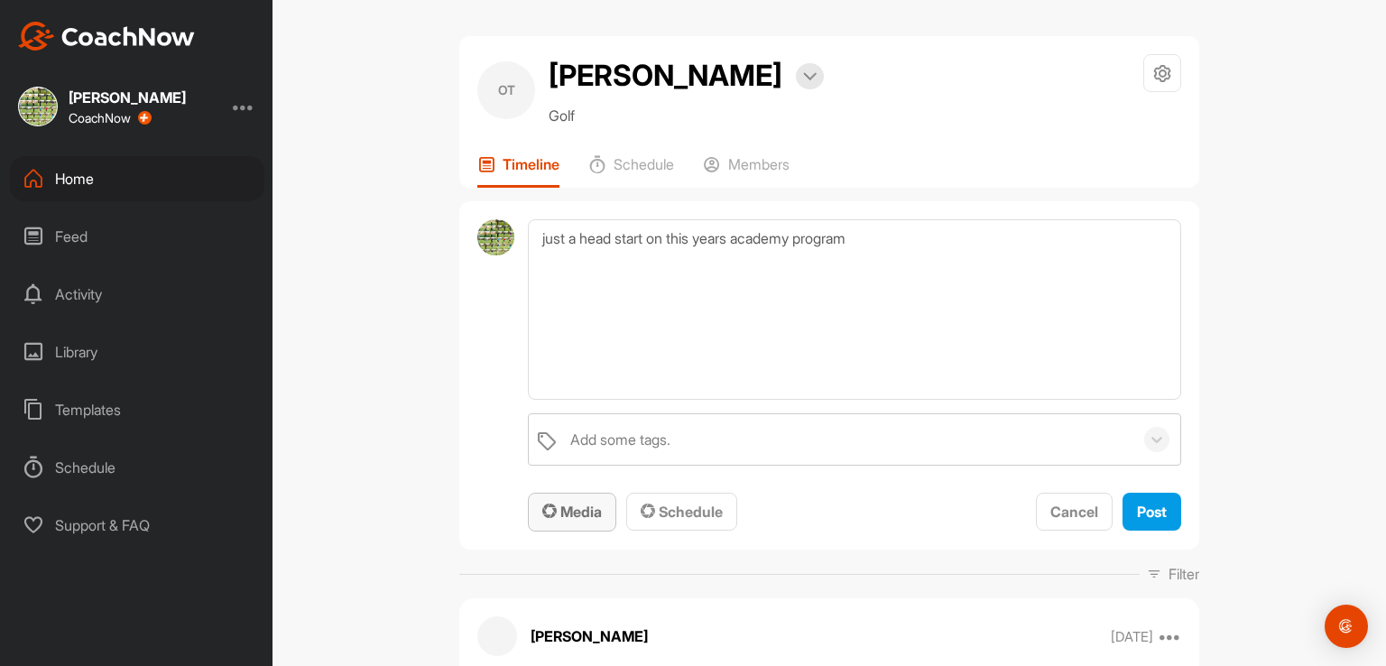
click at [573, 510] on span "Media" at bounding box center [572, 512] width 60 height 18
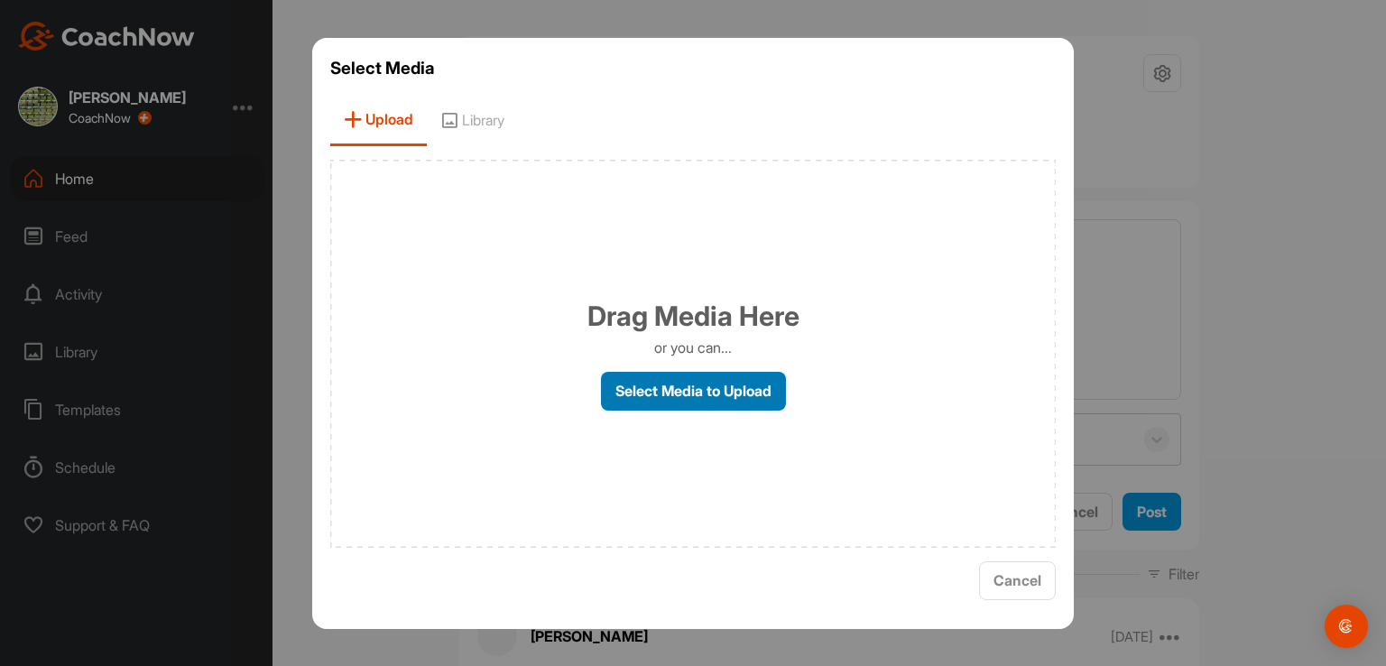
click at [682, 393] on label "Select Media to Upload" at bounding box center [693, 391] width 185 height 39
click at [0, 0] on input "Select Media to Upload" at bounding box center [0, 0] width 0 height 0
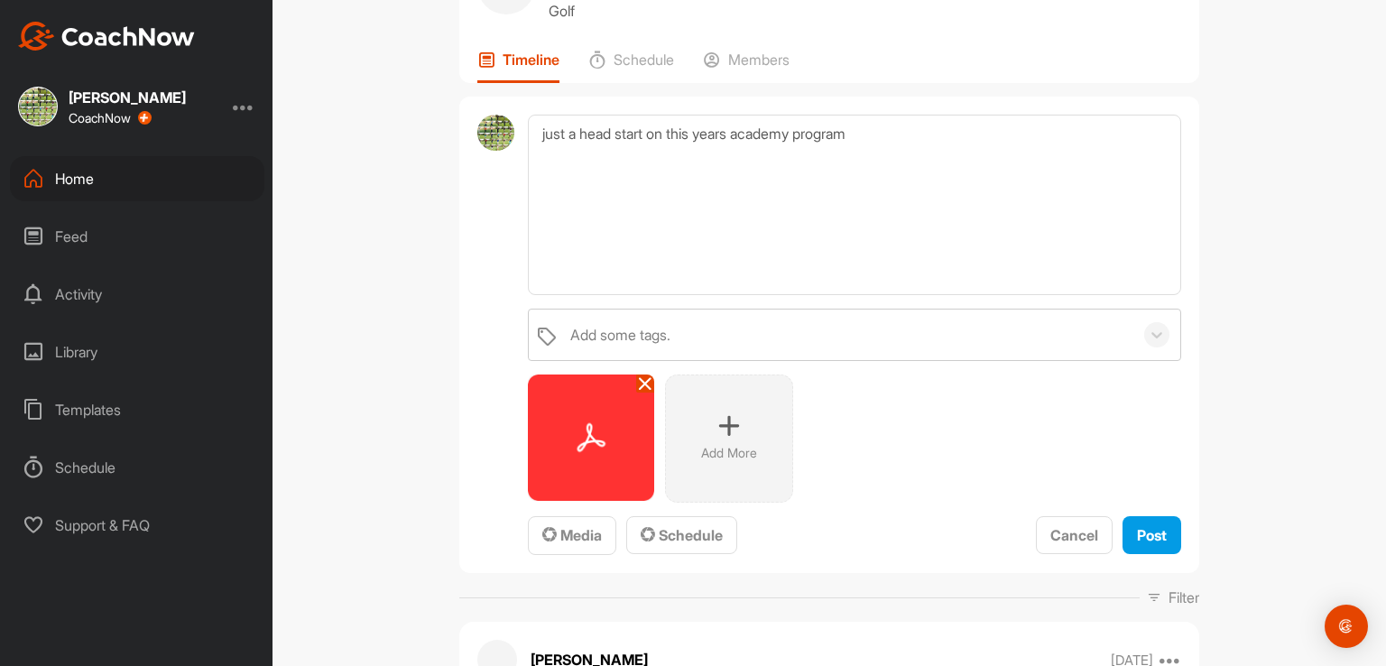
scroll to position [105, 0]
click at [1137, 527] on span "Post" at bounding box center [1152, 535] width 30 height 18
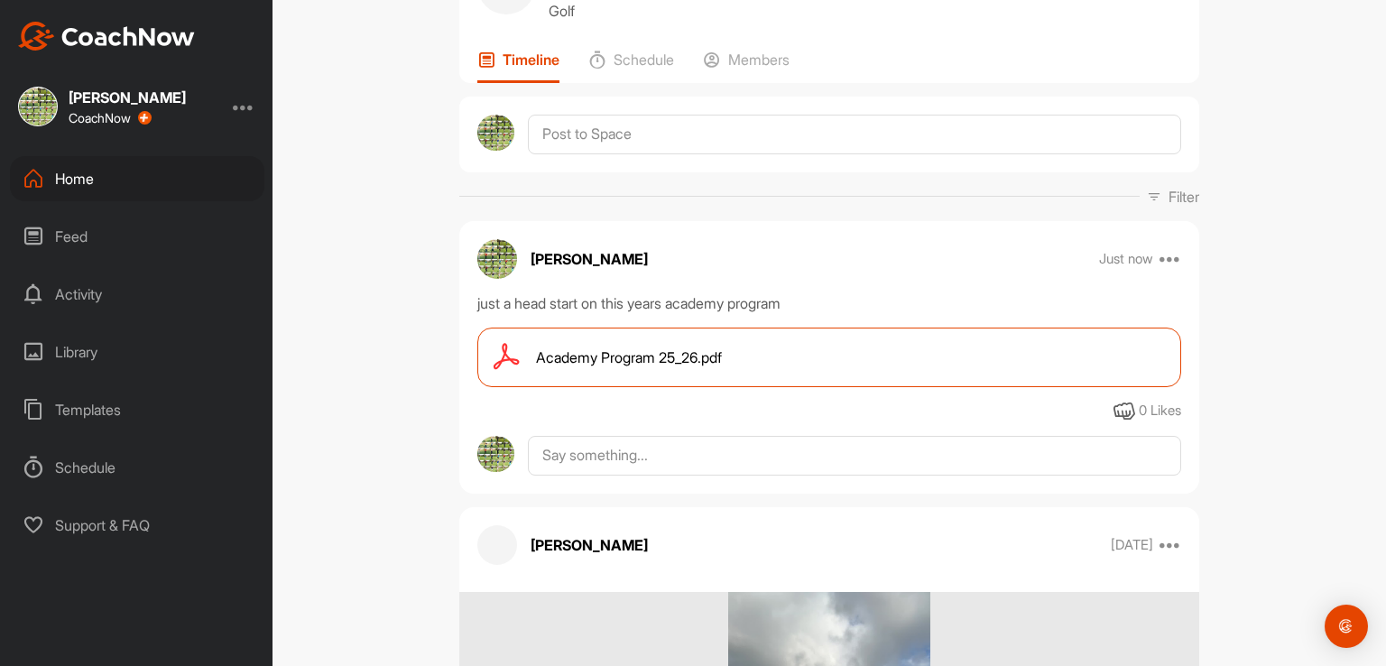
click at [79, 184] on div "Home" at bounding box center [137, 178] width 254 height 45
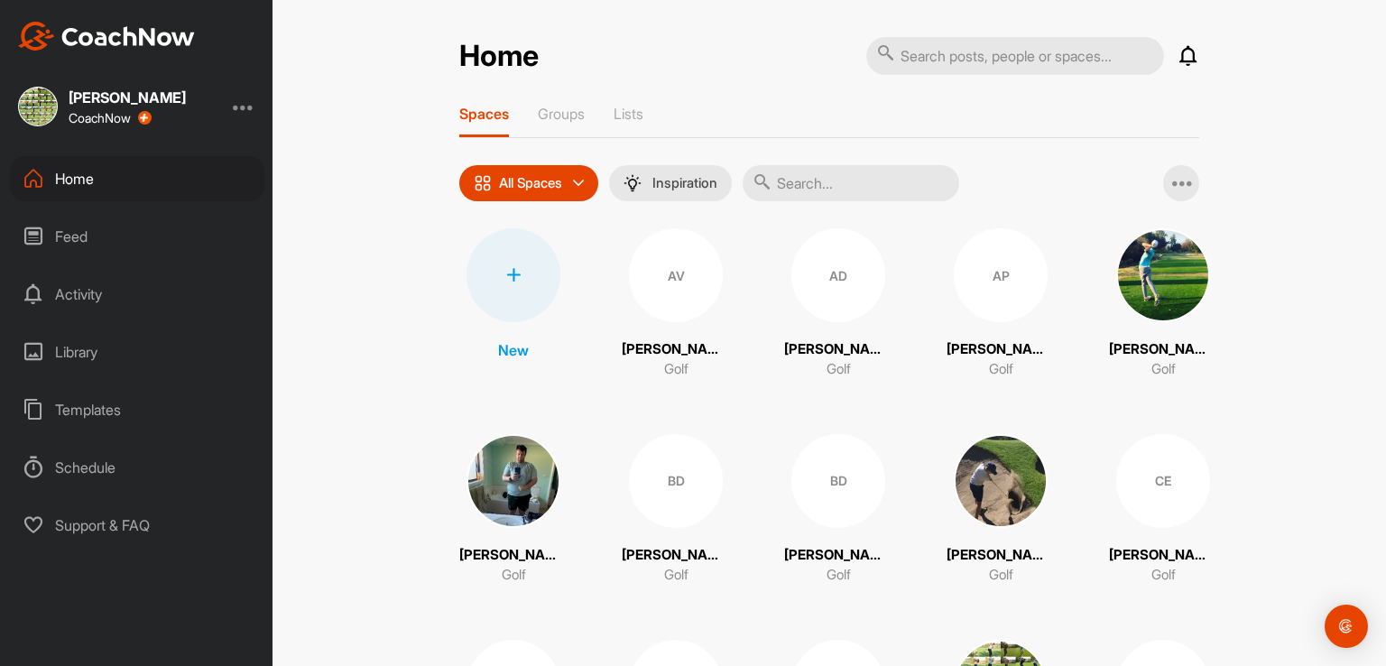
click at [834, 296] on div "AD" at bounding box center [838, 275] width 94 height 94
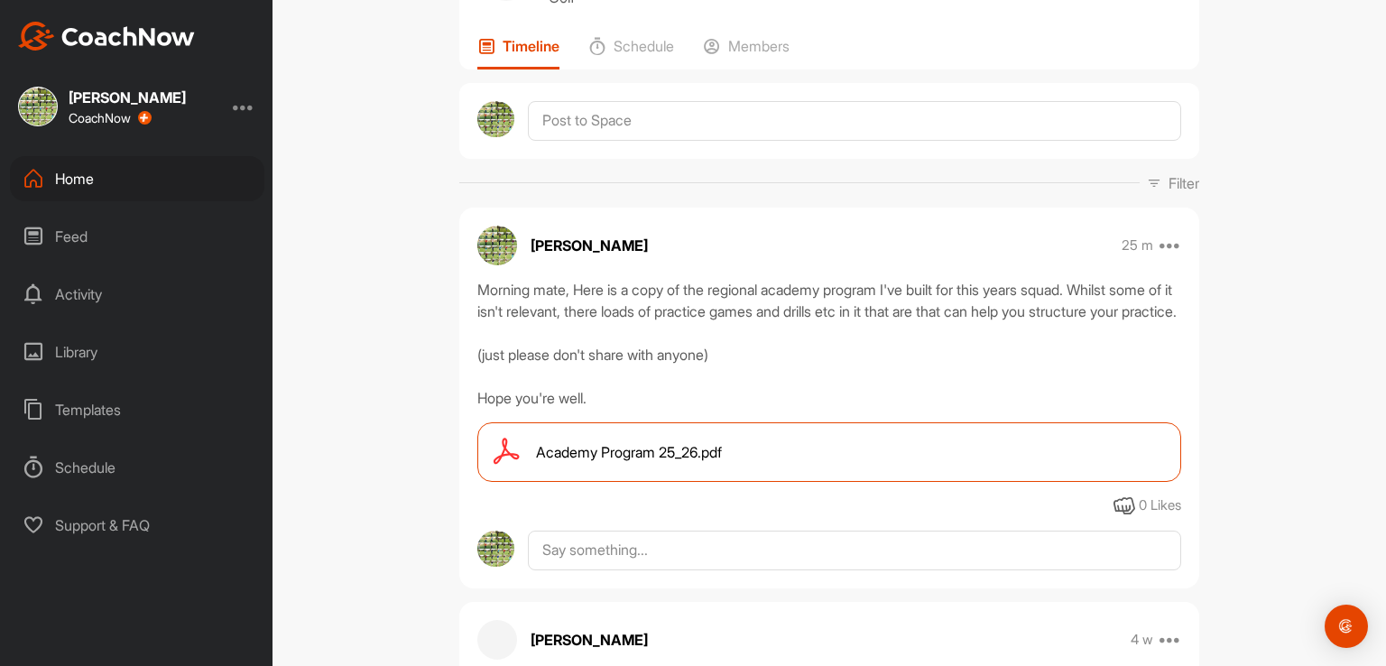
scroll to position [119, 0]
